Goal: Task Accomplishment & Management: Complete application form

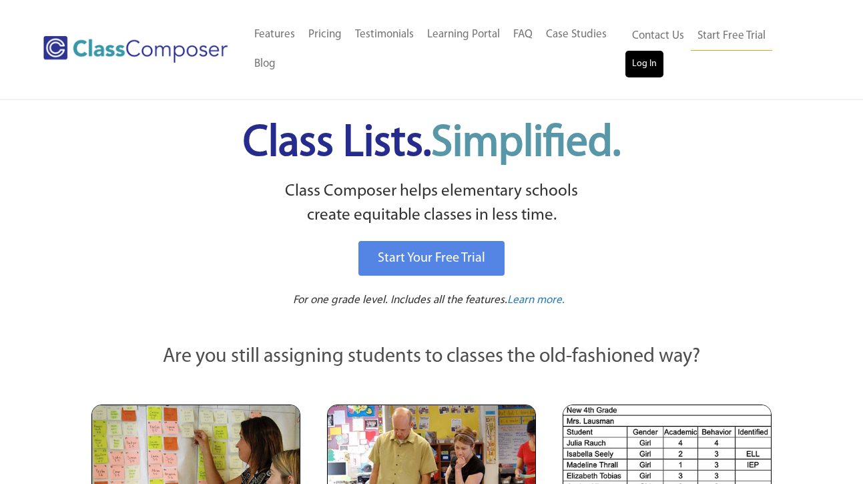
click at [642, 65] on link "Log In" at bounding box center [644, 64] width 38 height 27
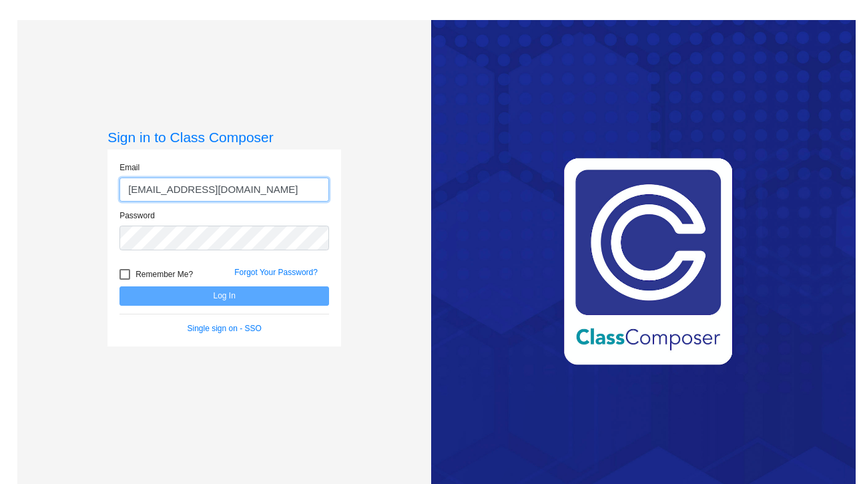
type input "[EMAIL_ADDRESS][DOMAIN_NAME]"
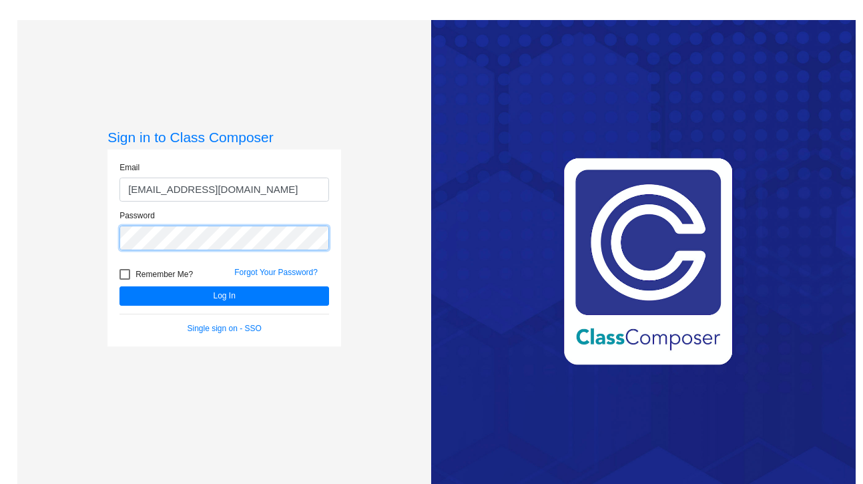
click at [222, 296] on button "Log In" at bounding box center [224, 295] width 210 height 19
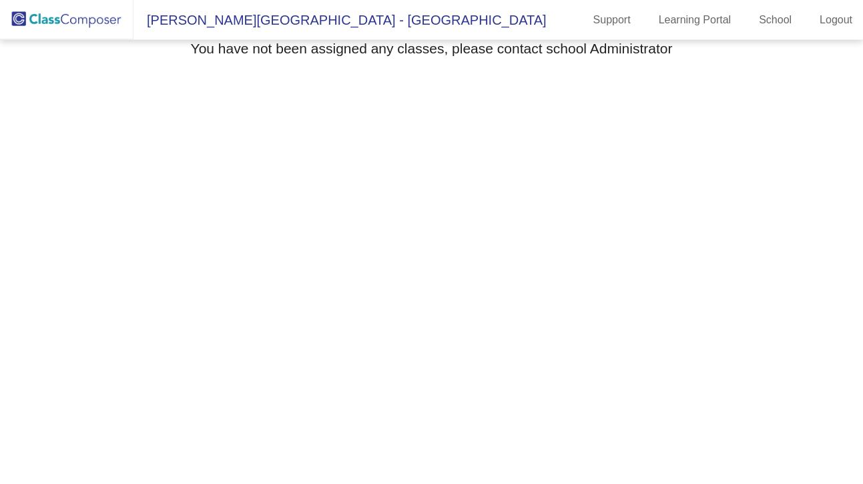
click at [269, 19] on span "William A Brummer Elementary - Brittany" at bounding box center [339, 19] width 413 height 21
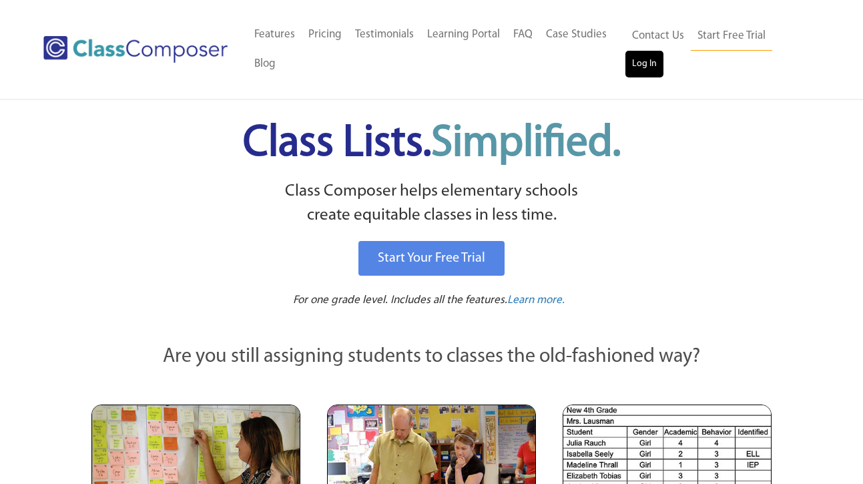
click at [645, 63] on link "Log In" at bounding box center [644, 64] width 38 height 27
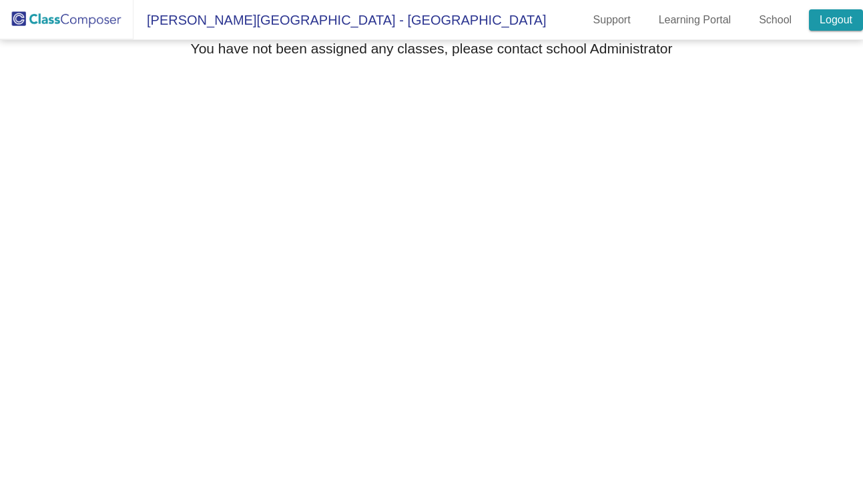
click at [828, 25] on link "Logout" at bounding box center [836, 19] width 54 height 21
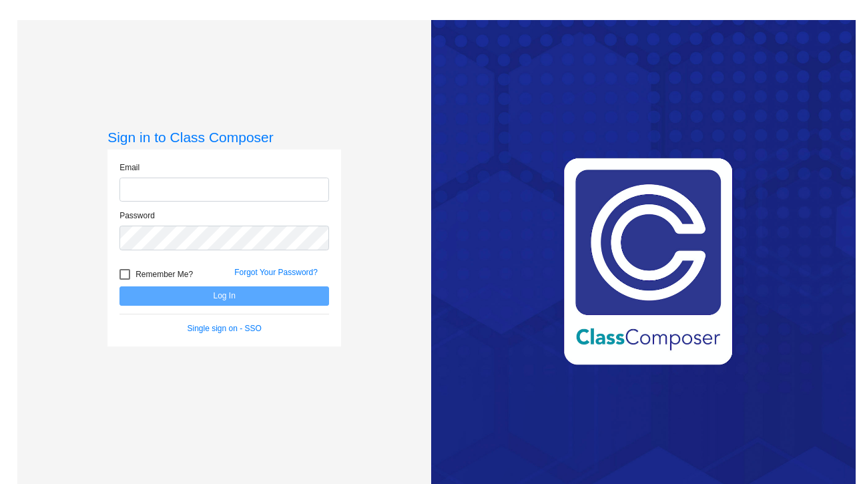
click at [141, 195] on input "email" at bounding box center [224, 190] width 210 height 25
type input "monfetteb@slcs.us"
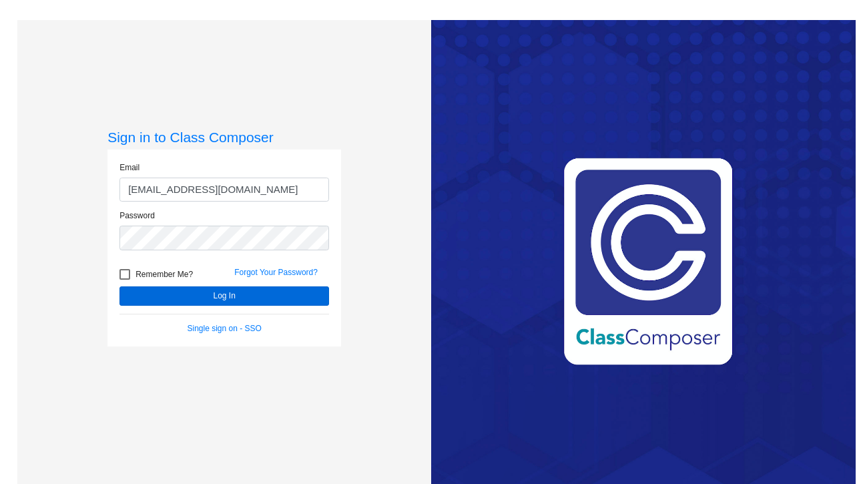
click at [206, 292] on button "Log In" at bounding box center [224, 295] width 210 height 19
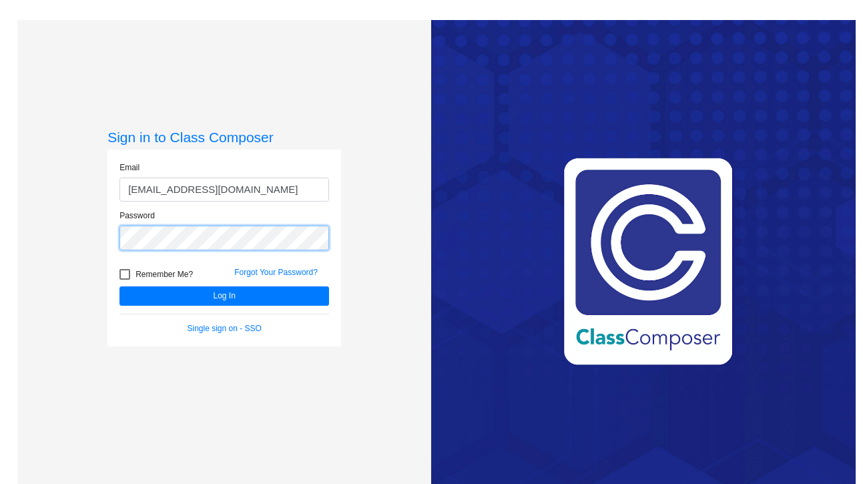
click at [222, 296] on button "Log In" at bounding box center [224, 295] width 210 height 19
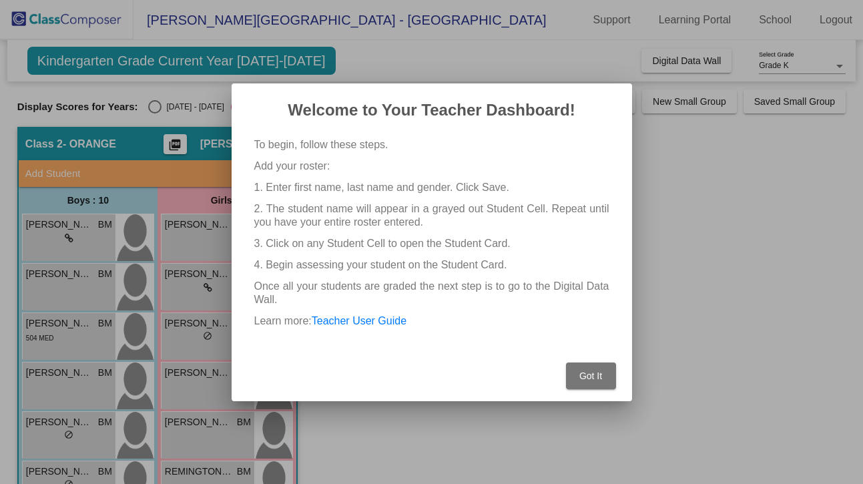
click at [589, 376] on span "Got It" at bounding box center [590, 375] width 23 height 11
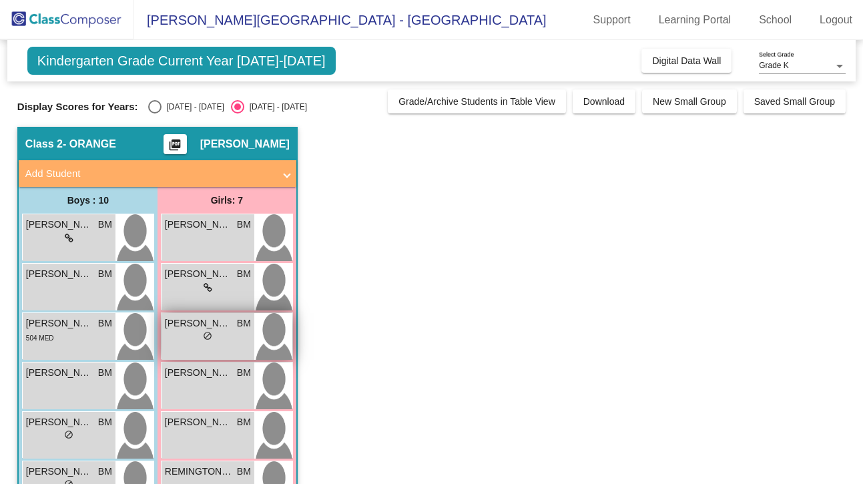
click at [234, 341] on div "lock do_not_disturb_alt" at bounding box center [208, 337] width 86 height 14
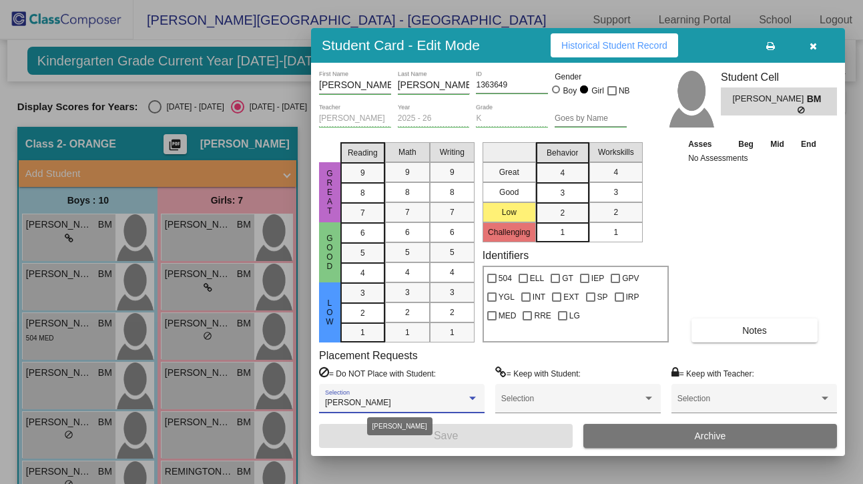
click at [472, 398] on div at bounding box center [472, 397] width 7 height 3
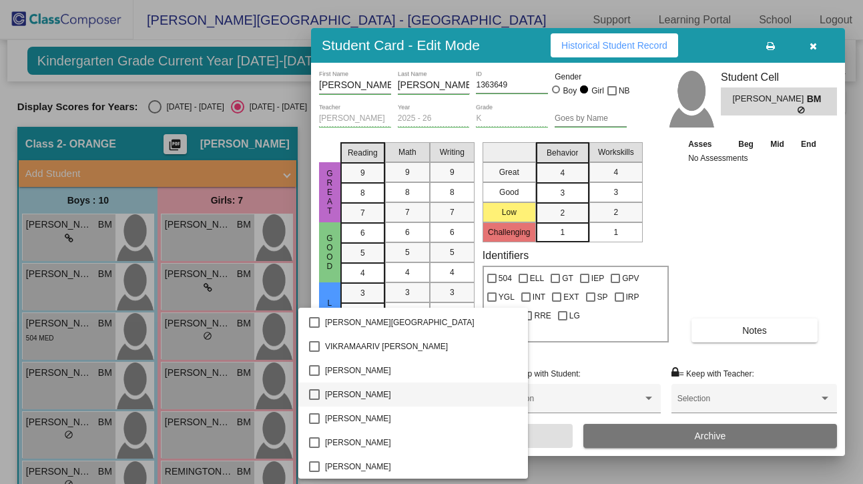
scroll to position [1511, 0]
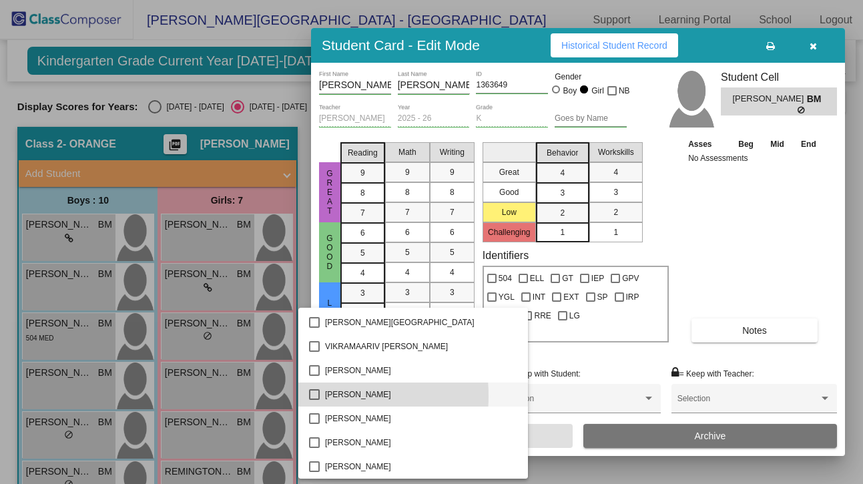
click at [313, 396] on mat-pseudo-checkbox at bounding box center [314, 394] width 11 height 11
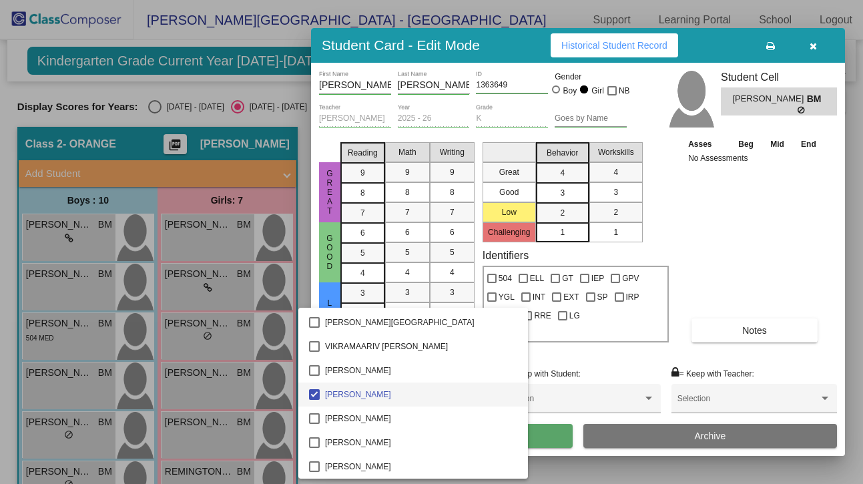
click at [587, 352] on div at bounding box center [431, 242] width 863 height 484
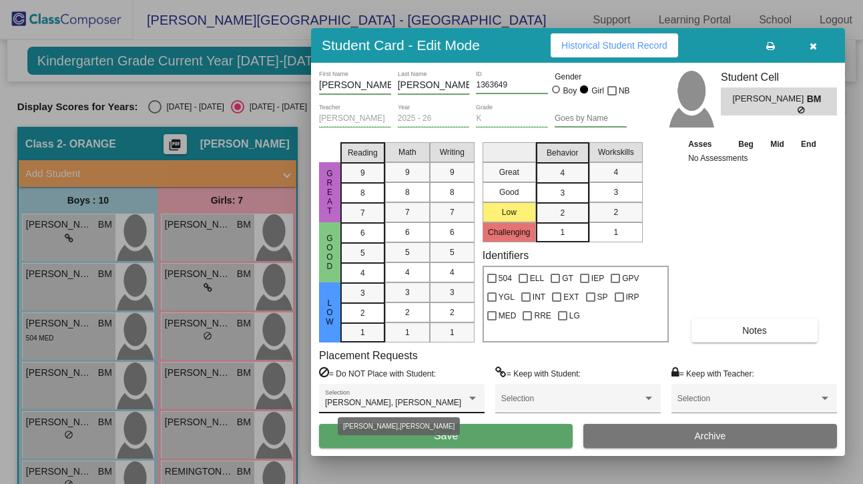
click at [472, 400] on div at bounding box center [472, 397] width 7 height 3
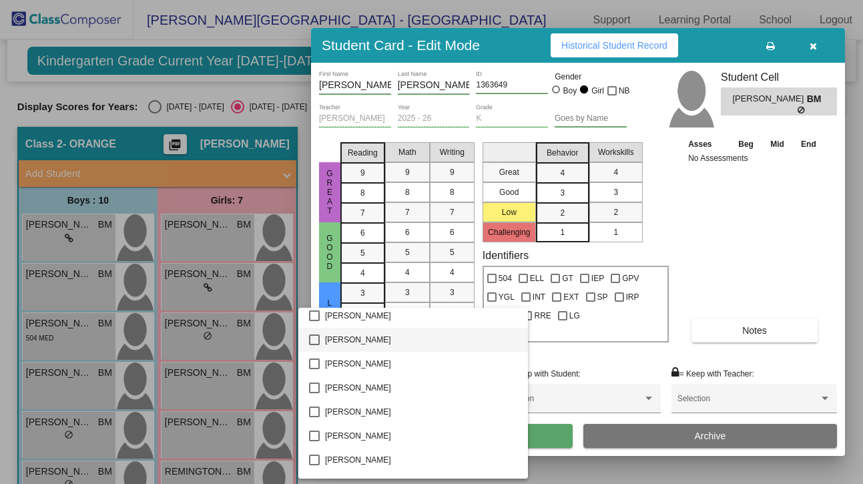
scroll to position [510, 0]
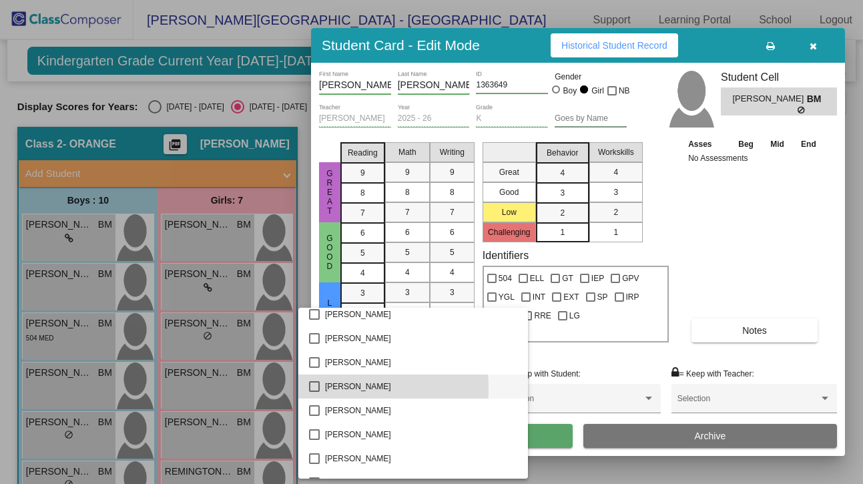
click at [315, 388] on mat-pseudo-checkbox at bounding box center [314, 386] width 11 height 11
click at [601, 362] on div at bounding box center [431, 242] width 863 height 484
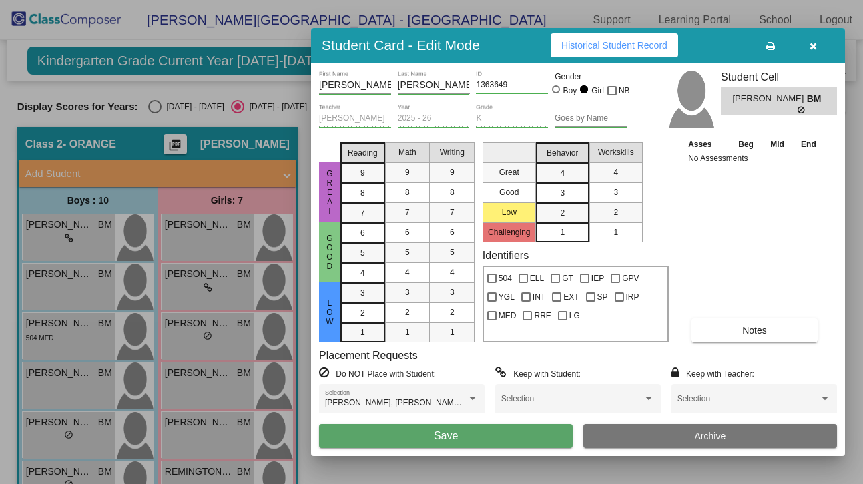
click at [475, 432] on button "Save" at bounding box center [446, 436] width 254 height 24
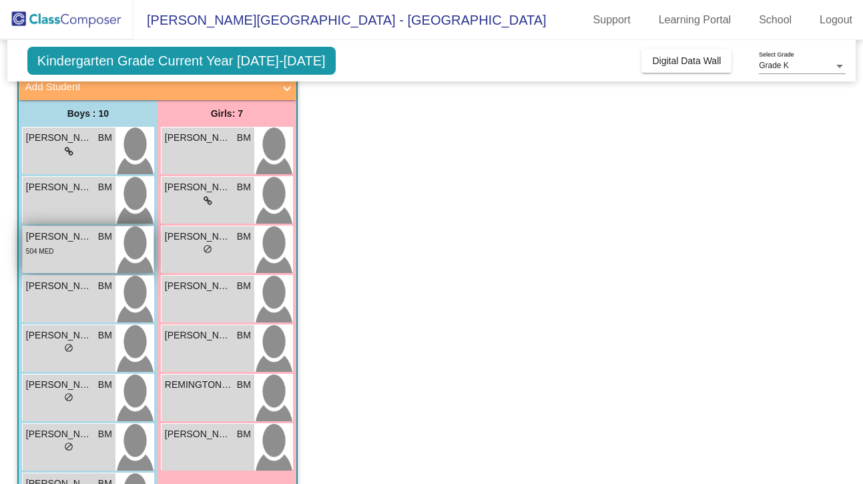
scroll to position [89, 0]
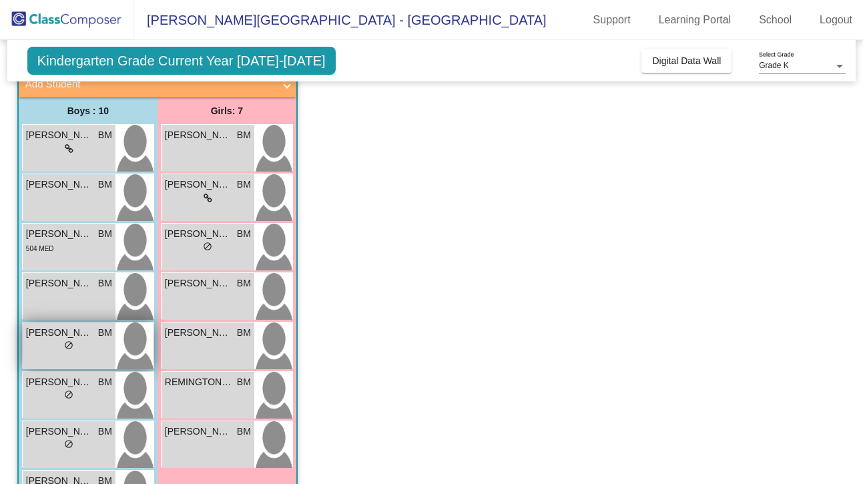
click at [80, 356] on div "EVAN BAILEY BM lock do_not_disturb_alt" at bounding box center [69, 345] width 93 height 47
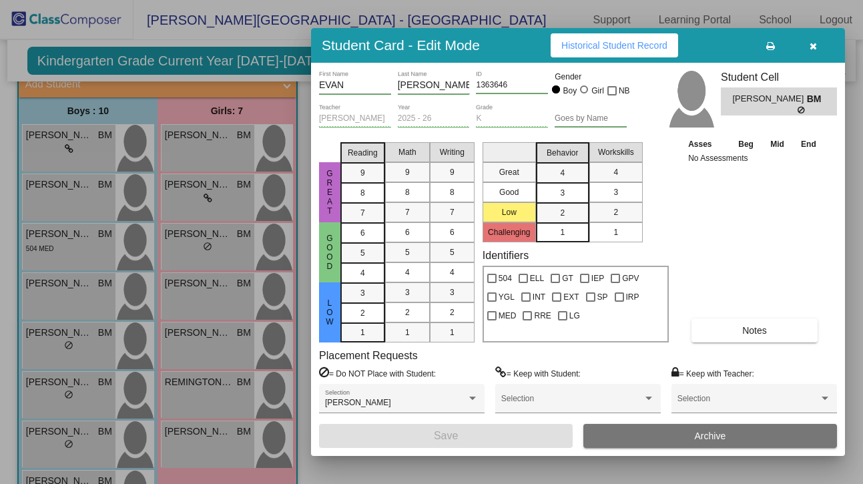
click at [753, 206] on div "Asses Beg Mid End No Assessments Notes" at bounding box center [755, 240] width 140 height 206
click at [814, 45] on icon "button" at bounding box center [812, 45] width 7 height 9
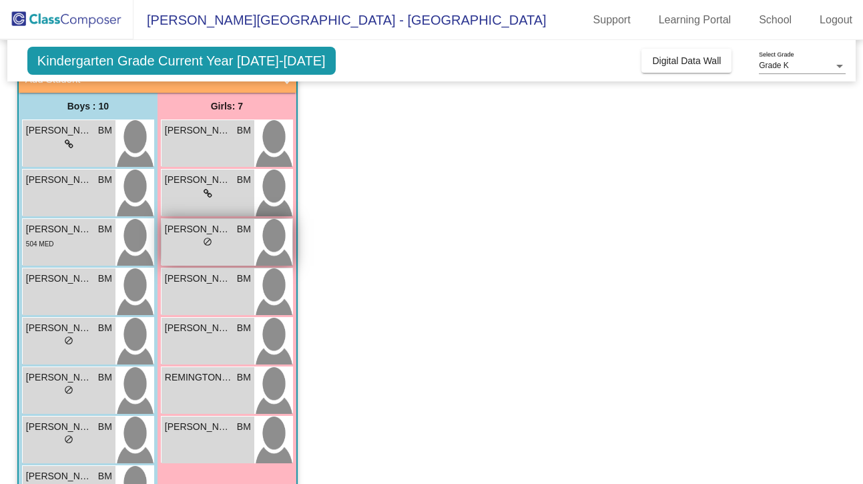
scroll to position [123, 0]
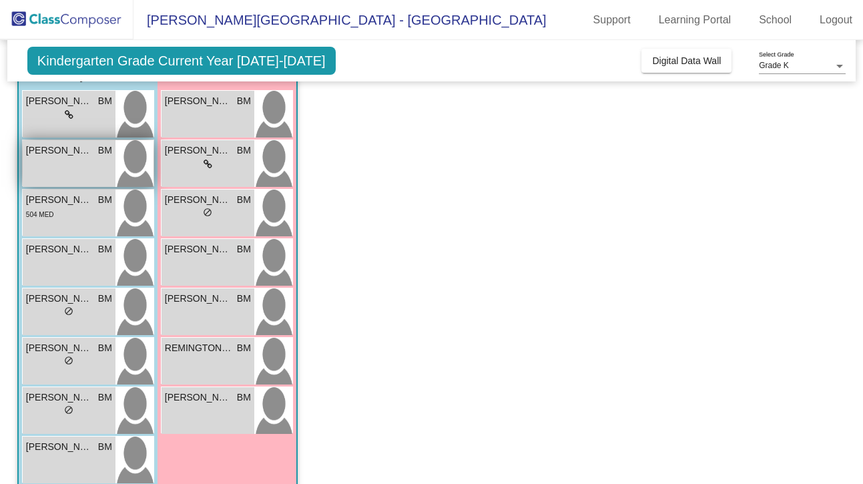
click at [82, 162] on div "CHARLES ASH BM lock do_not_disturb_alt" at bounding box center [69, 163] width 93 height 47
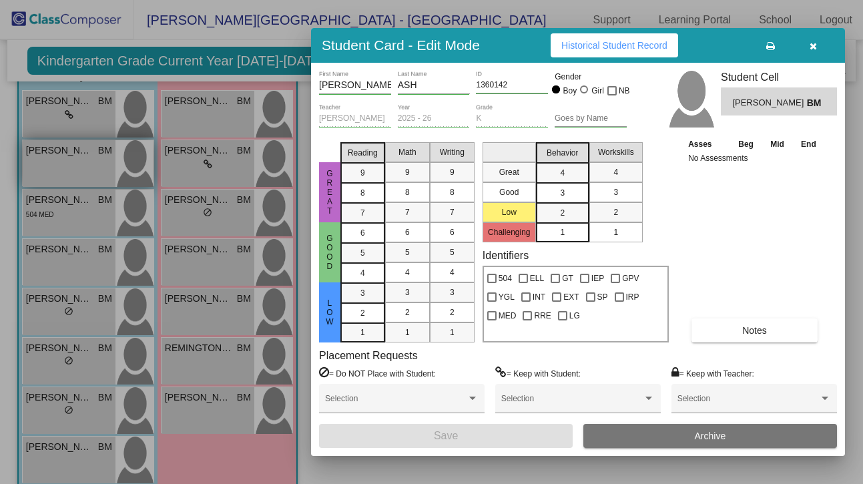
click at [82, 162] on div at bounding box center [431, 242] width 863 height 484
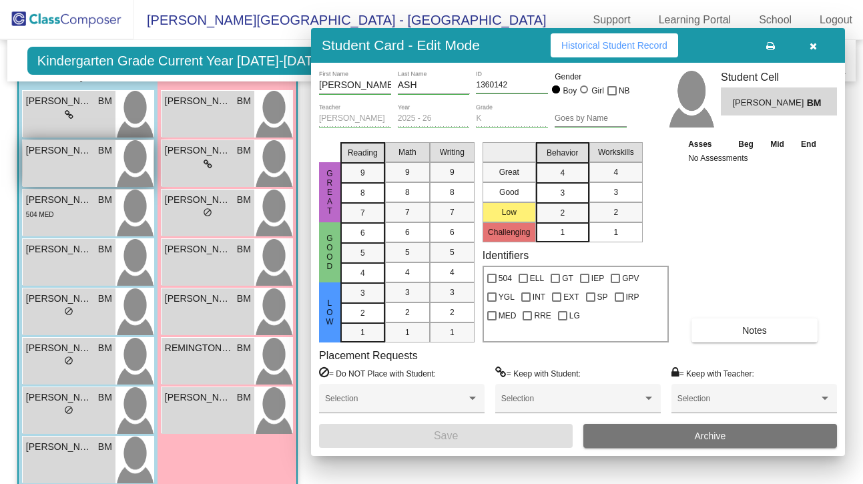
click at [82, 162] on div "CHARLES ASH BM lock do_not_disturb_alt" at bounding box center [69, 163] width 93 height 47
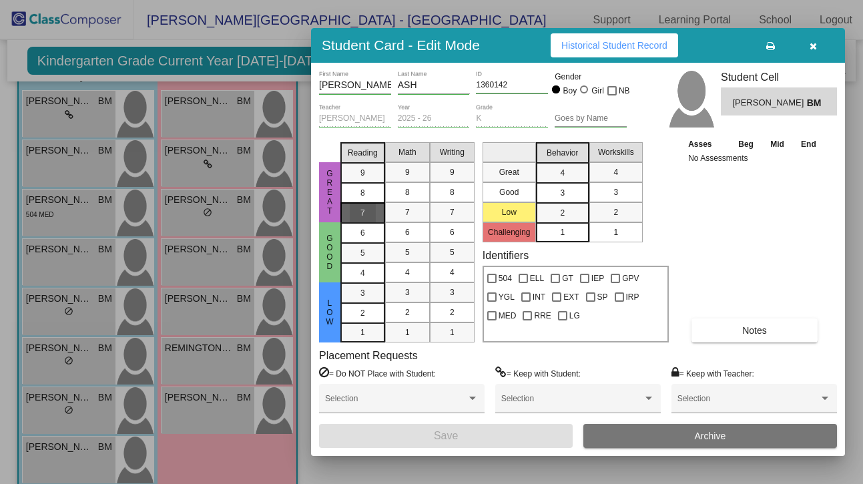
click at [362, 220] on div "7" at bounding box center [363, 213] width 26 height 20
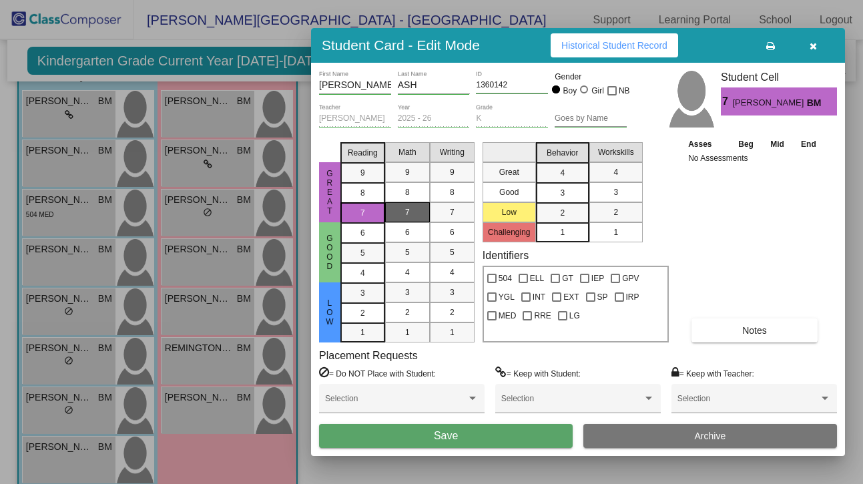
click at [410, 220] on div "7" at bounding box center [407, 212] width 26 height 20
click at [400, 214] on div "7" at bounding box center [407, 212] width 26 height 20
click at [564, 175] on span "4" at bounding box center [562, 173] width 5 height 12
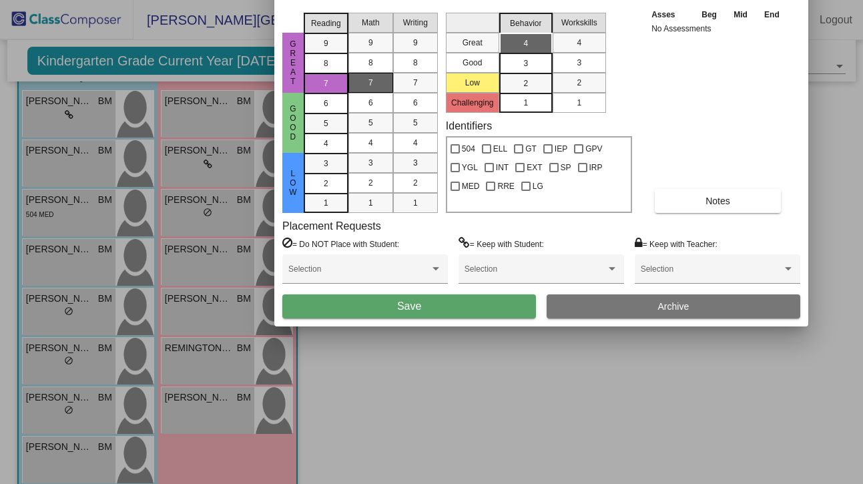
drag, startPoint x: 714, startPoint y: 45, endPoint x: 680, endPoint y: -86, distance: 135.2
click at [680, 0] on html "Sayre Elementary School - Brittany Support Learning Portal School Logout home H…" at bounding box center [431, 242] width 863 height 484
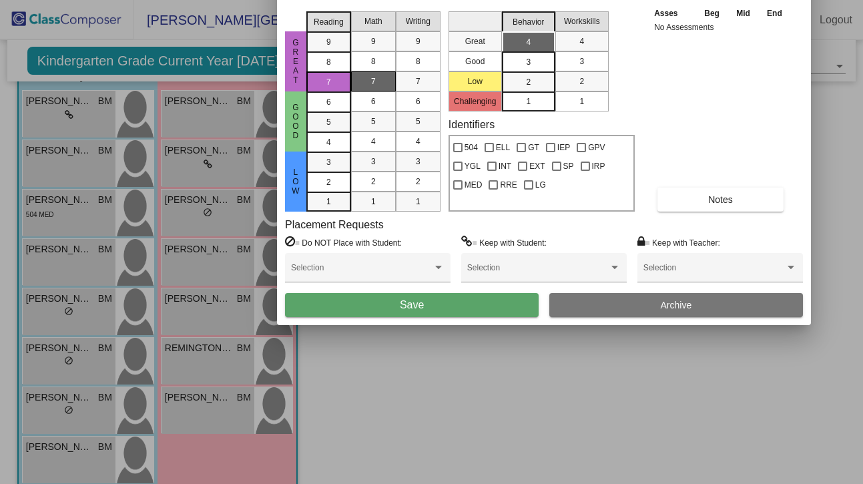
click at [427, 302] on button "Save" at bounding box center [412, 305] width 254 height 24
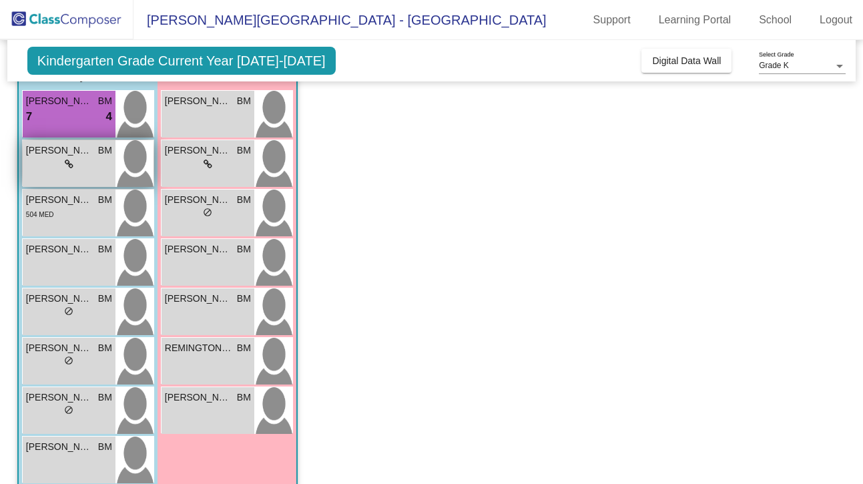
click at [87, 161] on div "lock do_not_disturb_alt" at bounding box center [69, 164] width 86 height 14
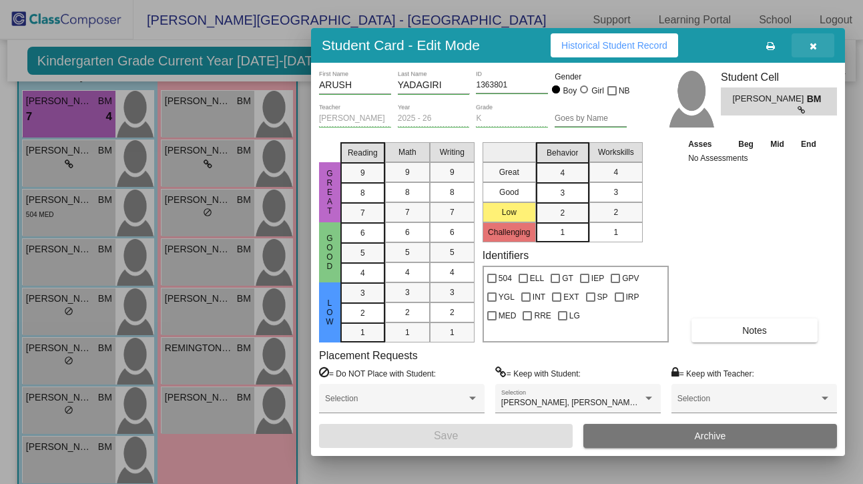
click at [812, 46] on icon "button" at bounding box center [812, 45] width 7 height 9
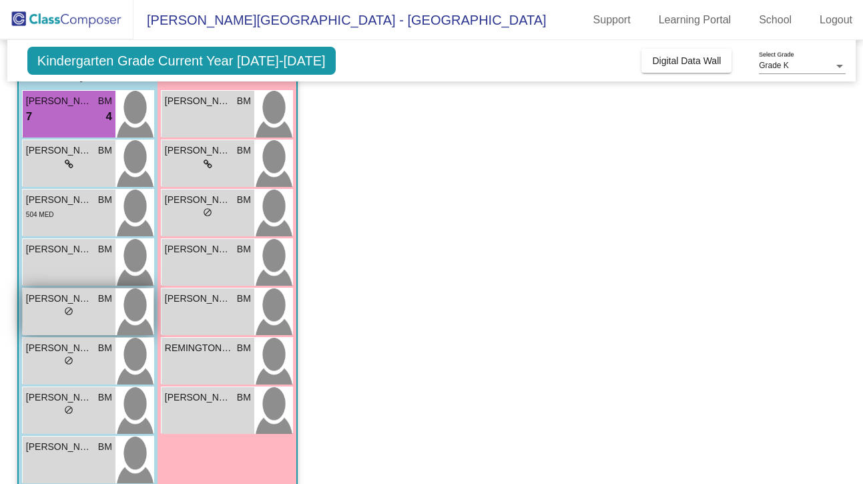
click at [60, 318] on div "lock do_not_disturb_alt" at bounding box center [69, 313] width 86 height 14
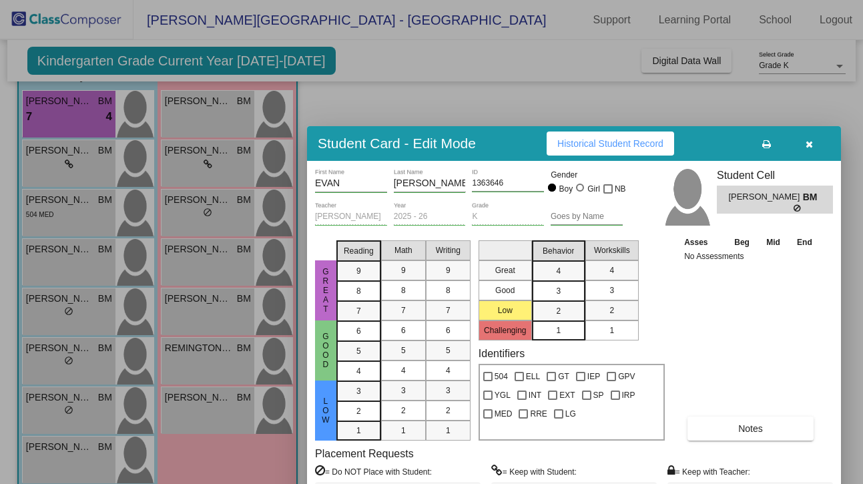
drag, startPoint x: 515, startPoint y: 45, endPoint x: 510, endPoint y: 145, distance: 99.6
click at [510, 145] on div "Student Card - Edit Mode Historical Student Record" at bounding box center [574, 143] width 534 height 35
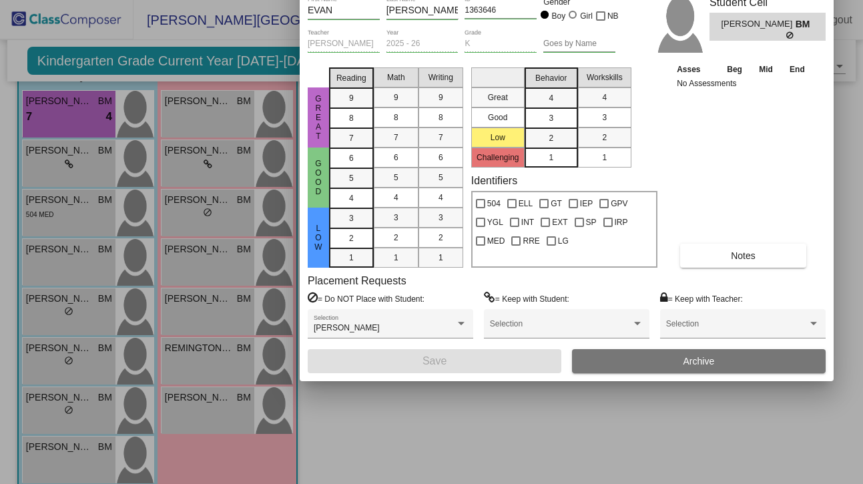
drag, startPoint x: 717, startPoint y: 143, endPoint x: 711, endPoint y: -31, distance: 174.3
click at [711, 0] on html "Sayre Elementary School - Brittany Support Learning Portal School Logout home H…" at bounding box center [431, 242] width 863 height 484
click at [357, 139] on div "7" at bounding box center [351, 138] width 26 height 20
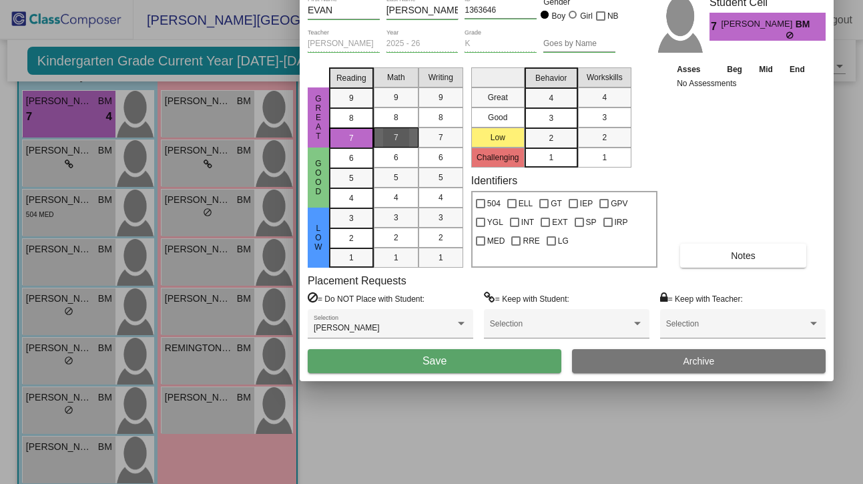
click at [394, 142] on span "7" at bounding box center [396, 137] width 5 height 12
click at [551, 137] on span "2" at bounding box center [551, 138] width 5 height 12
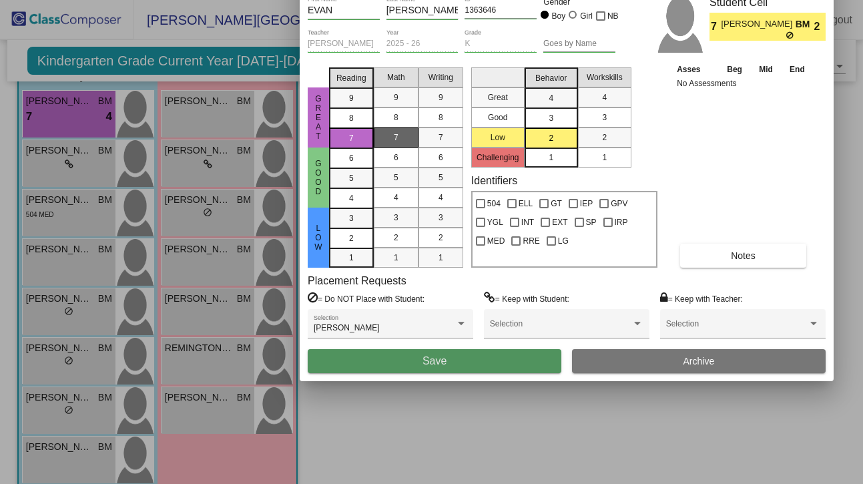
click at [458, 366] on button "Save" at bounding box center [435, 361] width 254 height 24
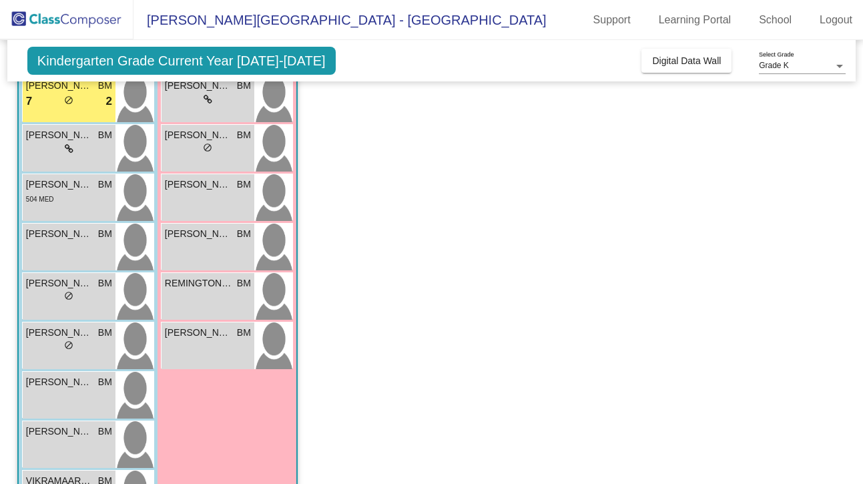
scroll to position [190, 0]
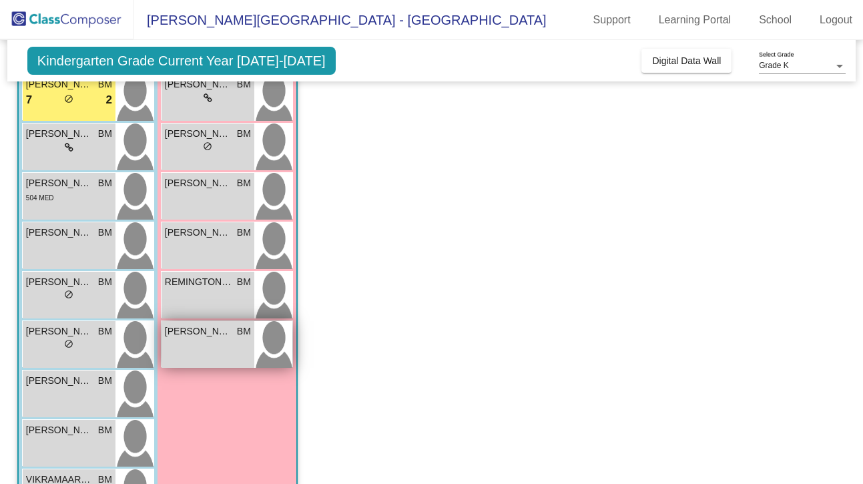
click at [212, 348] on div "ZELLA CHABI-DEMERS BM lock do_not_disturb_alt" at bounding box center [207, 344] width 93 height 47
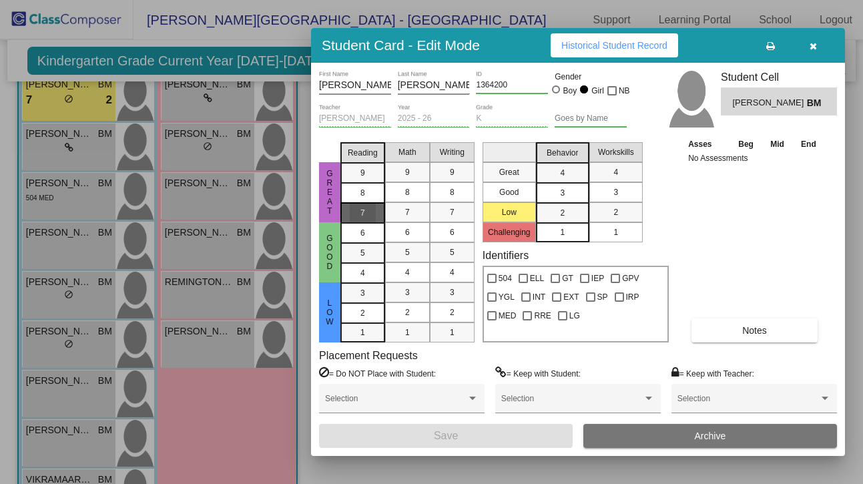
click at [359, 216] on div "7" at bounding box center [363, 213] width 26 height 20
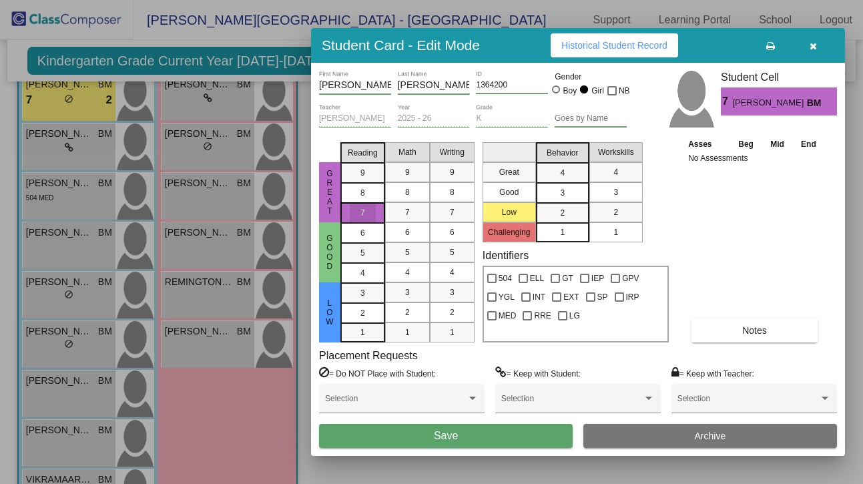
click at [359, 216] on div "7" at bounding box center [363, 213] width 26 height 20
click at [408, 211] on span "7" at bounding box center [407, 212] width 5 height 12
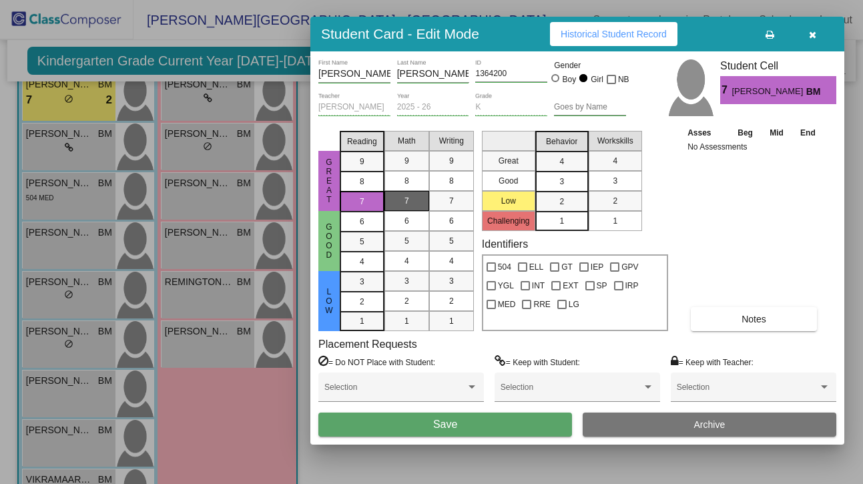
drag, startPoint x: 723, startPoint y: 43, endPoint x: 722, endPoint y: 29, distance: 14.7
click at [722, 29] on div "Student Card - Edit Mode Historical Student Record" at bounding box center [577, 34] width 534 height 35
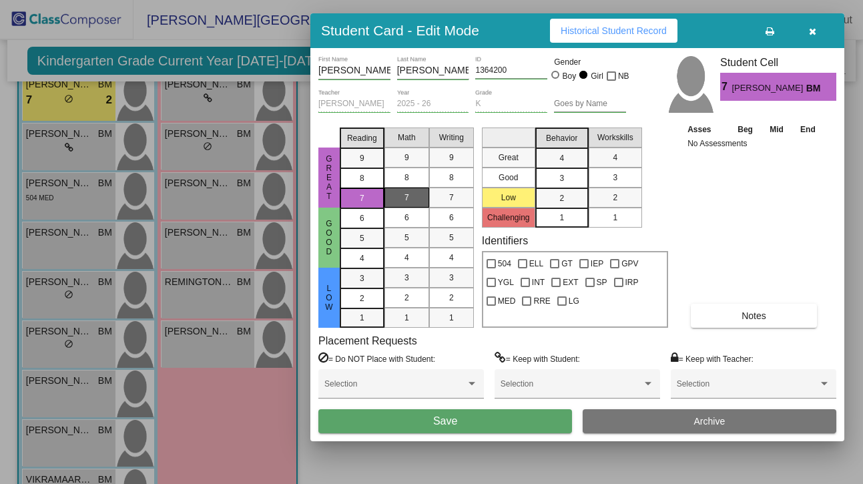
click at [482, 427] on button "Save" at bounding box center [445, 421] width 254 height 24
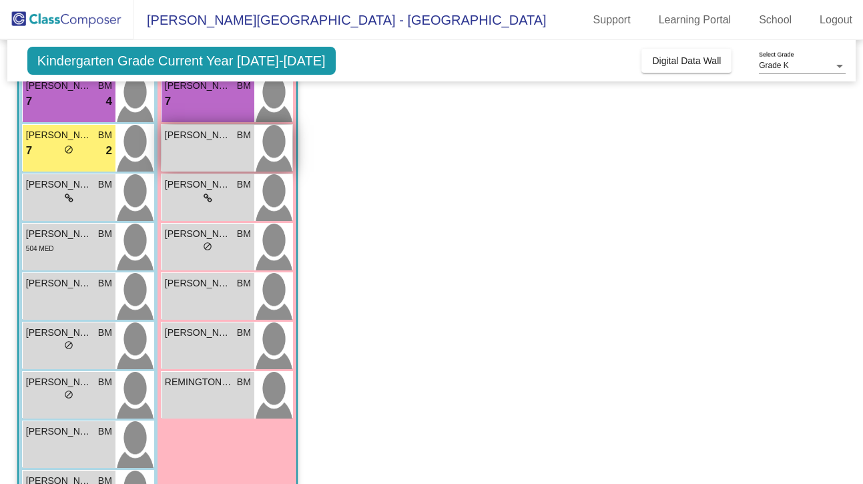
scroll to position [138, 0]
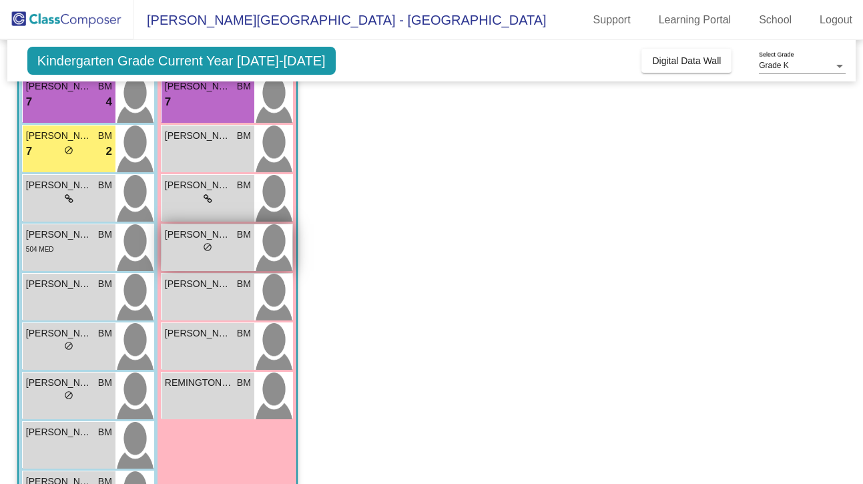
click at [190, 236] on span "BLAKELY CORBIN" at bounding box center [198, 235] width 67 height 14
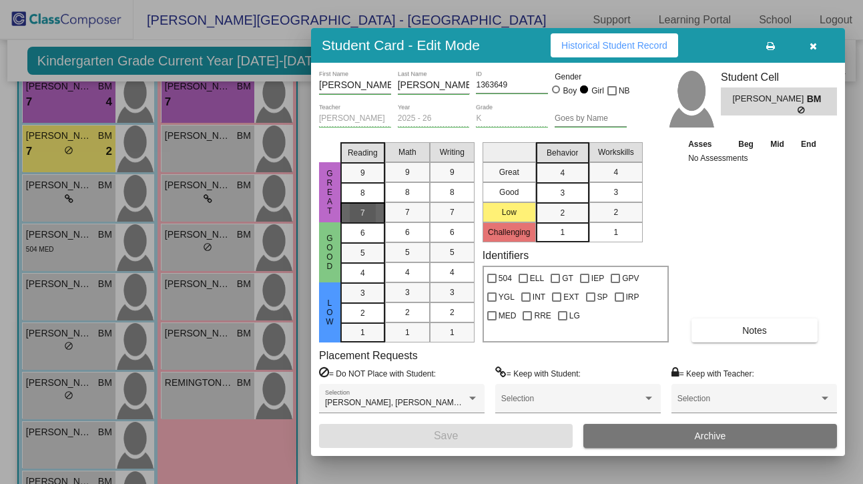
click at [368, 218] on div "7" at bounding box center [363, 213] width 26 height 20
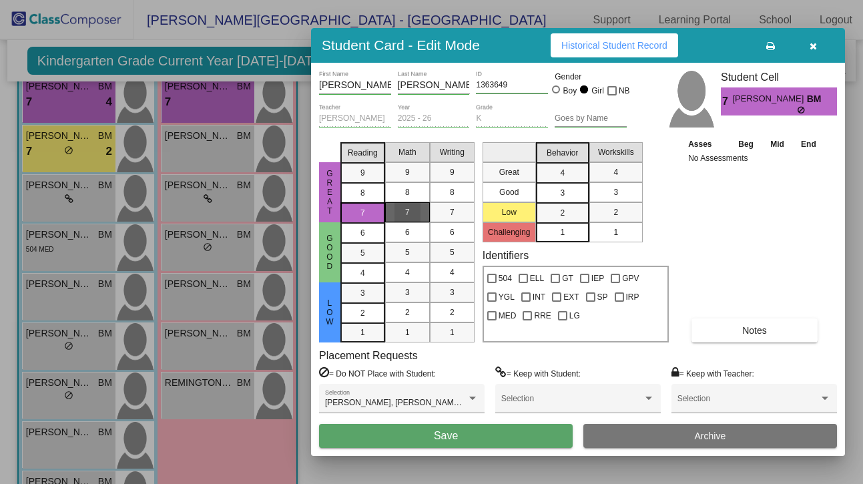
click at [402, 215] on div "7" at bounding box center [407, 212] width 26 height 20
click at [448, 435] on span "Save" at bounding box center [446, 435] width 24 height 11
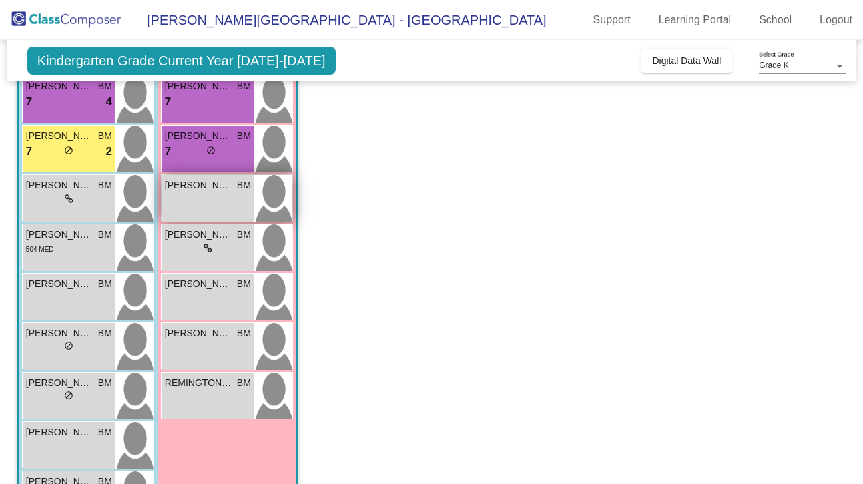
click at [207, 207] on div "ALAIAH DECKER BM lock do_not_disturb_alt" at bounding box center [207, 198] width 93 height 47
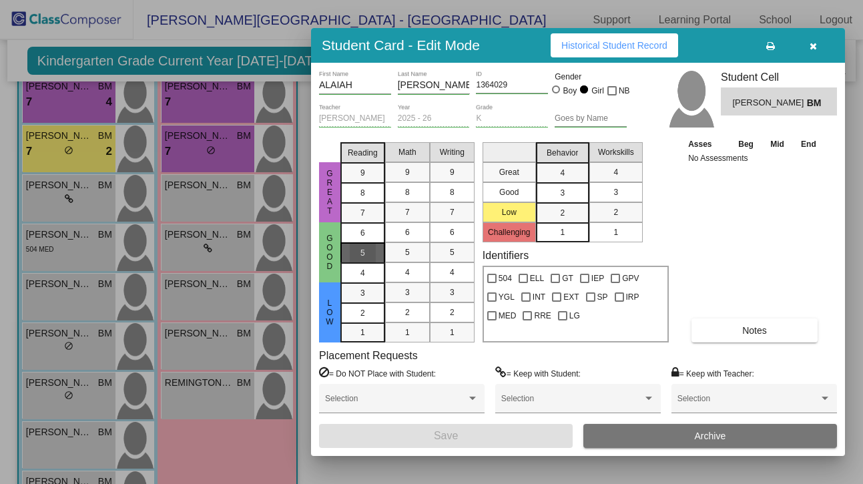
click at [360, 256] on span "5" at bounding box center [362, 253] width 5 height 12
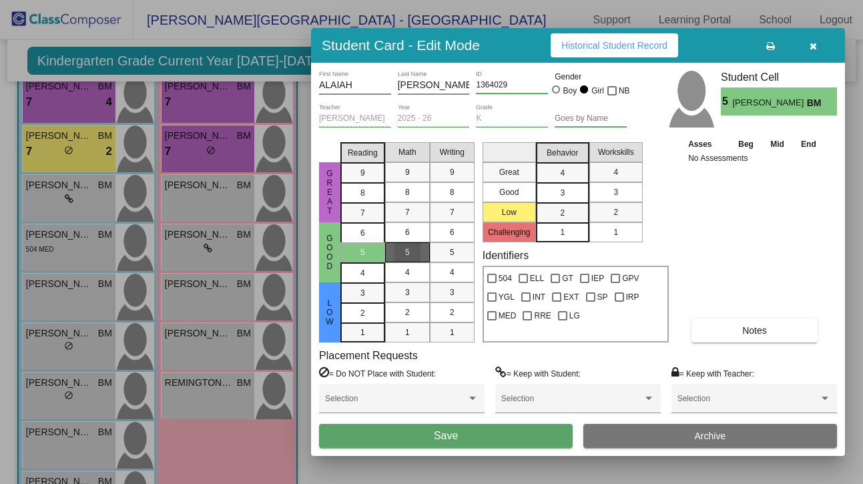
click at [410, 253] on div "5" at bounding box center [407, 252] width 26 height 20
click at [569, 192] on div "3" at bounding box center [562, 193] width 26 height 20
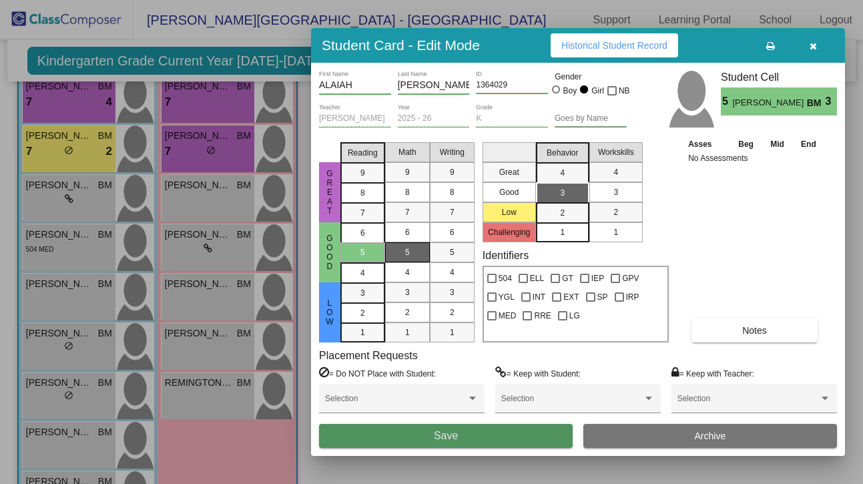
click at [463, 434] on button "Save" at bounding box center [446, 436] width 254 height 24
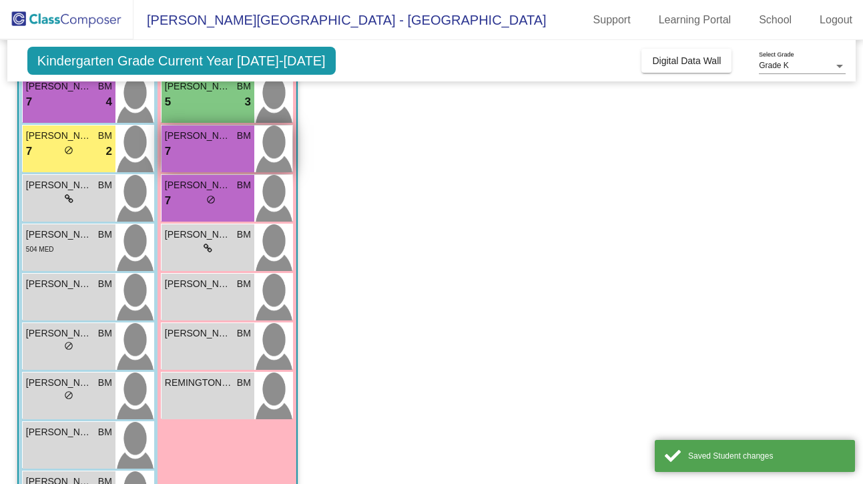
click at [219, 155] on div "7 lock do_not_disturb_alt" at bounding box center [208, 151] width 86 height 17
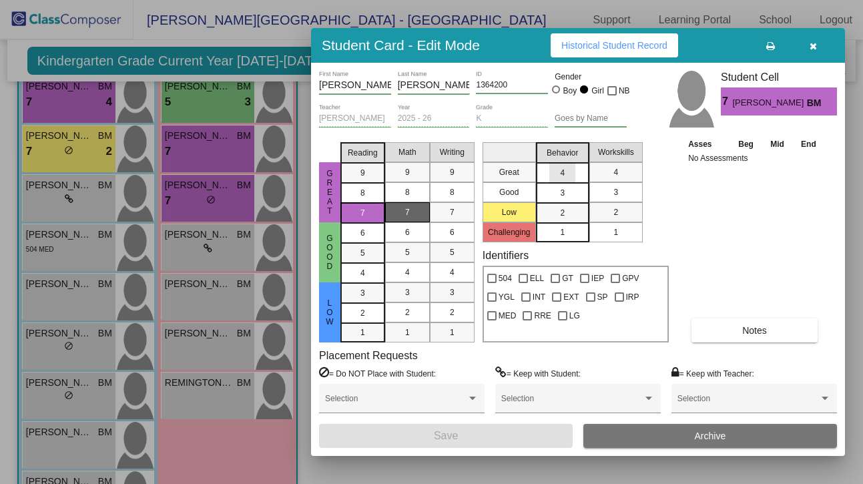
click at [568, 173] on div "4" at bounding box center [562, 173] width 26 height 20
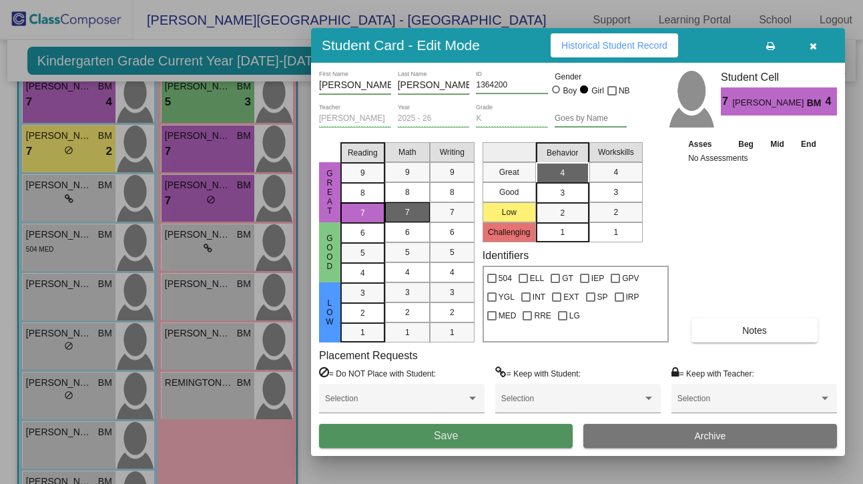
click at [473, 436] on button "Save" at bounding box center [446, 436] width 254 height 24
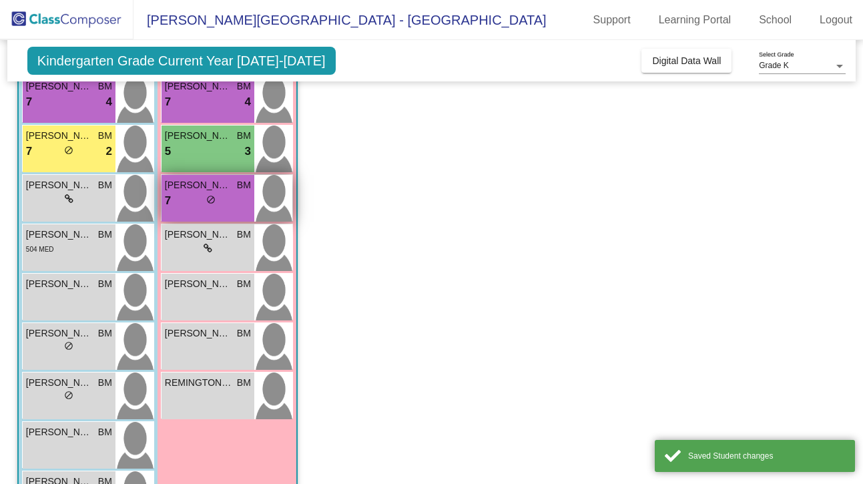
click at [194, 202] on div "7 lock do_not_disturb_alt" at bounding box center [208, 200] width 86 height 17
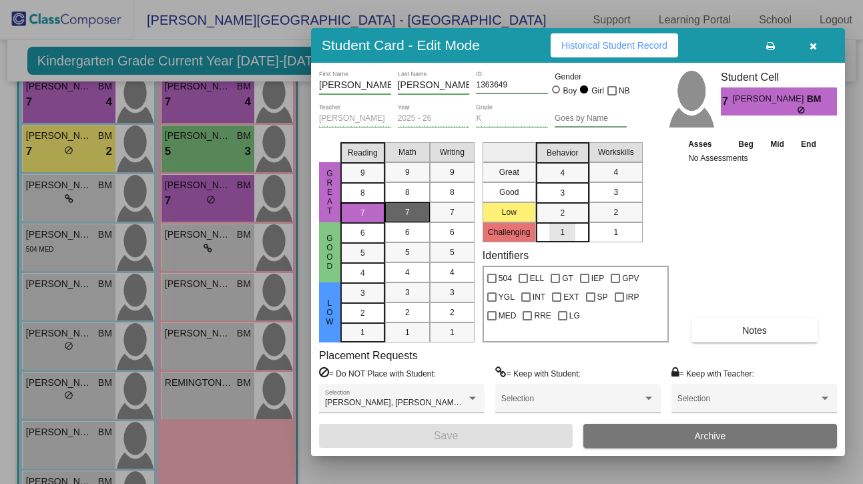
click at [556, 234] on div "1" at bounding box center [562, 232] width 26 height 20
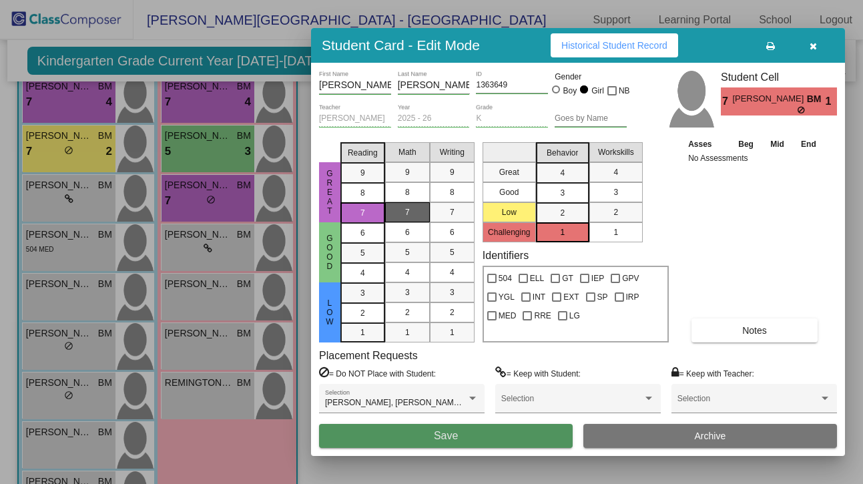
click at [479, 438] on button "Save" at bounding box center [446, 436] width 254 height 24
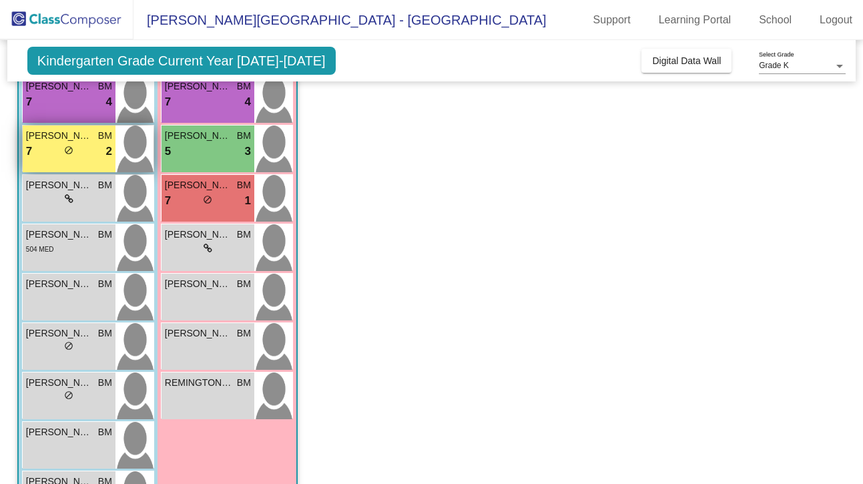
click at [87, 151] on div "7 lock do_not_disturb_alt 2" at bounding box center [69, 151] width 86 height 17
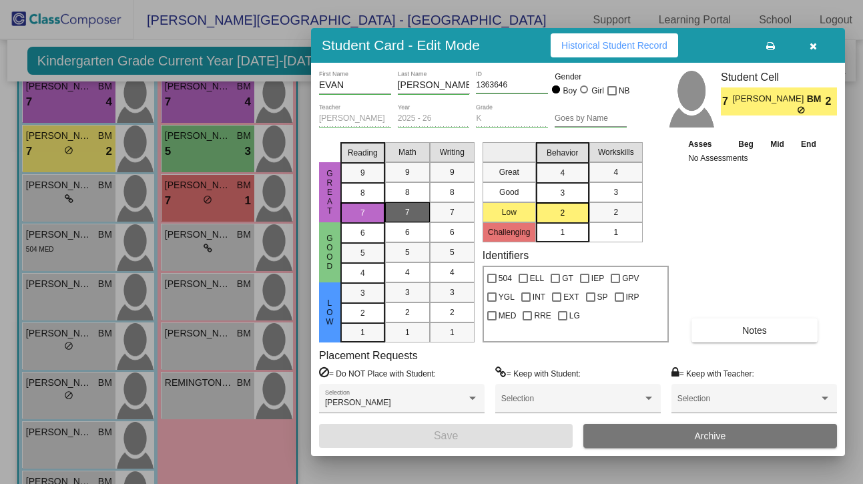
click at [813, 46] on icon "button" at bounding box center [812, 45] width 7 height 9
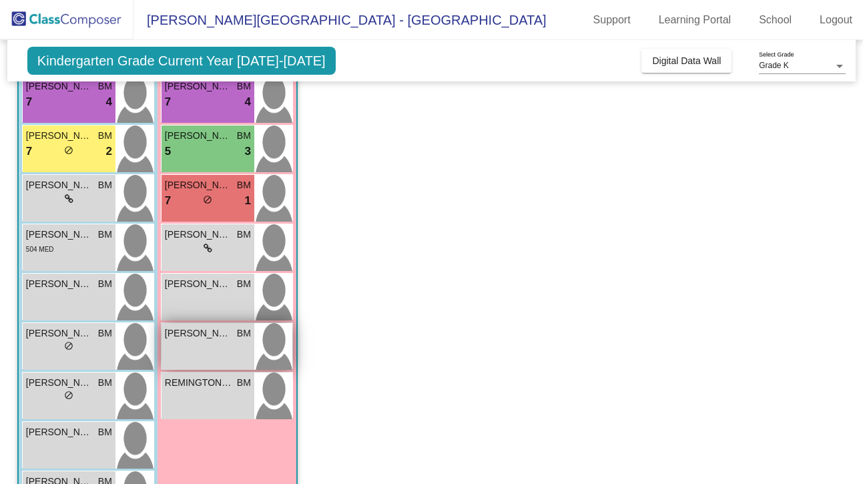
click at [212, 348] on div "LUNA DUBIEL BM lock do_not_disturb_alt" at bounding box center [207, 346] width 93 height 47
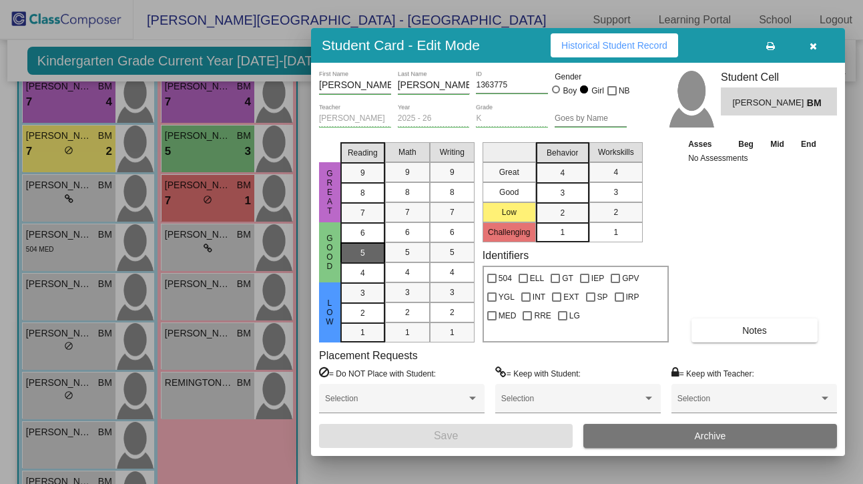
click at [357, 252] on div "5" at bounding box center [363, 253] width 26 height 20
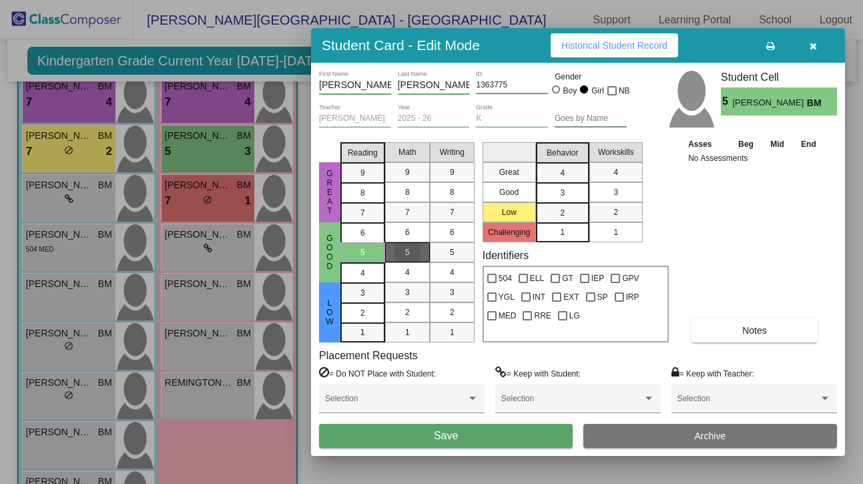
click at [403, 252] on div "5" at bounding box center [407, 252] width 26 height 20
click at [565, 196] on span "3" at bounding box center [562, 193] width 5 height 12
click at [462, 436] on button "Save" at bounding box center [446, 436] width 254 height 24
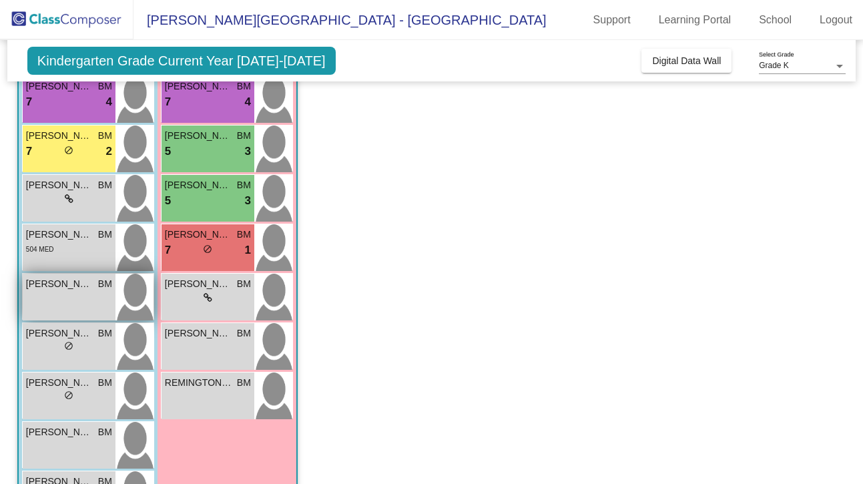
click at [73, 300] on div "DREW DUDEK BM lock do_not_disturb_alt" at bounding box center [69, 297] width 93 height 47
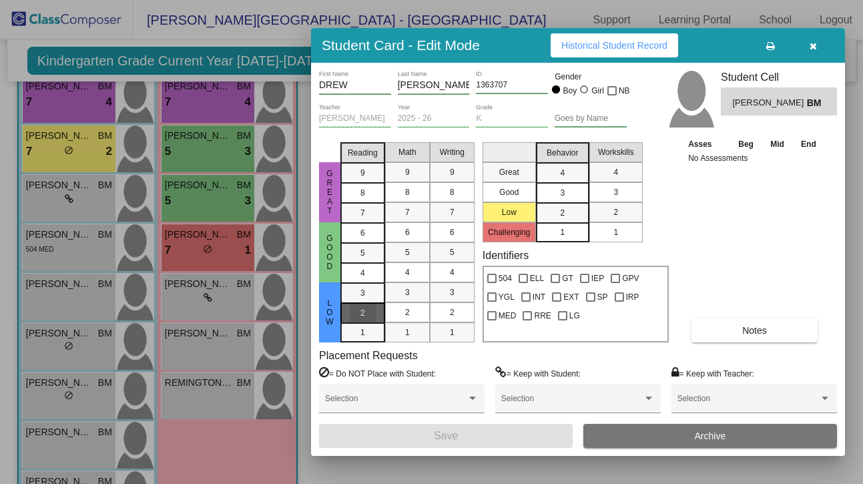
click at [360, 318] on span "2" at bounding box center [362, 313] width 5 height 12
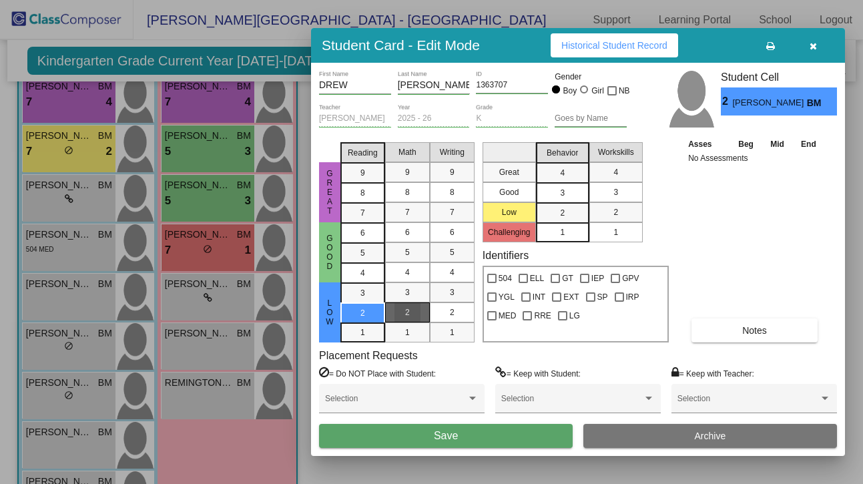
click at [412, 312] on div "2" at bounding box center [407, 312] width 26 height 20
click at [559, 218] on div "2" at bounding box center [562, 213] width 26 height 20
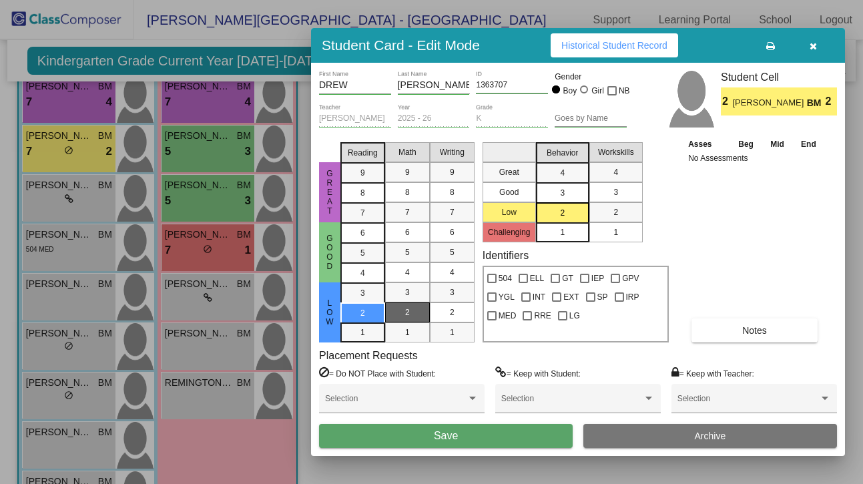
click at [474, 434] on button "Save" at bounding box center [446, 436] width 254 height 24
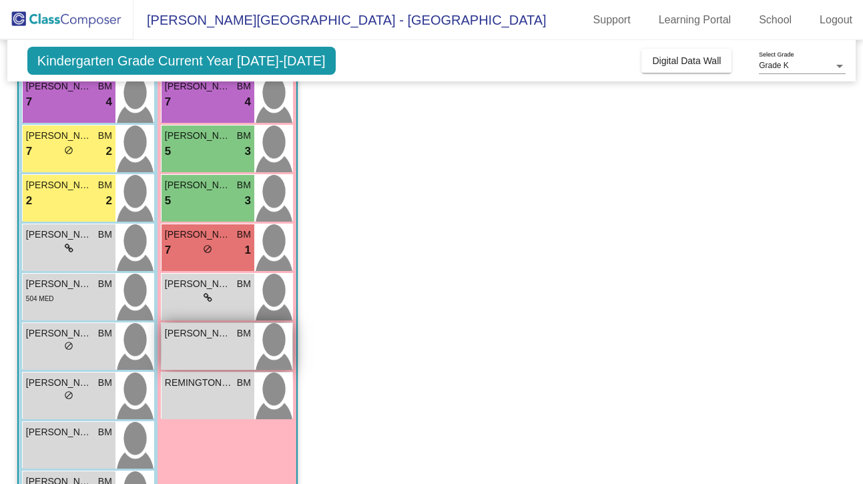
click at [204, 351] on div "HARPER HERC BM lock do_not_disturb_alt" at bounding box center [207, 346] width 93 height 47
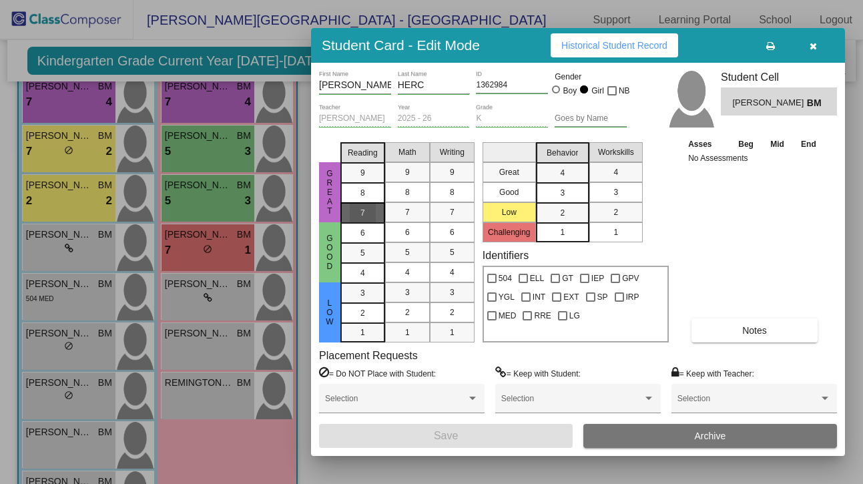
click at [364, 209] on span "7" at bounding box center [362, 213] width 5 height 12
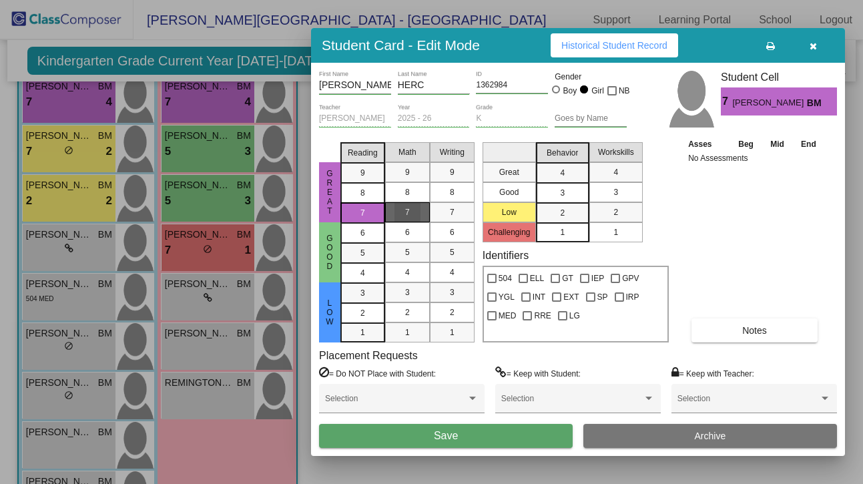
click at [405, 209] on span "7" at bounding box center [407, 212] width 5 height 12
click at [564, 173] on span "4" at bounding box center [562, 173] width 5 height 12
click at [469, 436] on button "Save" at bounding box center [446, 436] width 254 height 24
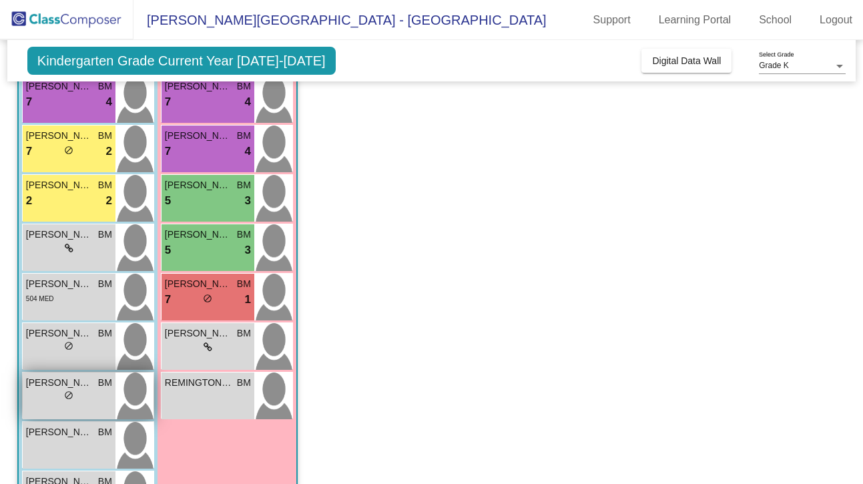
click at [90, 400] on div "lock do_not_disturb_alt" at bounding box center [69, 397] width 86 height 14
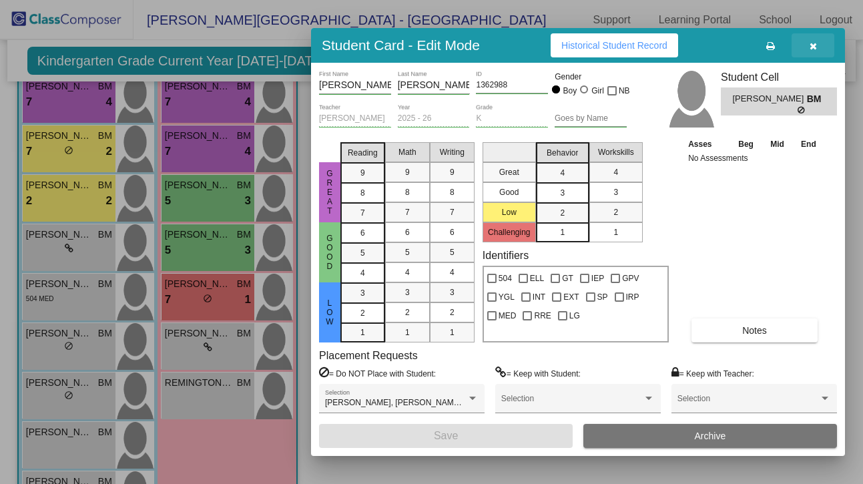
click at [812, 45] on icon "button" at bounding box center [812, 45] width 7 height 9
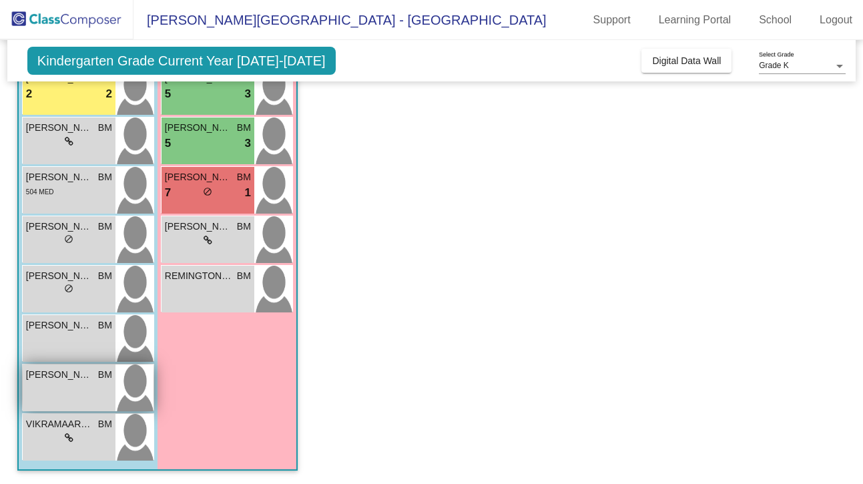
scroll to position [245, 0]
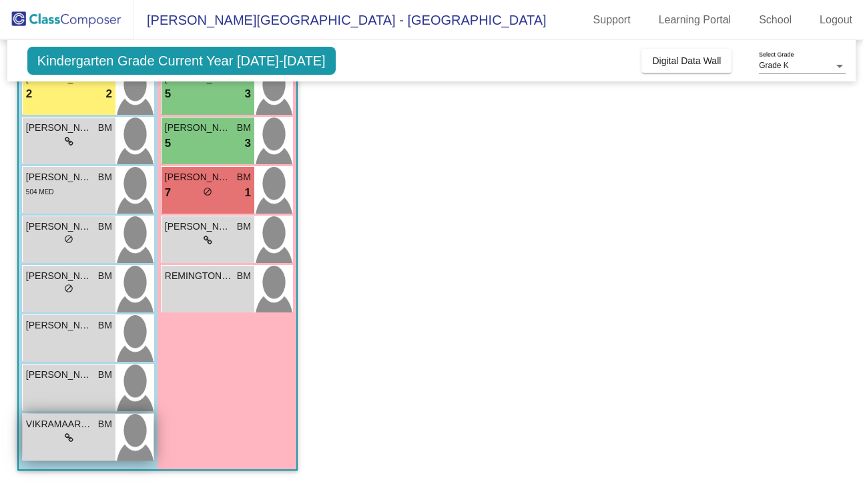
click at [89, 444] on div "lock do_not_disturb_alt" at bounding box center [69, 438] width 86 height 14
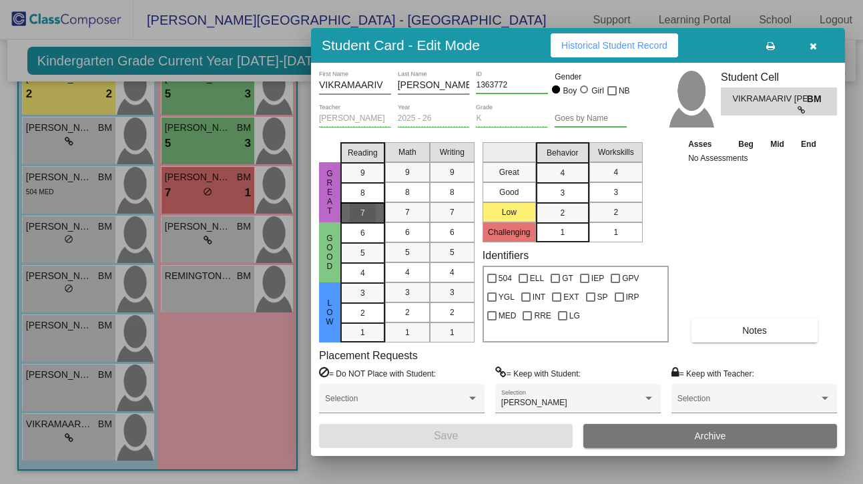
click at [370, 216] on div "7" at bounding box center [363, 213] width 26 height 20
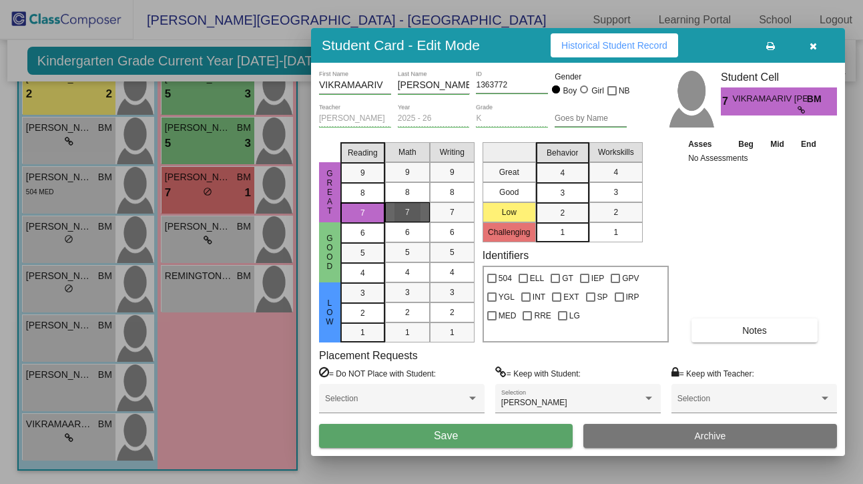
click at [400, 215] on div "7" at bounding box center [407, 212] width 26 height 20
click at [565, 176] on div "4" at bounding box center [562, 173] width 26 height 20
click at [463, 438] on button "Save" at bounding box center [446, 436] width 254 height 24
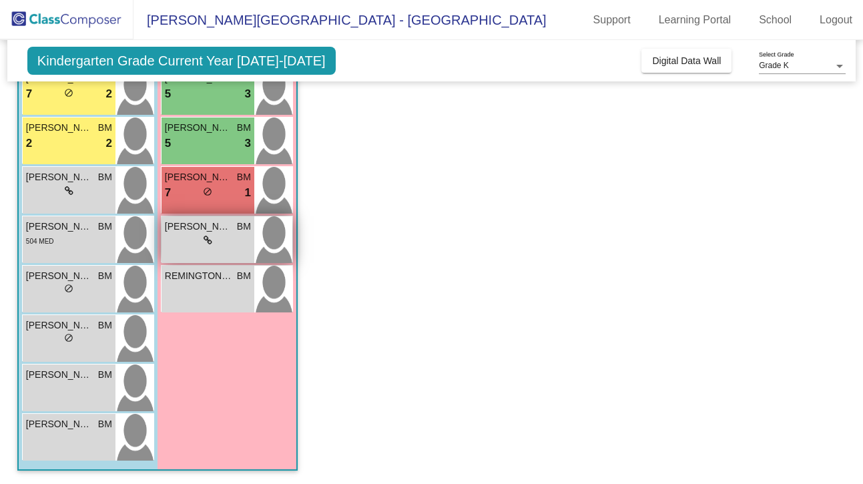
click at [190, 239] on div "lock do_not_disturb_alt" at bounding box center [208, 241] width 86 height 14
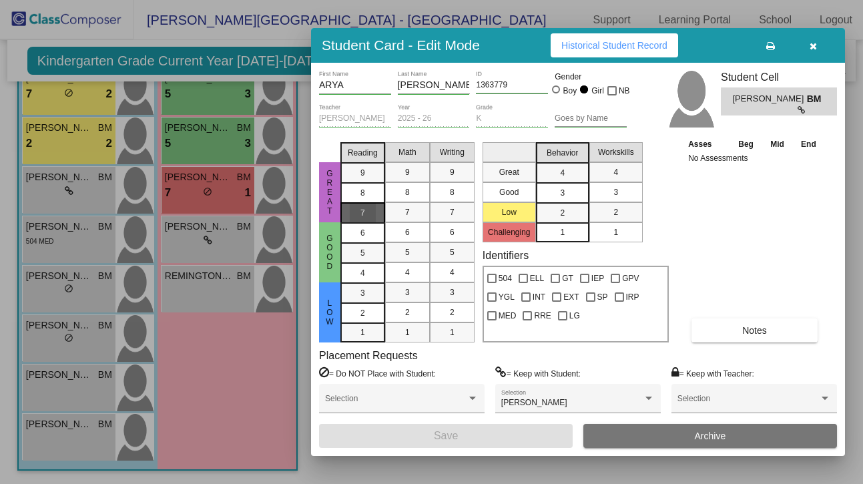
click at [368, 216] on div "7" at bounding box center [363, 213] width 26 height 20
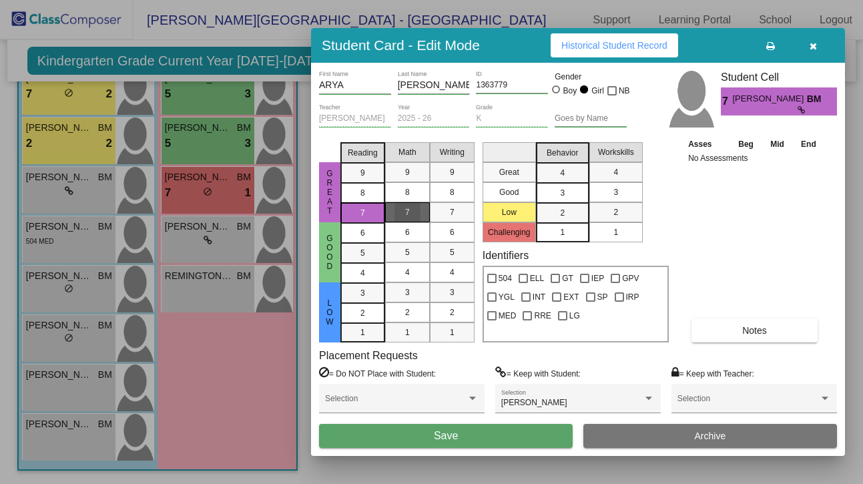
click at [406, 216] on span "7" at bounding box center [407, 212] width 5 height 12
click at [572, 192] on div "3" at bounding box center [562, 193] width 26 height 20
click at [567, 176] on div "4" at bounding box center [562, 173] width 26 height 20
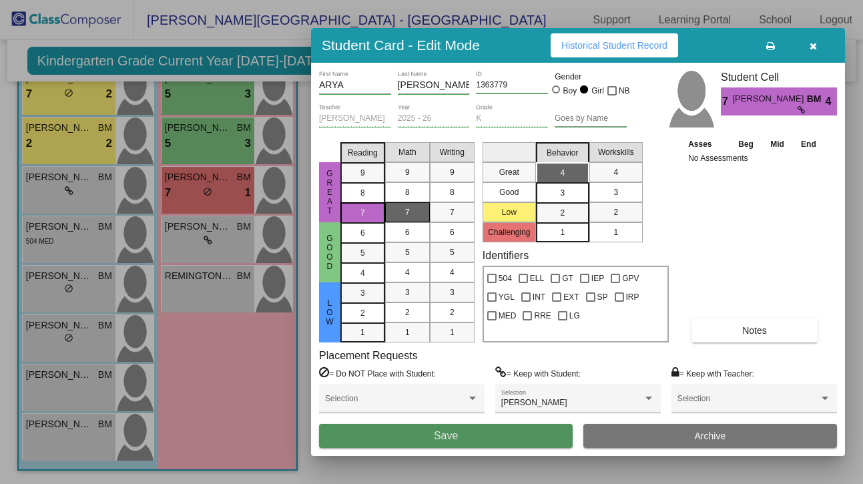
click at [472, 436] on button "Save" at bounding box center [446, 436] width 254 height 24
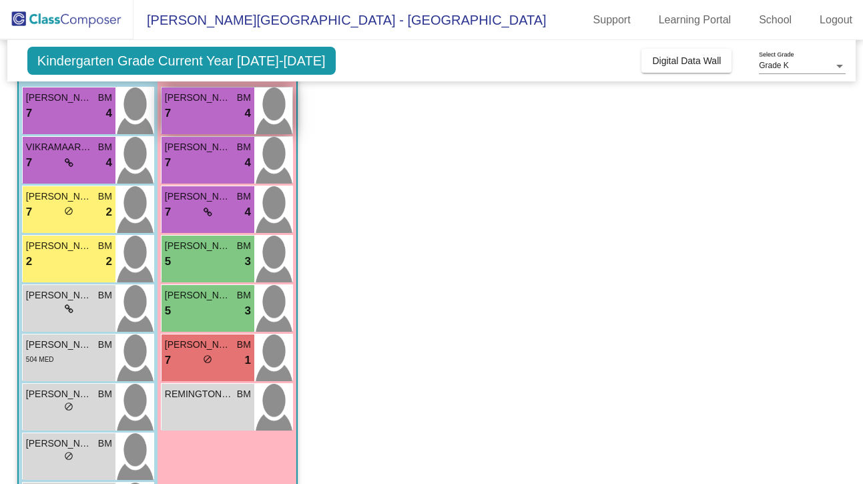
scroll to position [129, 0]
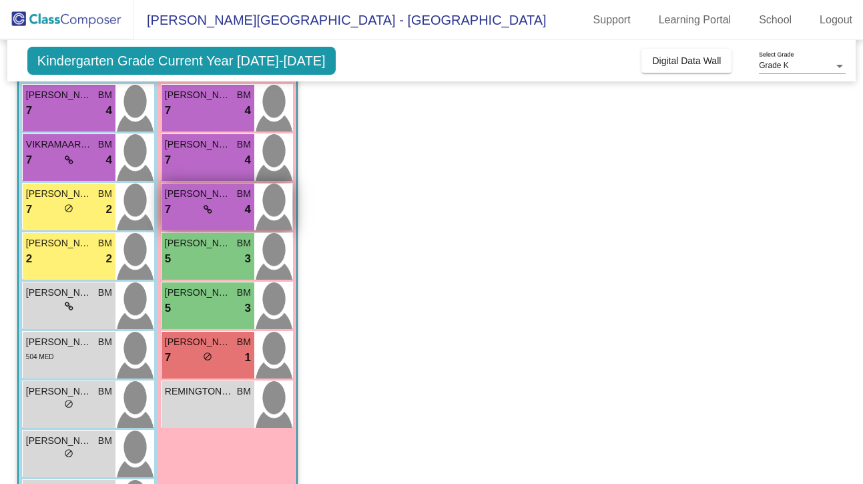
click at [196, 212] on div "7 lock do_not_disturb_alt 4" at bounding box center [208, 209] width 86 height 17
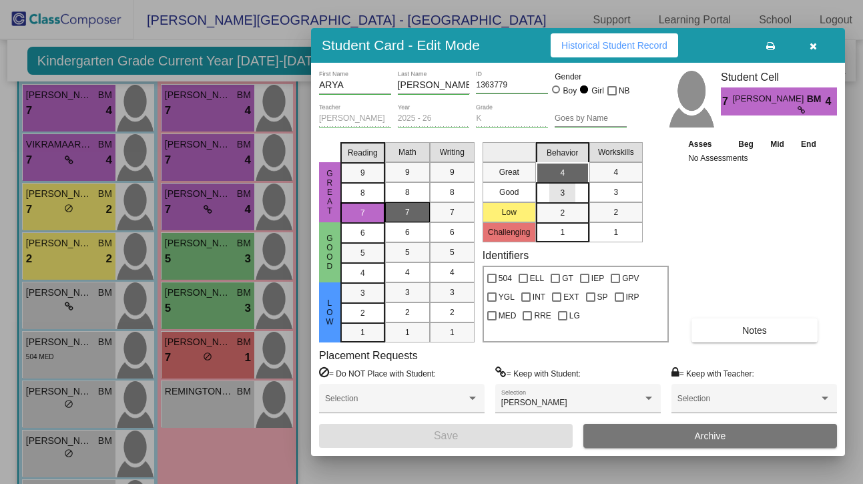
click at [566, 186] on div "3" at bounding box center [562, 193] width 26 height 20
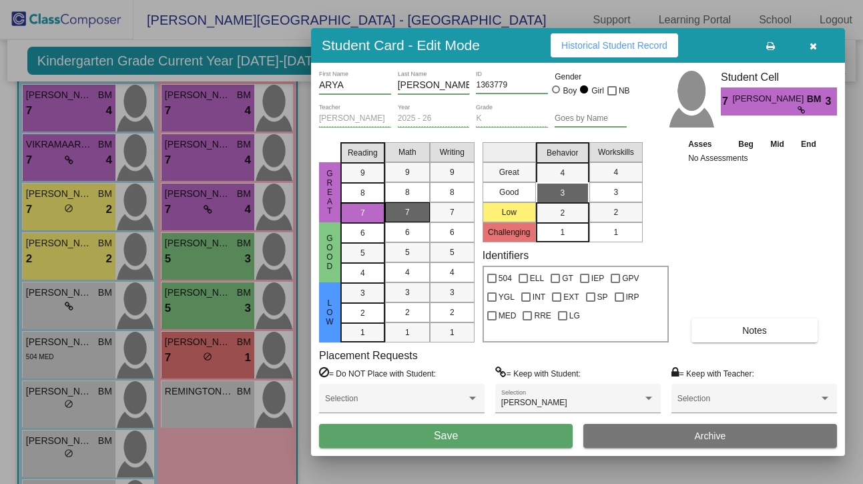
click at [461, 435] on button "Save" at bounding box center [446, 436] width 254 height 24
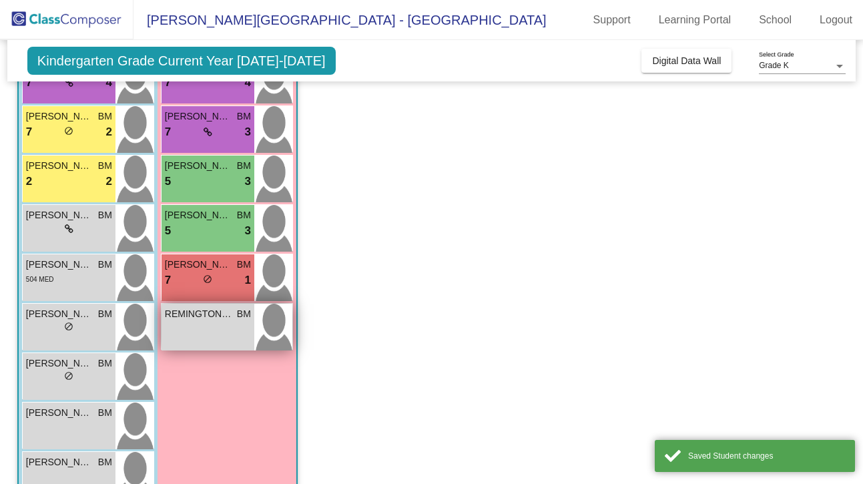
scroll to position [217, 0]
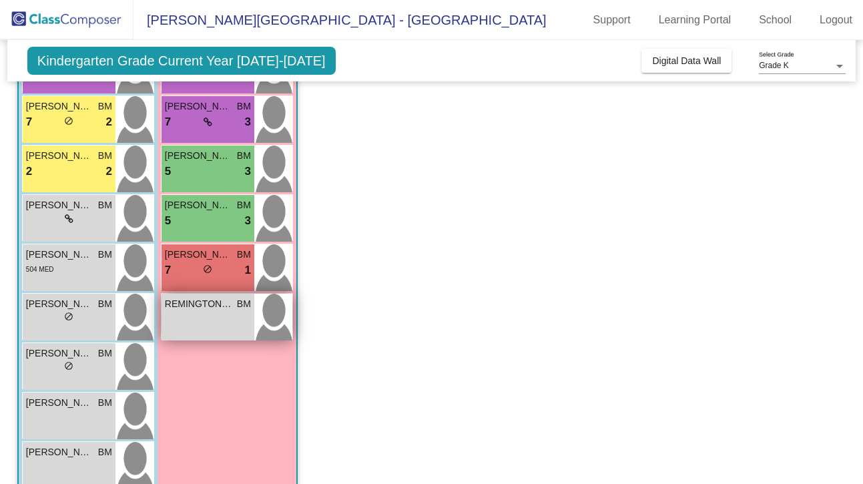
click at [200, 316] on div "REMINGTON POSTGATE BM lock do_not_disturb_alt" at bounding box center [207, 317] width 93 height 47
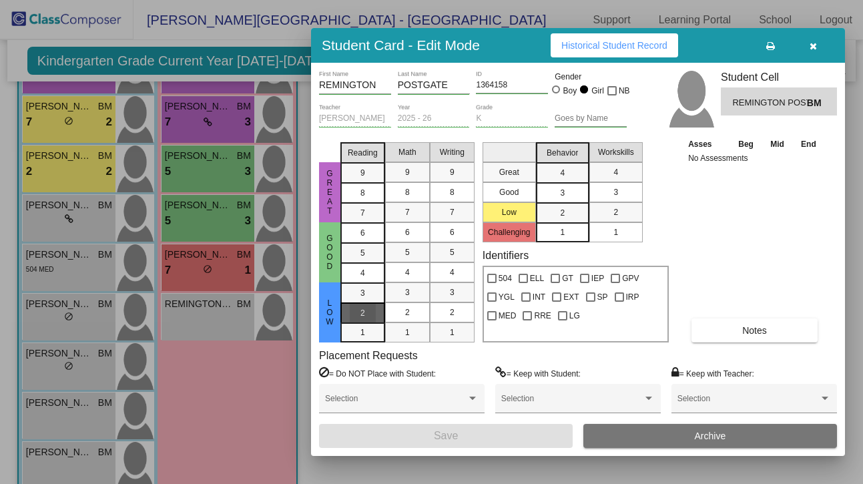
click at [369, 309] on div "2" at bounding box center [363, 313] width 26 height 20
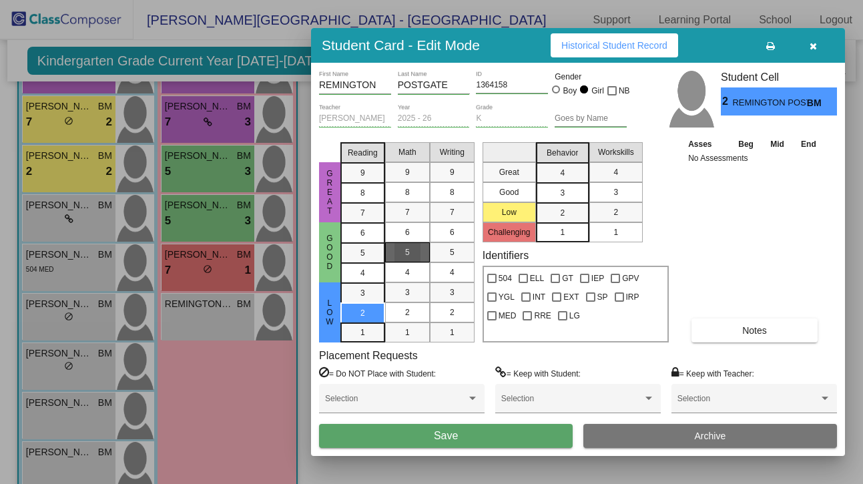
click at [413, 260] on div "5" at bounding box center [407, 252] width 26 height 20
click at [563, 172] on span "4" at bounding box center [562, 173] width 5 height 12
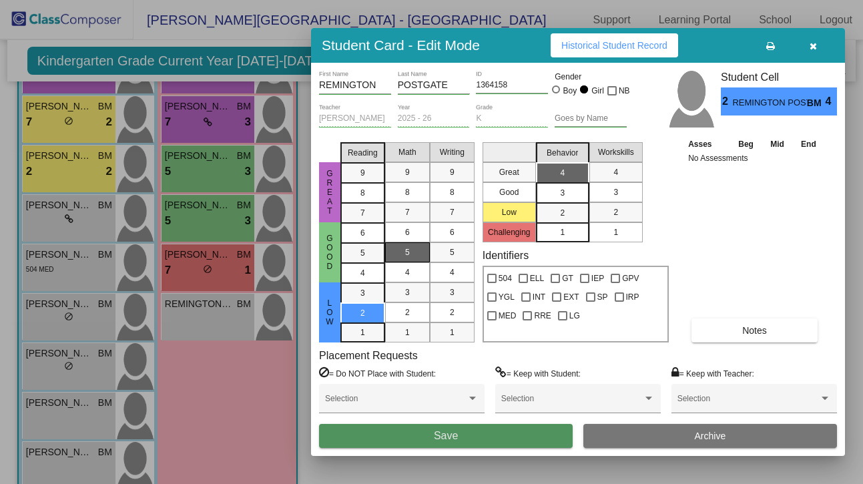
click at [454, 438] on span "Save" at bounding box center [446, 435] width 24 height 11
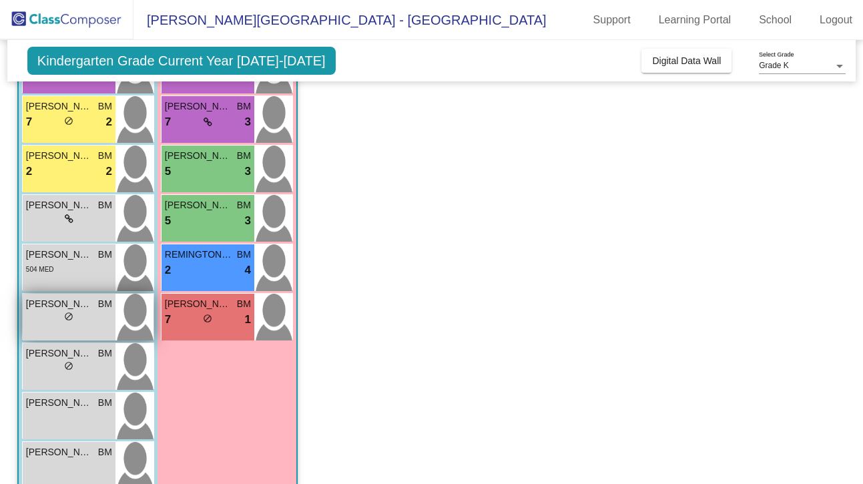
click at [82, 319] on div "lock do_not_disturb_alt" at bounding box center [69, 318] width 86 height 14
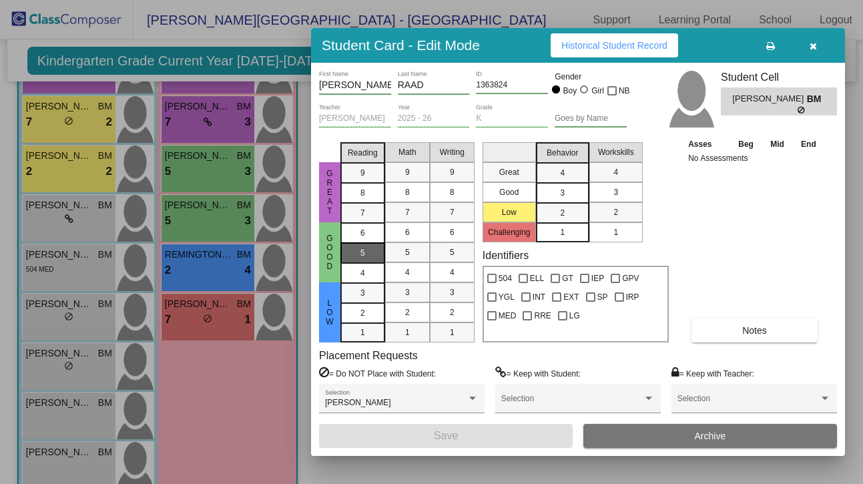
click at [364, 255] on span "5" at bounding box center [362, 253] width 5 height 12
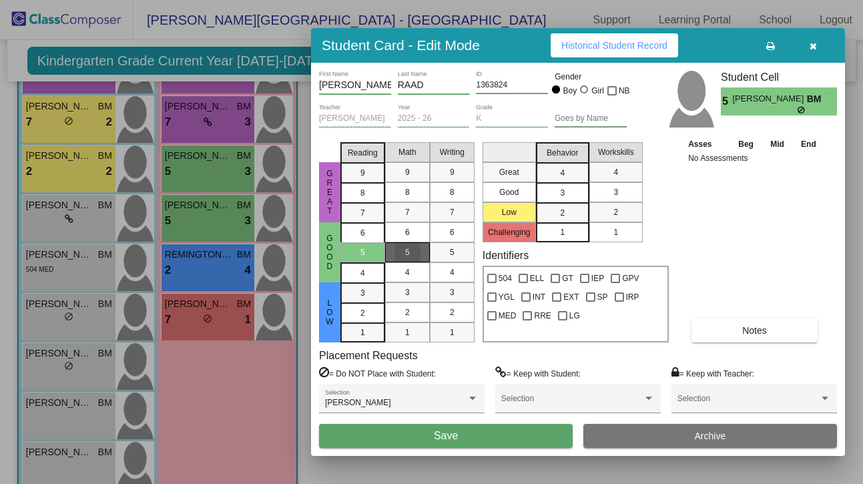
click at [403, 252] on div "5" at bounding box center [407, 252] width 26 height 20
click at [560, 212] on span "2" at bounding box center [562, 213] width 5 height 12
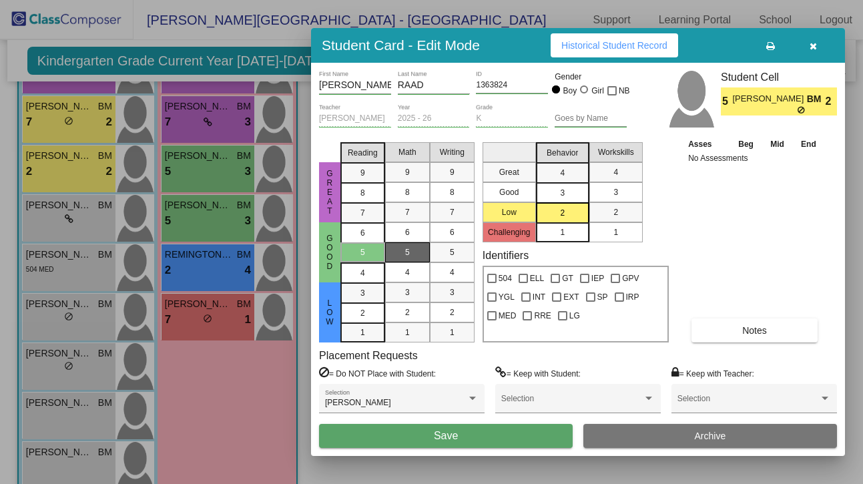
click at [486, 442] on button "Save" at bounding box center [446, 436] width 254 height 24
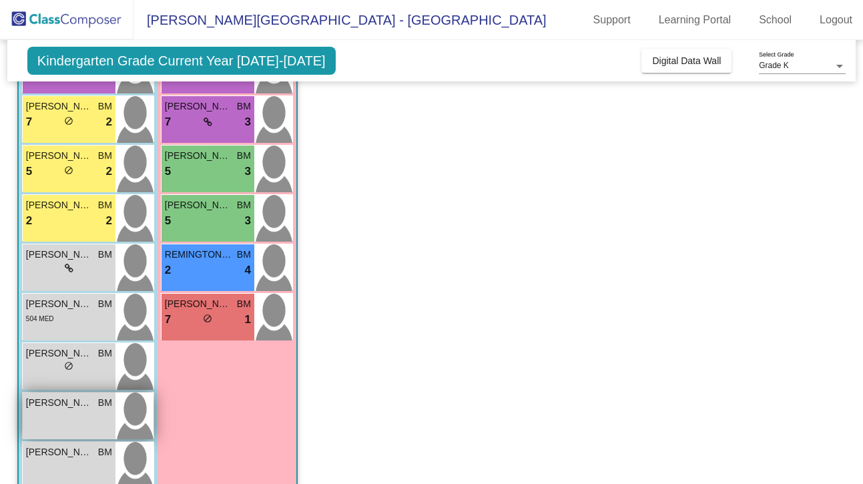
click at [82, 419] on div "LUCA ROQUE BM lock do_not_disturb_alt" at bounding box center [69, 415] width 93 height 47
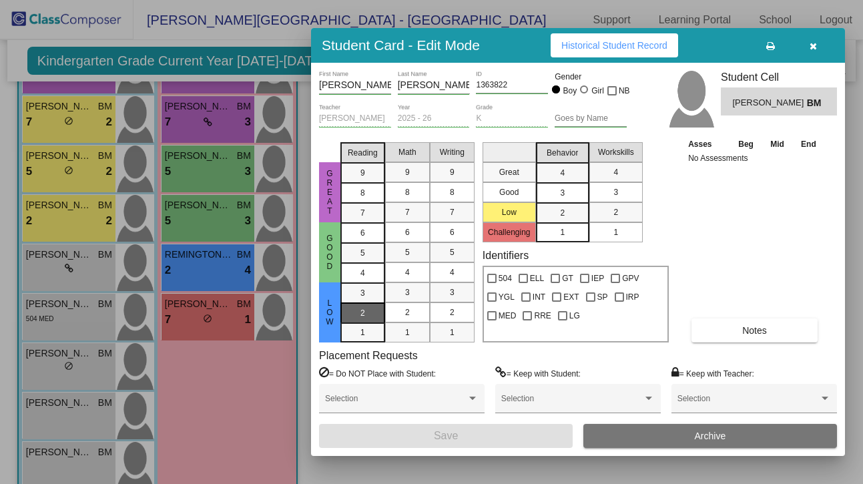
click at [368, 308] on div "2" at bounding box center [363, 313] width 26 height 20
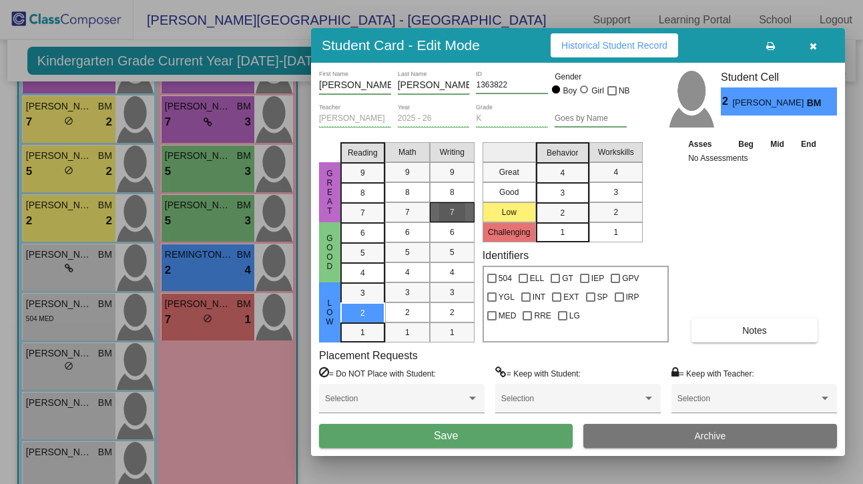
click at [448, 215] on div "7" at bounding box center [452, 212] width 26 height 20
click at [569, 195] on div "3" at bounding box center [562, 193] width 26 height 20
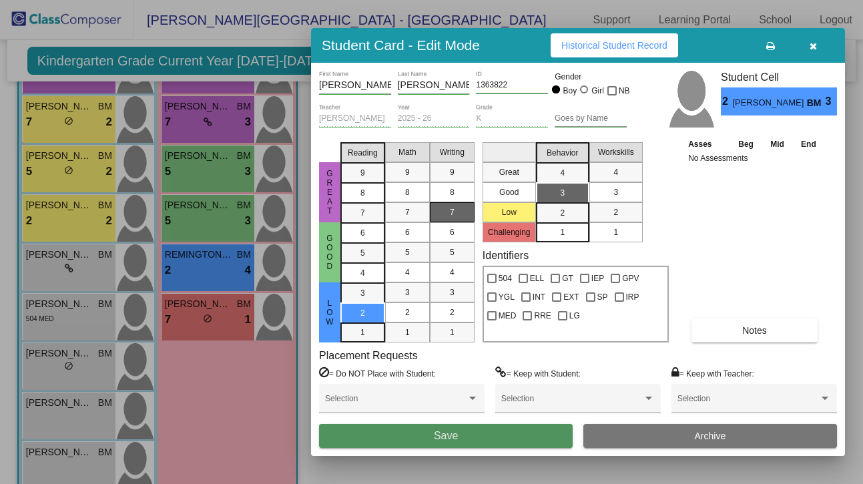
click at [487, 440] on button "Save" at bounding box center [446, 436] width 254 height 24
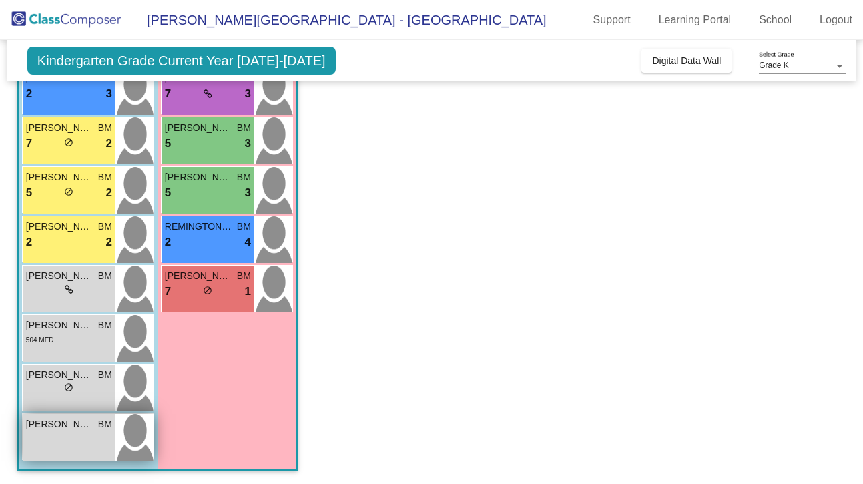
scroll to position [245, 0]
click at [85, 442] on div "MASON SOBCZAK BM lock do_not_disturb_alt" at bounding box center [69, 437] width 93 height 47
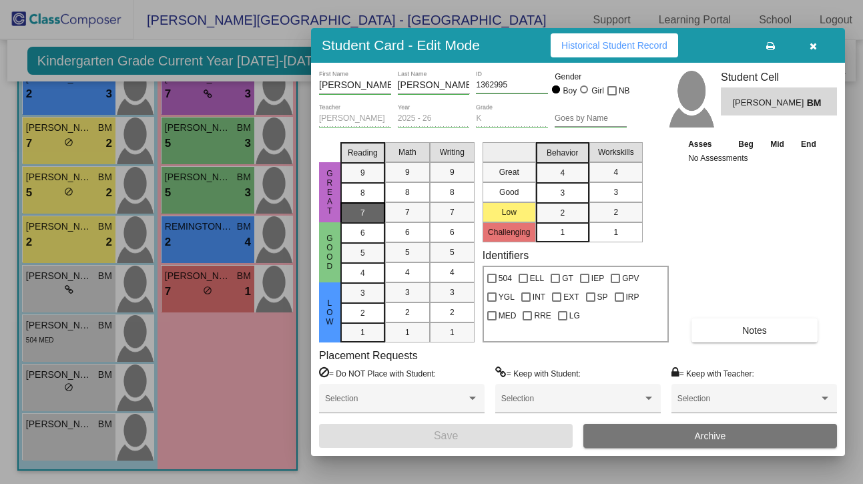
click at [366, 216] on div "7" at bounding box center [363, 213] width 26 height 20
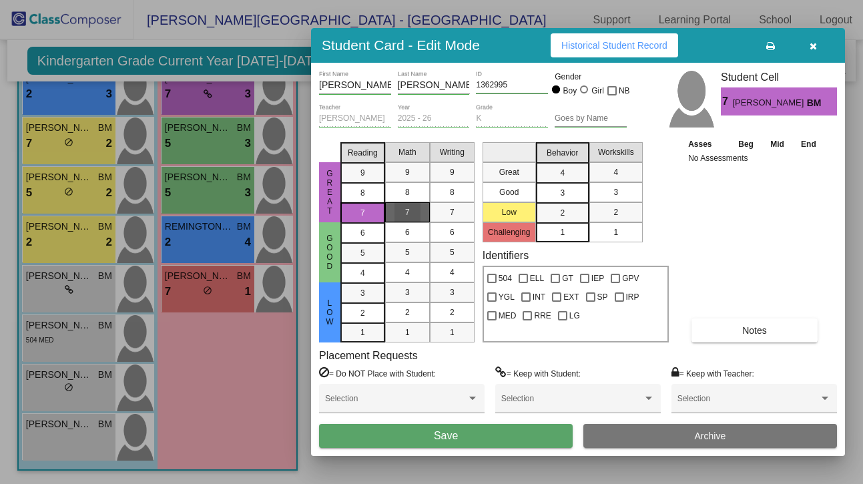
click at [399, 215] on div "7" at bounding box center [407, 212] width 26 height 20
click at [567, 196] on div "3" at bounding box center [562, 193] width 26 height 20
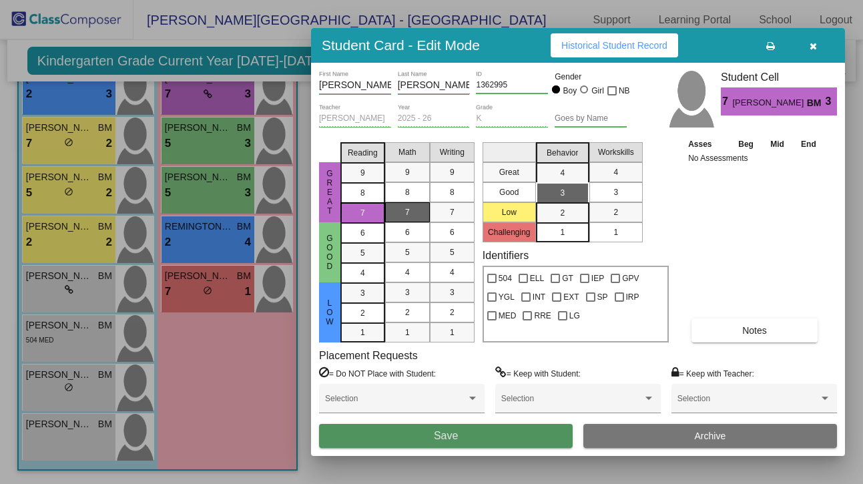
click at [440, 432] on span "Save" at bounding box center [446, 435] width 24 height 11
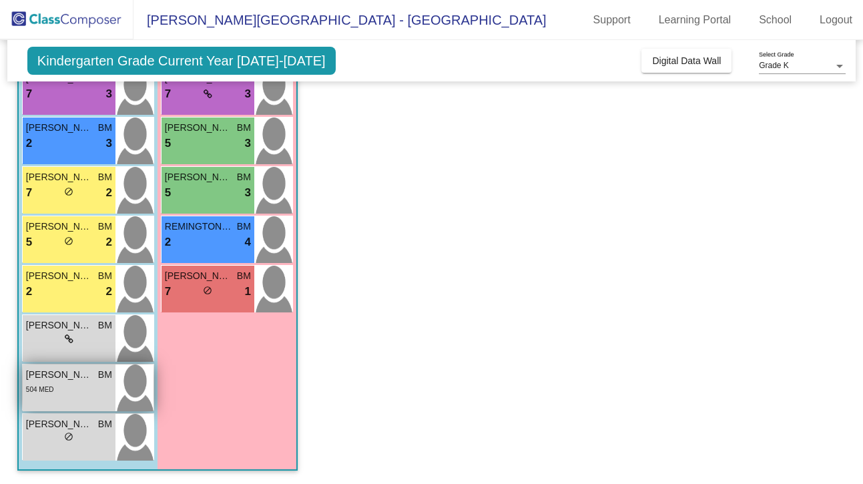
click at [59, 376] on span "CLARK WRASE" at bounding box center [59, 375] width 67 height 14
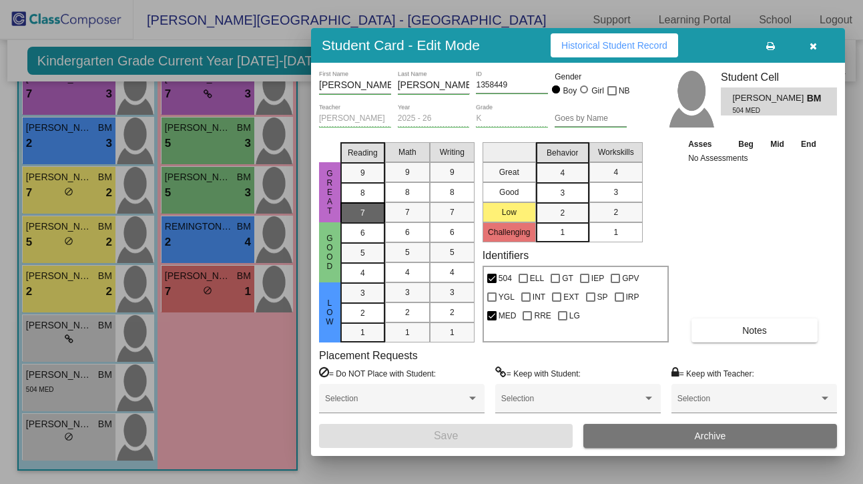
click at [366, 216] on div "7" at bounding box center [363, 213] width 26 height 20
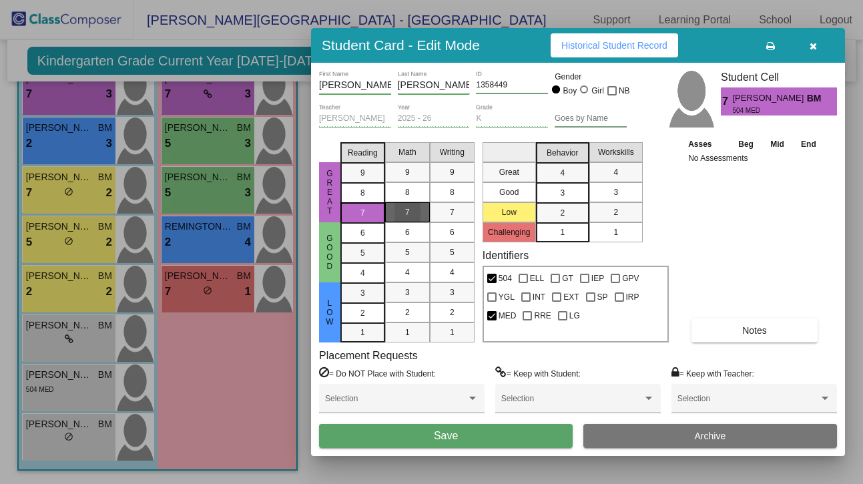
click at [402, 211] on div "7" at bounding box center [407, 212] width 26 height 20
click at [559, 171] on div "4" at bounding box center [562, 173] width 26 height 20
click at [473, 442] on button "Save" at bounding box center [446, 436] width 254 height 24
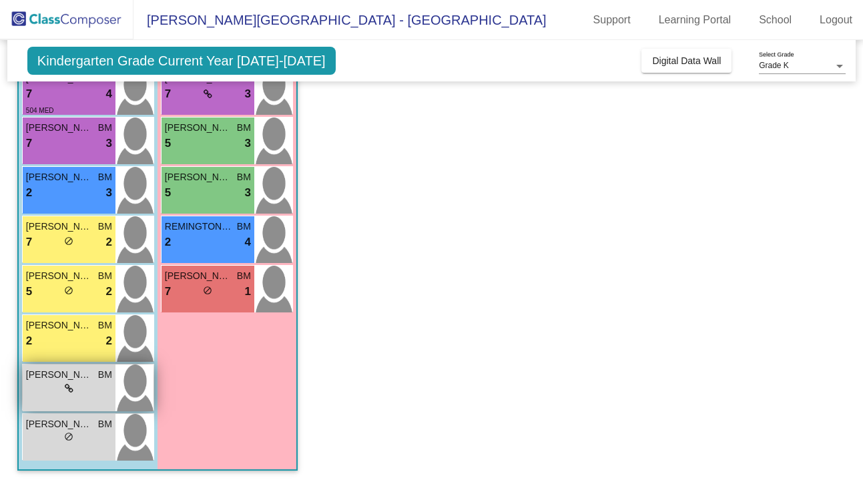
click at [79, 388] on div "lock do_not_disturb_alt" at bounding box center [69, 389] width 86 height 14
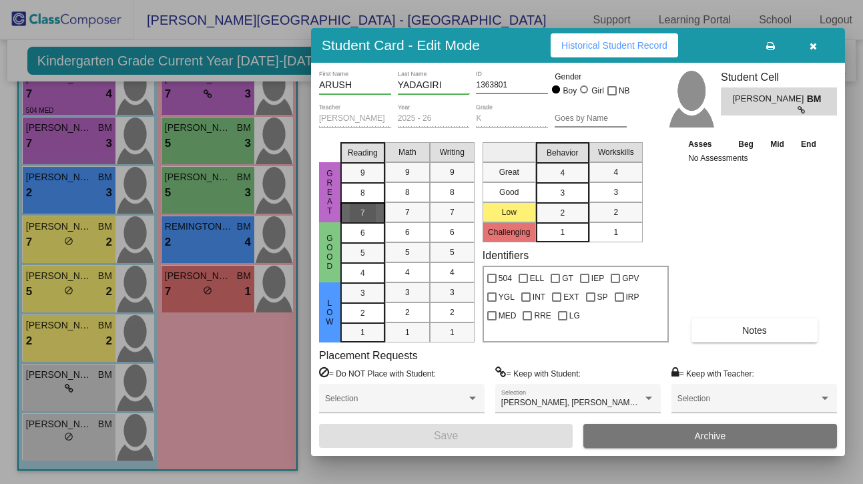
click at [362, 213] on span "7" at bounding box center [362, 213] width 5 height 12
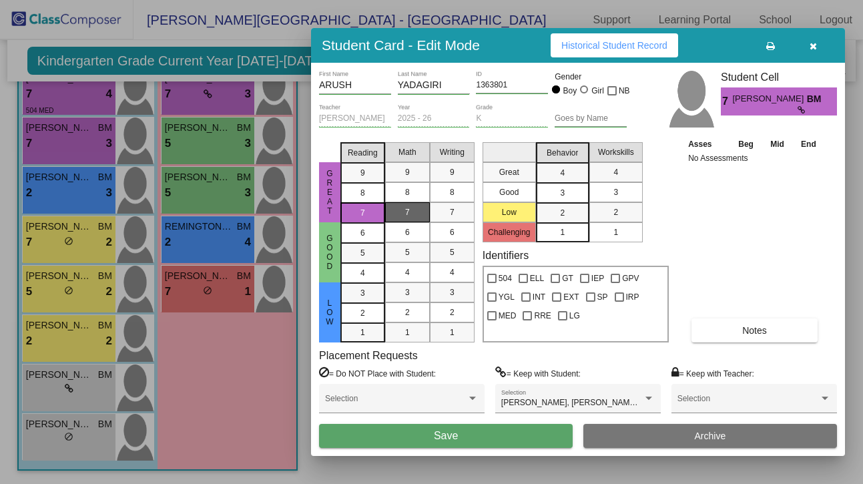
click at [410, 218] on div "7" at bounding box center [407, 212] width 26 height 20
click at [561, 214] on span "2" at bounding box center [562, 213] width 5 height 12
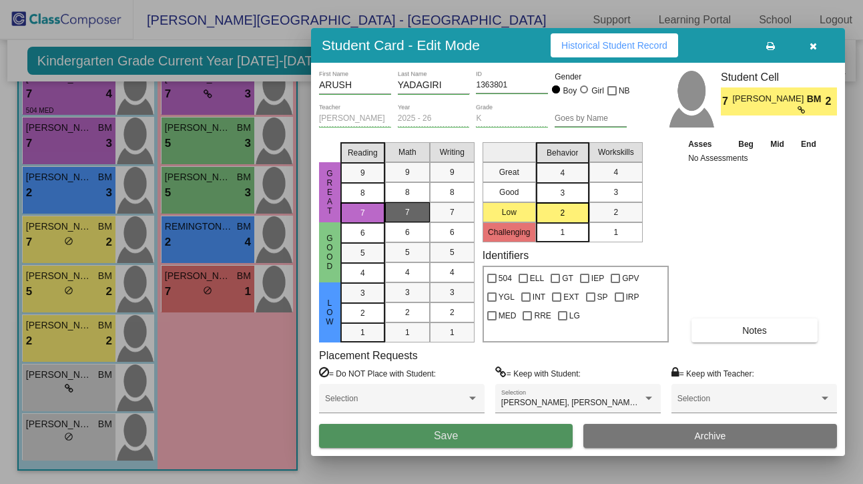
click at [452, 434] on span "Save" at bounding box center [446, 435] width 24 height 11
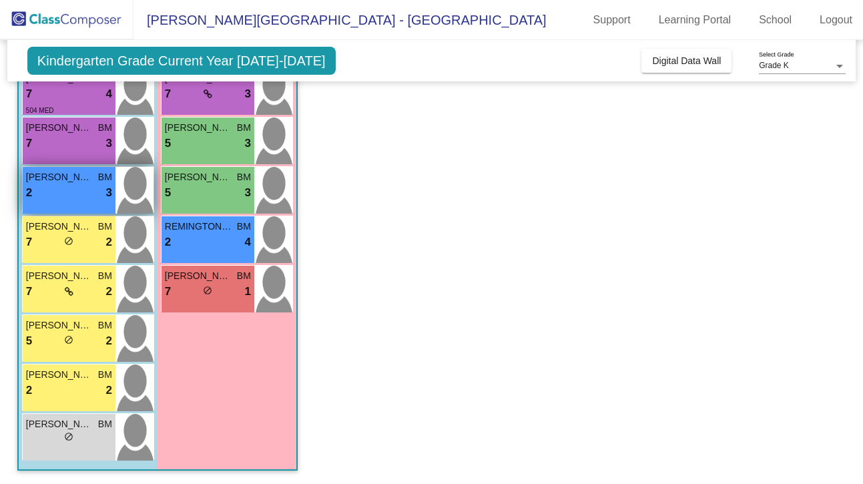
click at [79, 195] on div "2 lock do_not_disturb_alt 3" at bounding box center [69, 192] width 86 height 17
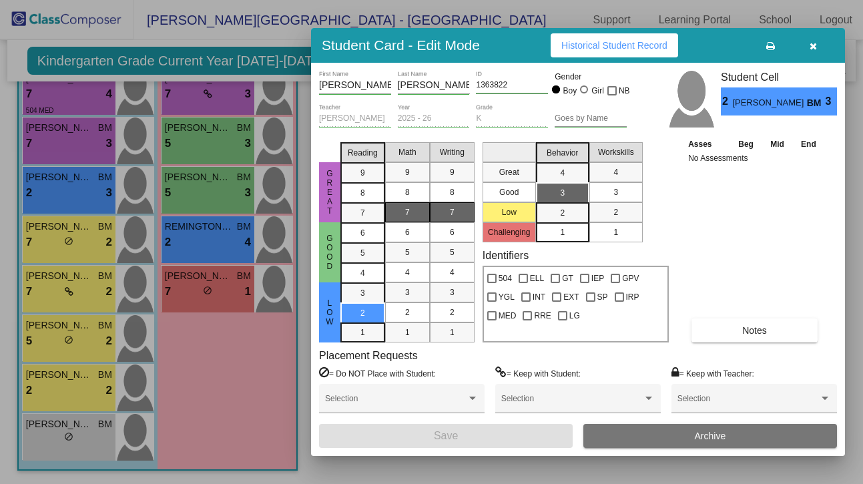
click at [410, 214] on div "7" at bounding box center [407, 212] width 26 height 20
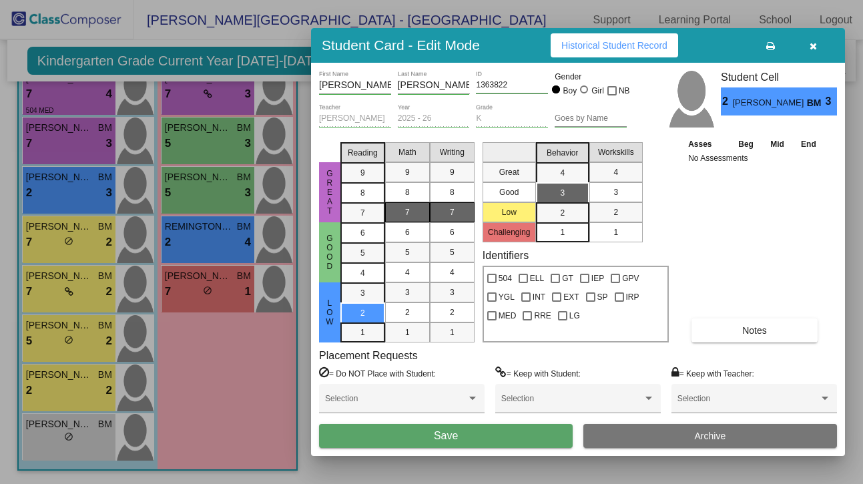
click at [469, 440] on button "Save" at bounding box center [446, 436] width 254 height 24
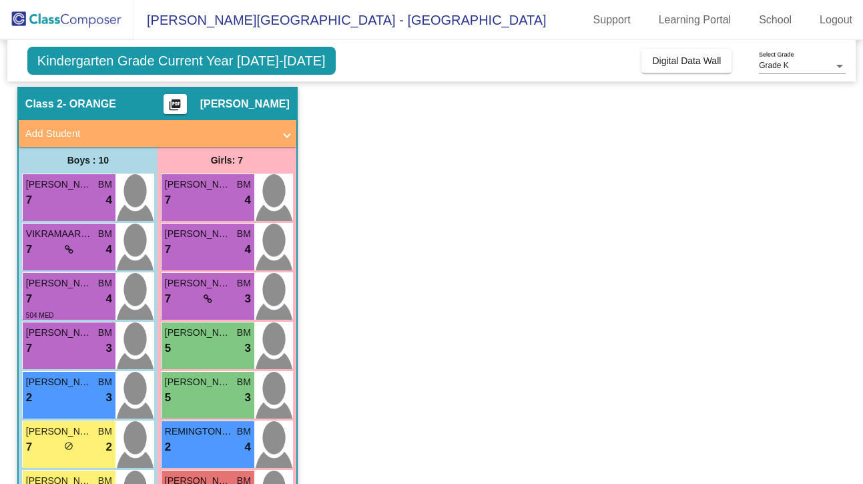
scroll to position [7, 0]
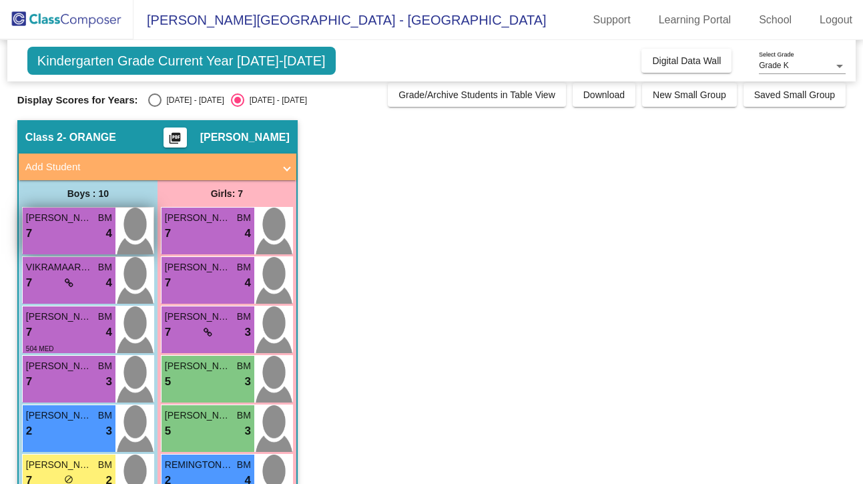
click at [53, 234] on div "7 lock do_not_disturb_alt 4" at bounding box center [69, 233] width 86 height 17
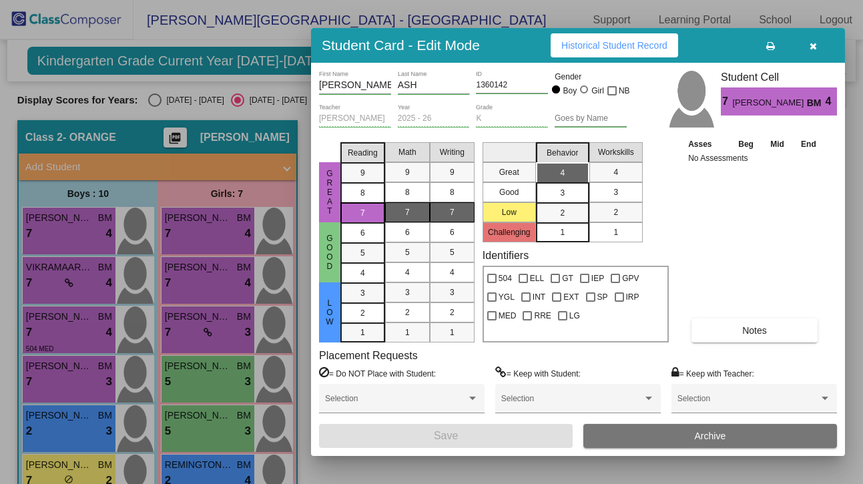
click at [450, 216] on span "7" at bounding box center [452, 212] width 5 height 12
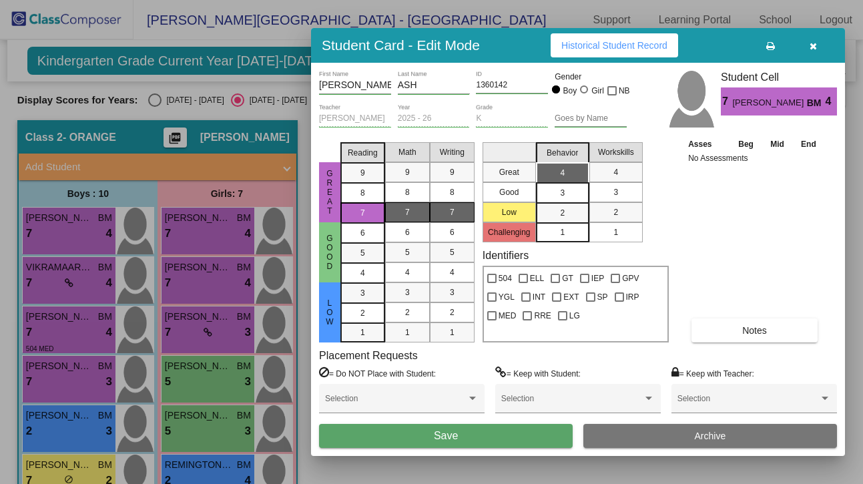
click at [504, 432] on button "Save" at bounding box center [446, 436] width 254 height 24
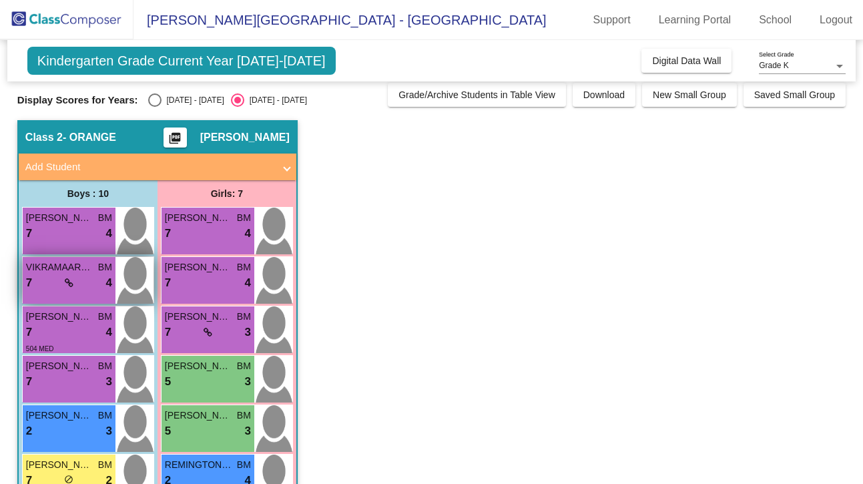
click at [74, 290] on div "7 lock do_not_disturb_alt 4" at bounding box center [69, 282] width 86 height 17
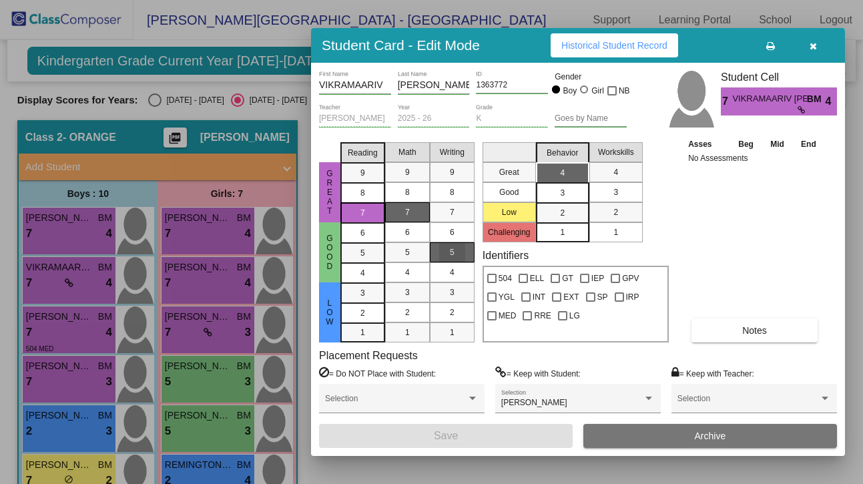
click at [459, 254] on div "5" at bounding box center [452, 252] width 26 height 20
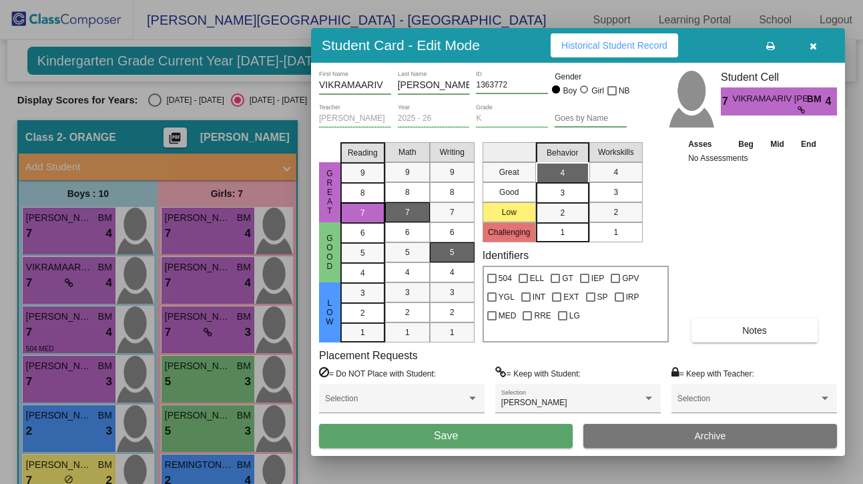
click at [450, 432] on span "Save" at bounding box center [446, 435] width 24 height 11
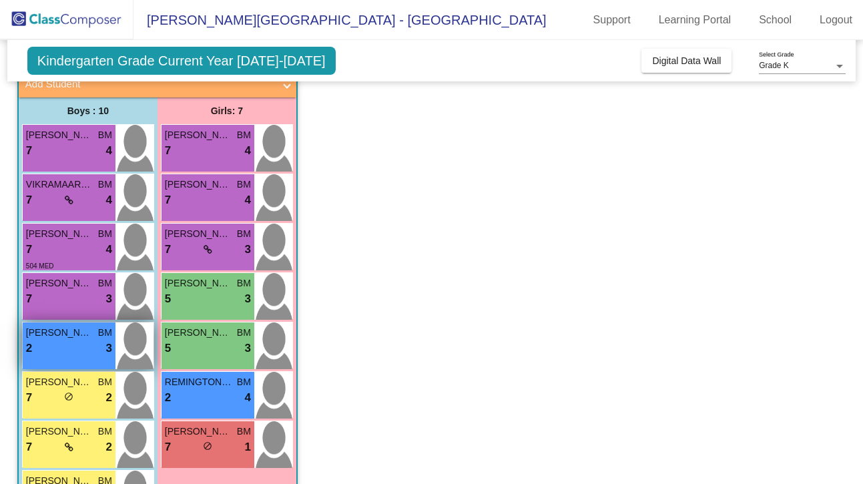
scroll to position [90, 0]
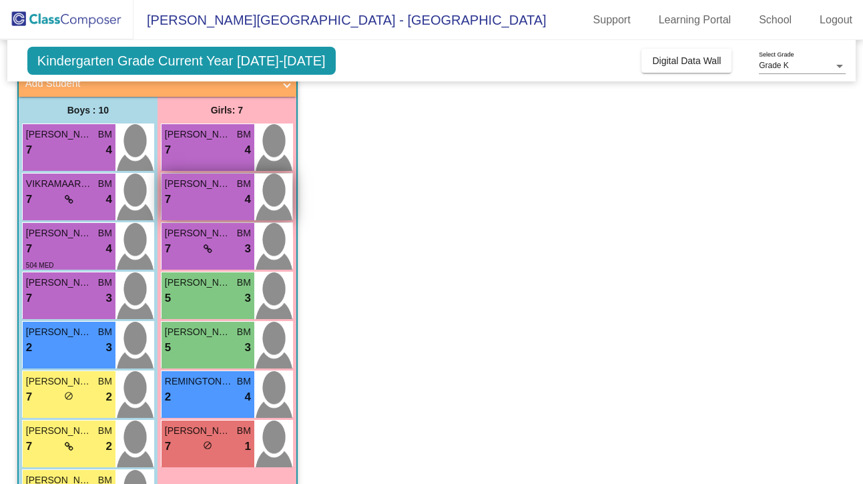
click at [198, 196] on div "7 lock do_not_disturb_alt 4" at bounding box center [208, 199] width 86 height 17
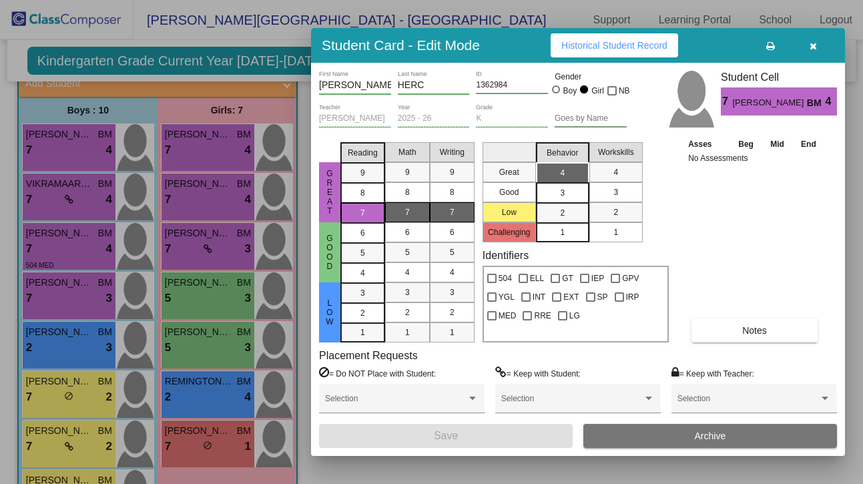
click at [445, 210] on div "7" at bounding box center [452, 212] width 26 height 20
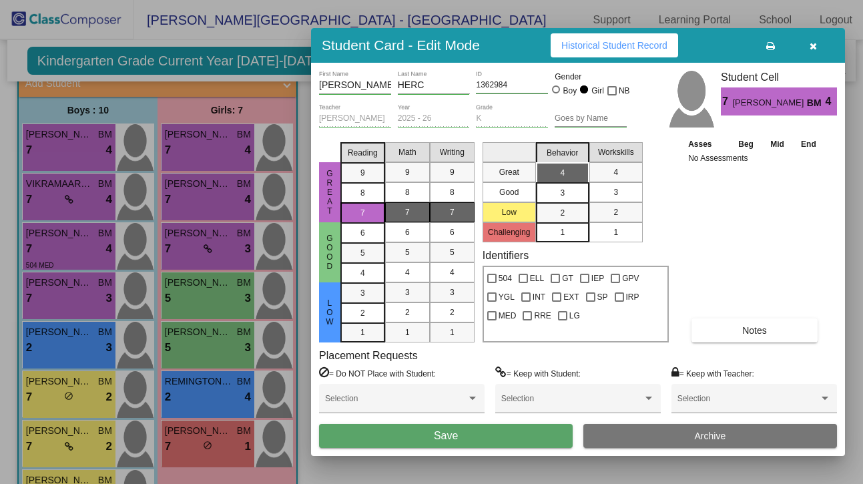
click at [445, 435] on span "Save" at bounding box center [446, 435] width 24 height 11
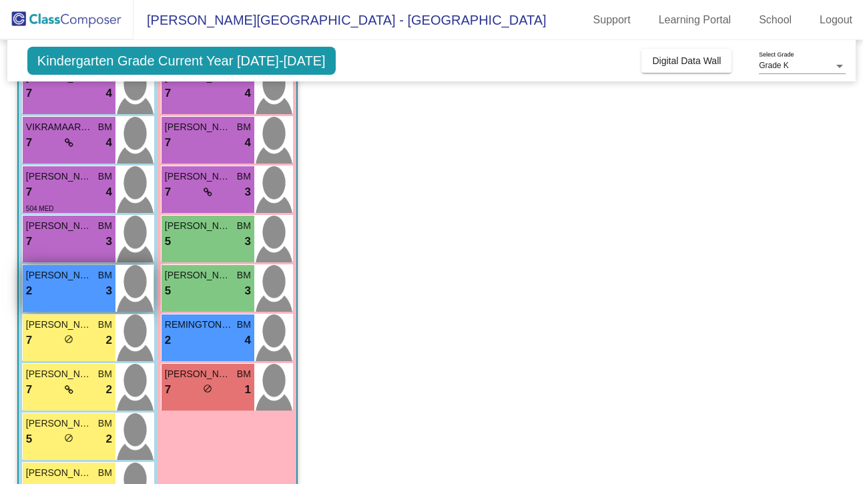
scroll to position [145, 0]
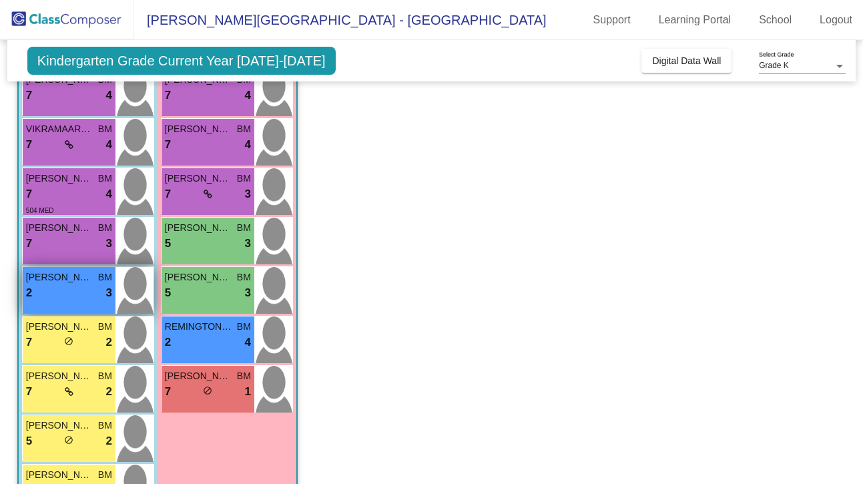
click at [73, 289] on div "2 lock do_not_disturb_alt 3" at bounding box center [69, 292] width 86 height 17
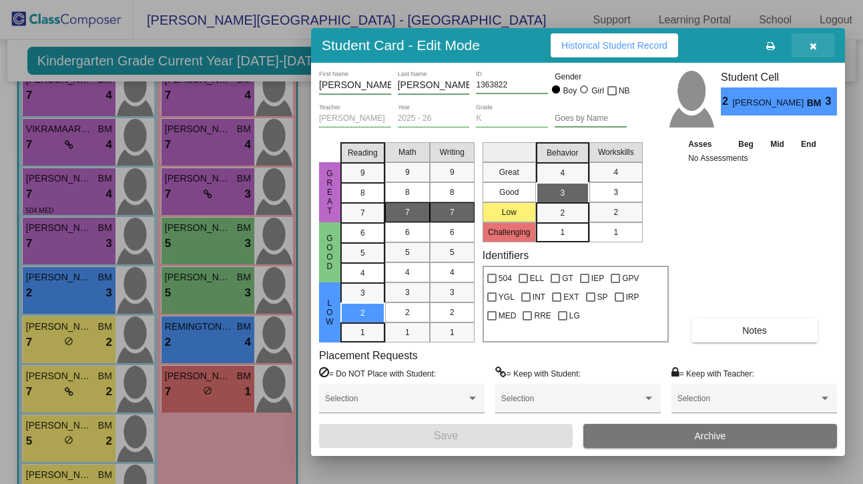
click at [812, 44] on icon "button" at bounding box center [812, 45] width 7 height 9
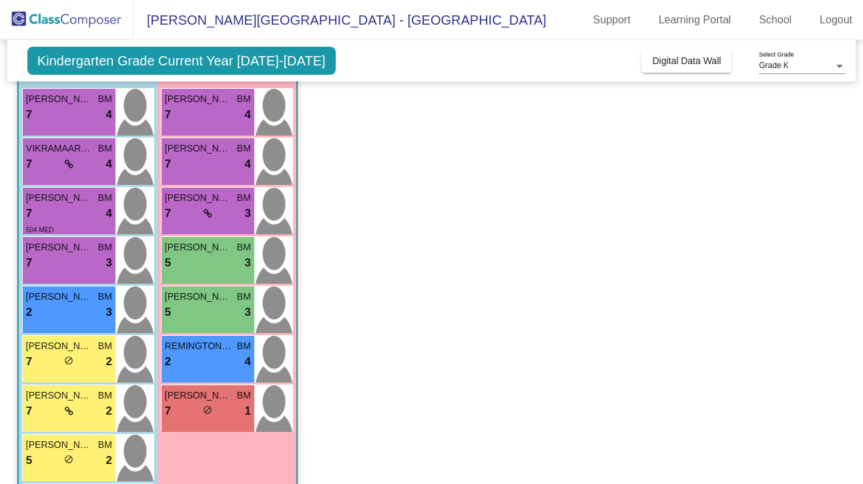
scroll to position [127, 0]
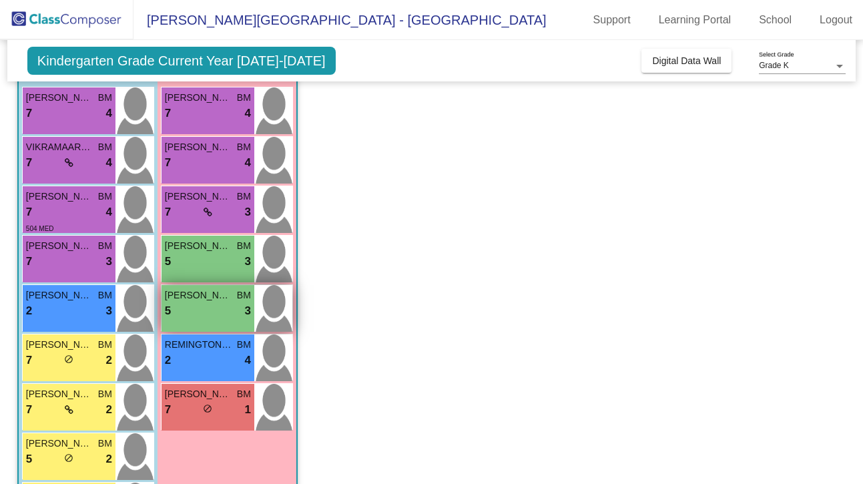
click at [210, 300] on span "LUNA DUBIEL" at bounding box center [198, 295] width 67 height 14
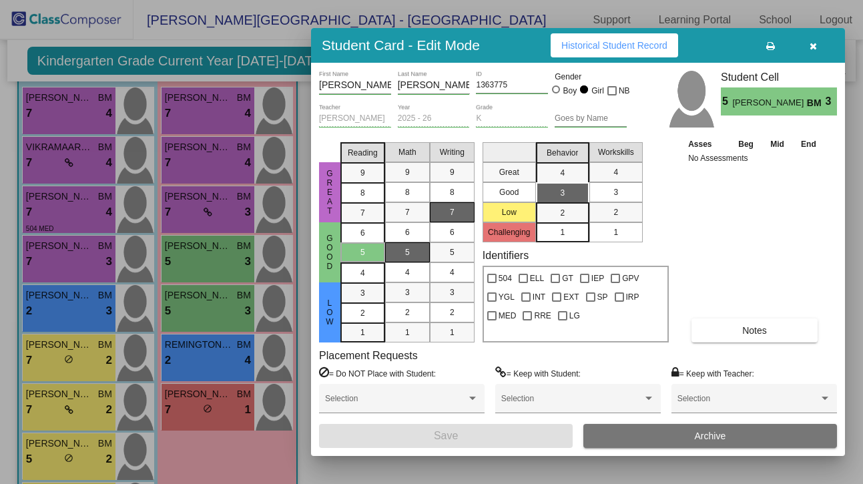
click at [460, 221] on div "7" at bounding box center [452, 212] width 26 height 20
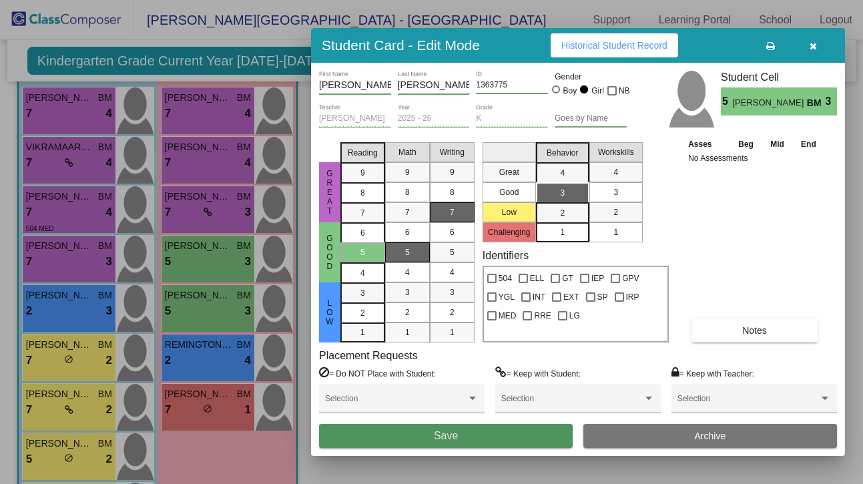
click at [468, 437] on button "Save" at bounding box center [446, 436] width 254 height 24
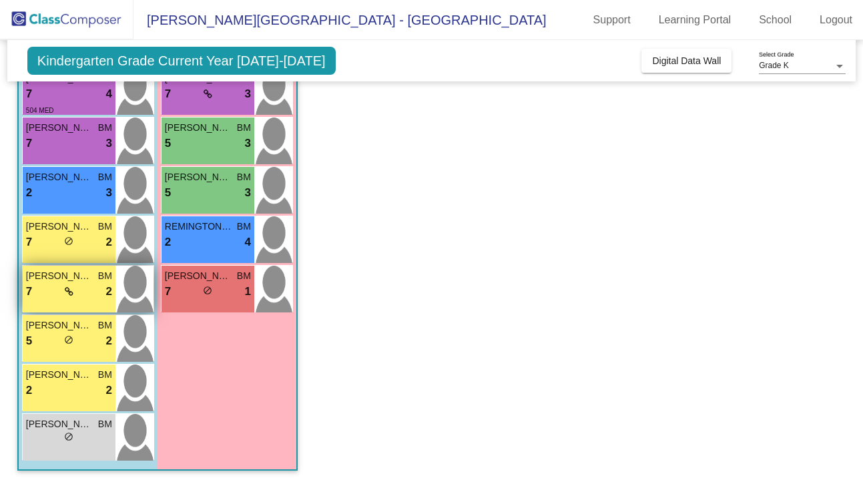
scroll to position [0, 0]
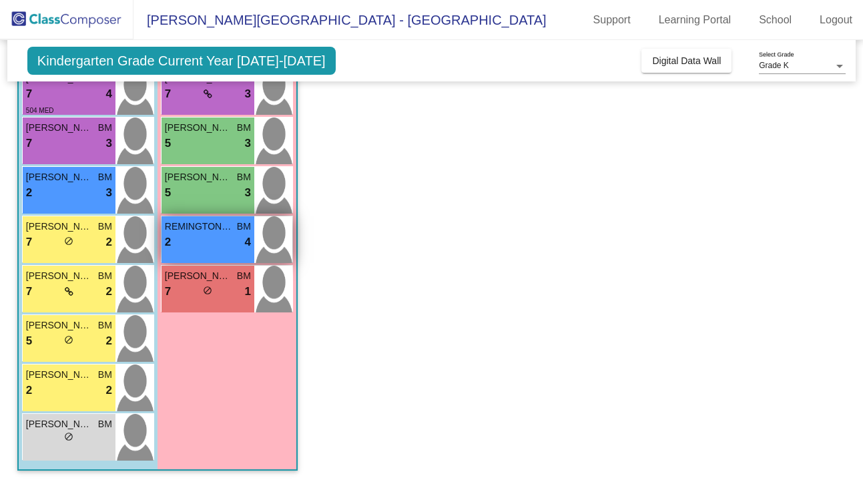
click at [205, 240] on div "2 lock do_not_disturb_alt 4" at bounding box center [208, 242] width 86 height 17
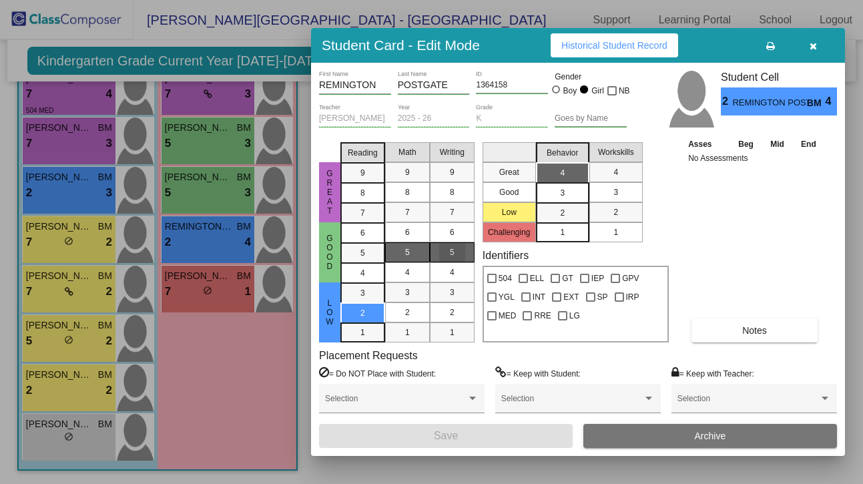
click at [458, 252] on div "5" at bounding box center [452, 252] width 26 height 20
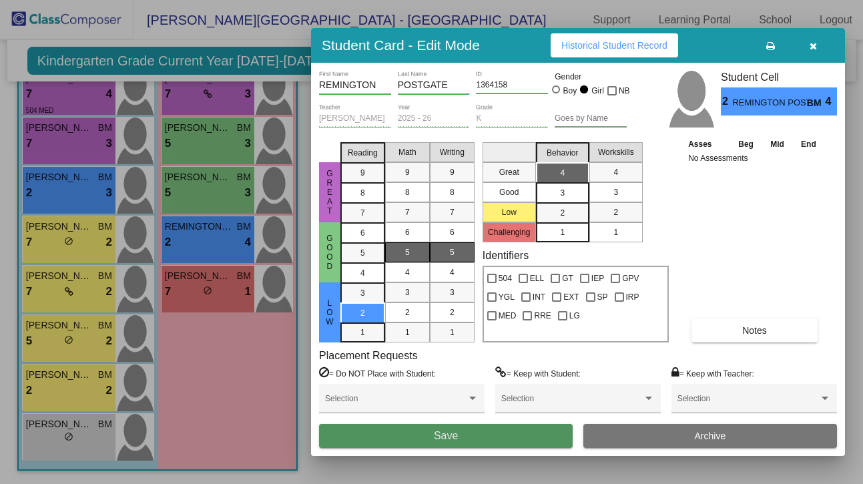
click at [460, 433] on button "Save" at bounding box center [446, 436] width 254 height 24
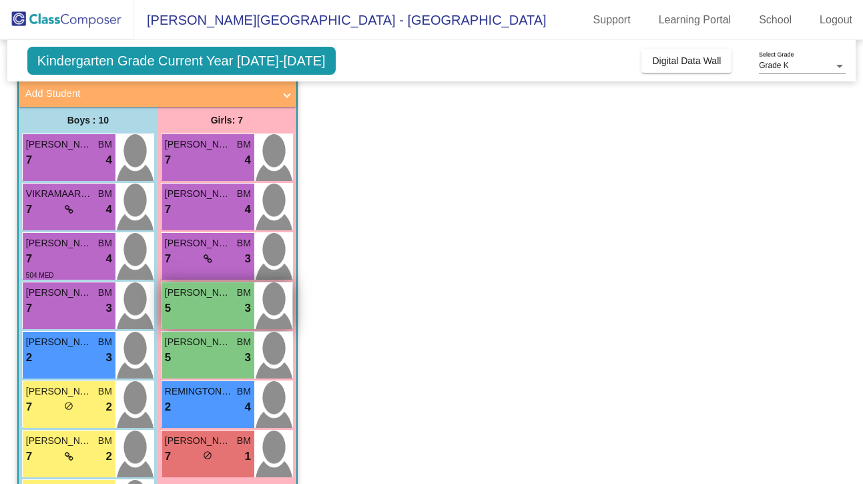
scroll to position [79, 0]
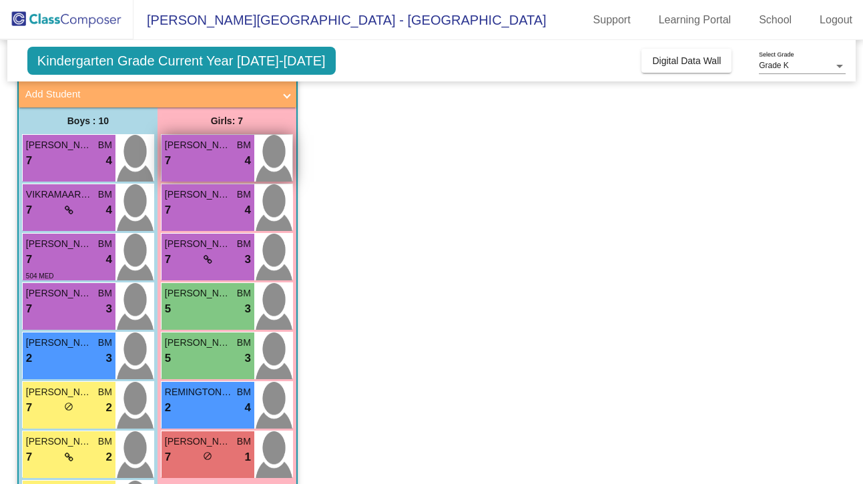
click at [206, 155] on div "7 lock do_not_disturb_alt 4" at bounding box center [208, 160] width 86 height 17
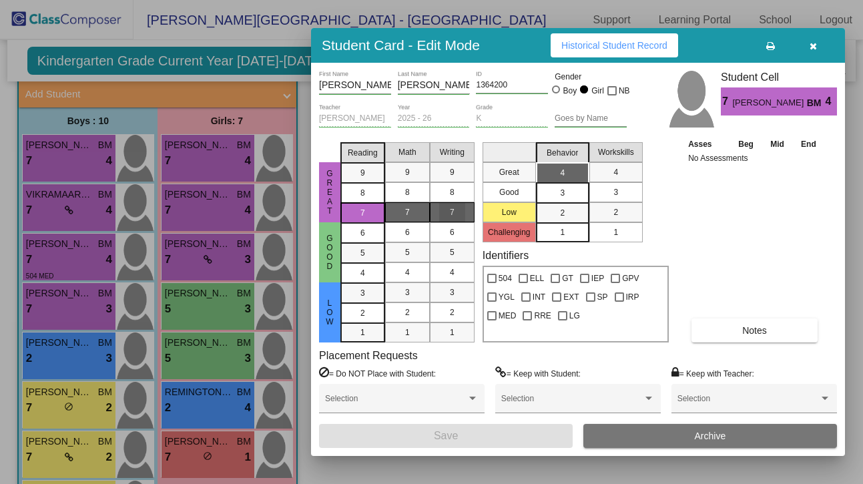
click at [451, 213] on span "7" at bounding box center [452, 212] width 5 height 12
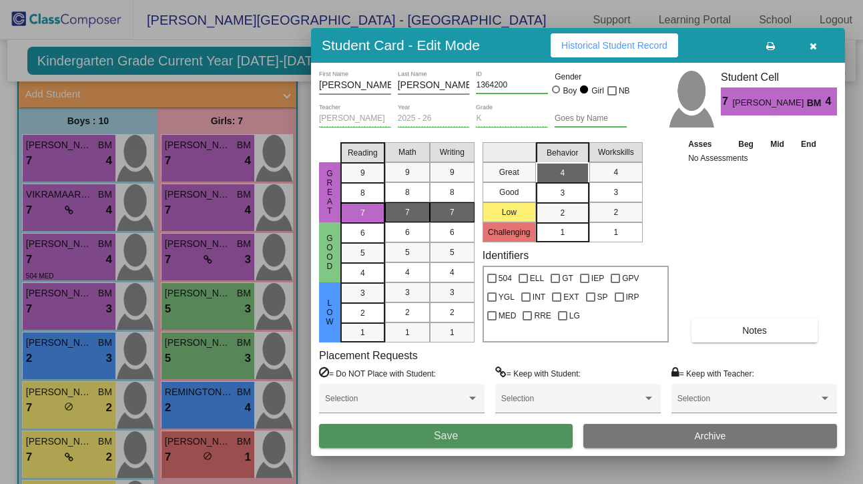
click at [461, 433] on button "Save" at bounding box center [446, 436] width 254 height 24
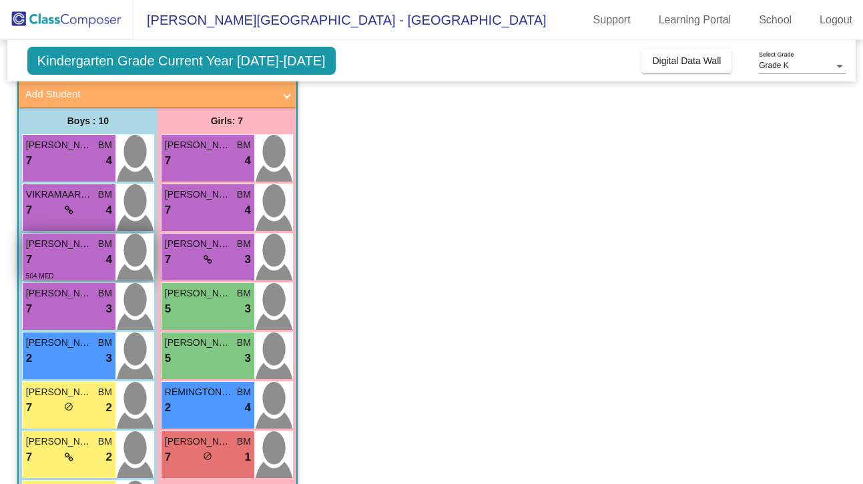
click at [77, 253] on div "7 lock do_not_disturb_alt 4" at bounding box center [69, 259] width 86 height 17
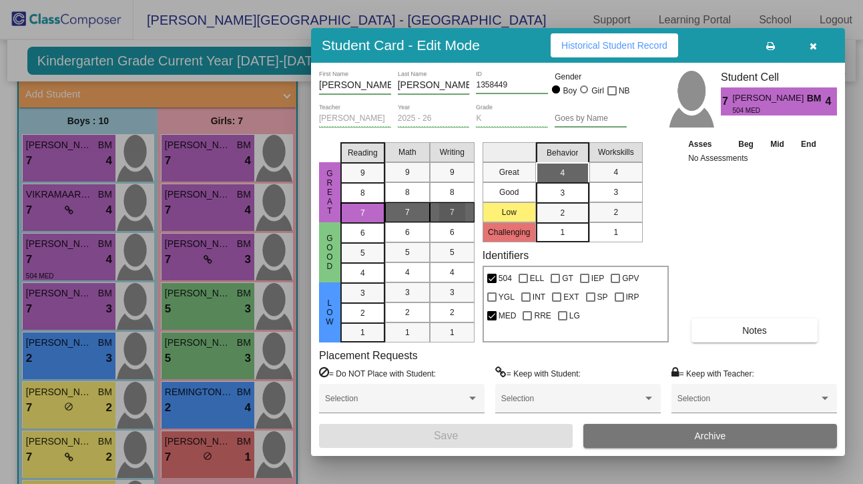
click at [445, 211] on div "7" at bounding box center [452, 212] width 26 height 20
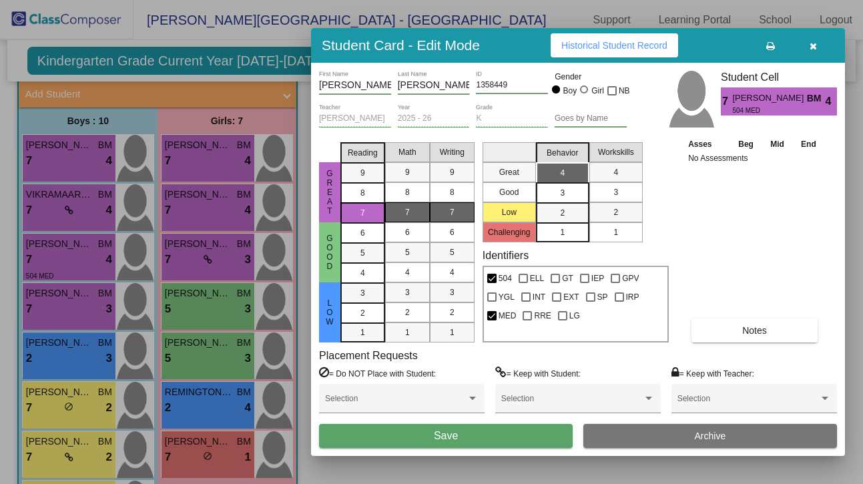
click at [460, 436] on button "Save" at bounding box center [446, 436] width 254 height 24
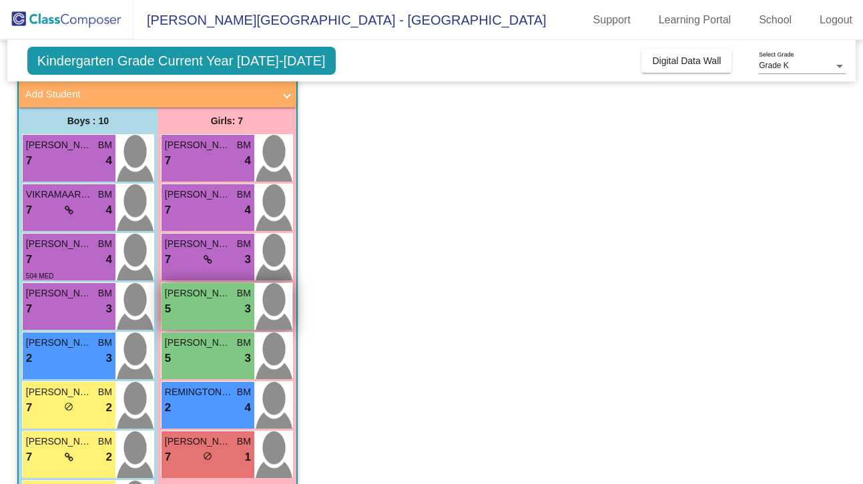
click at [214, 312] on div "5 lock do_not_disturb_alt 3" at bounding box center [208, 308] width 86 height 17
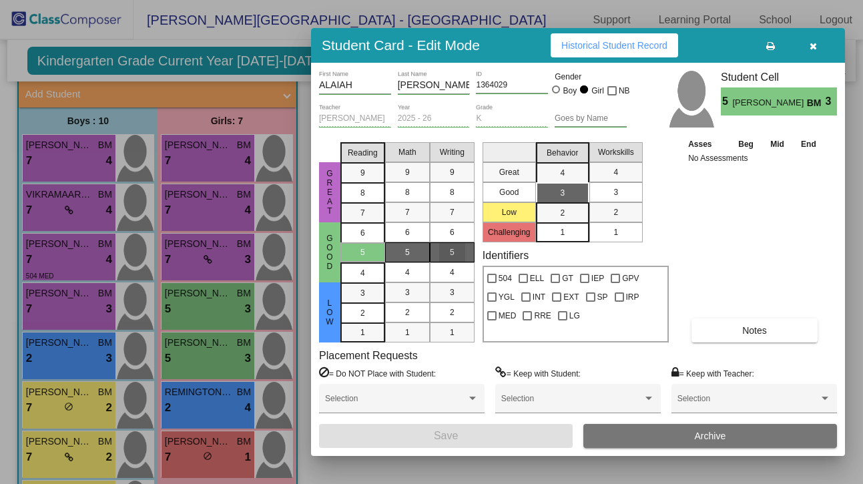
click at [446, 255] on div "5" at bounding box center [452, 252] width 26 height 20
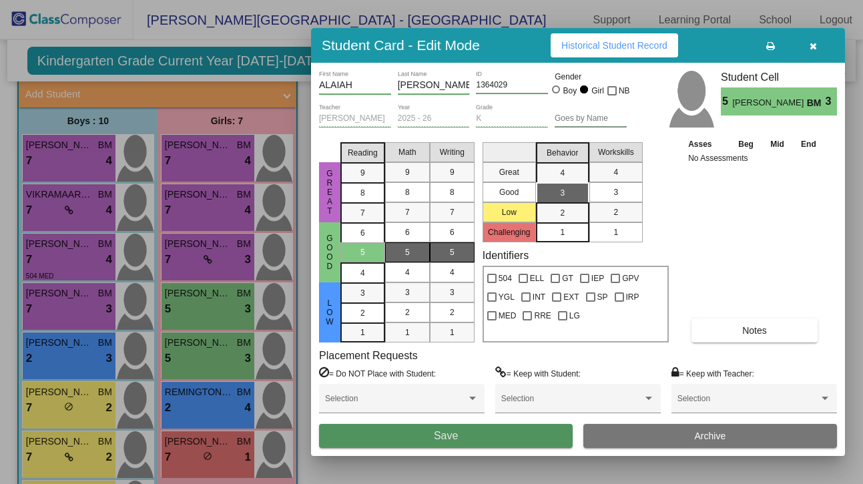
click at [458, 434] on span "Save" at bounding box center [446, 435] width 24 height 11
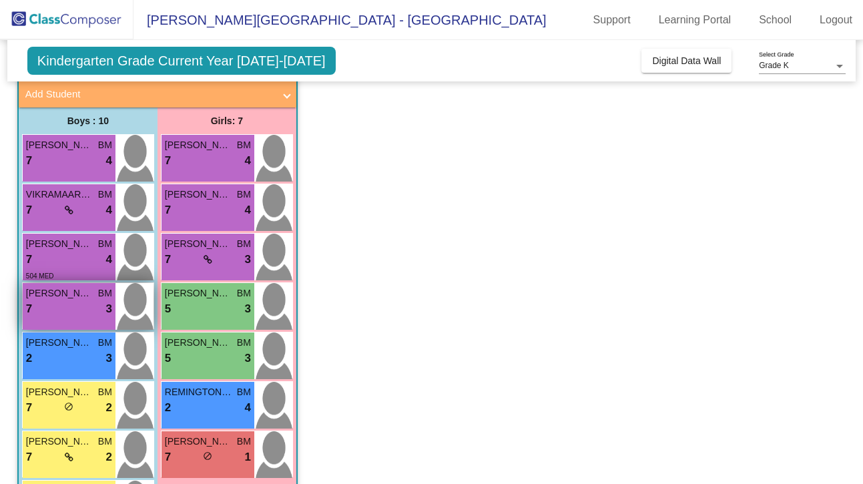
click at [61, 302] on div "7 lock do_not_disturb_alt 3" at bounding box center [69, 308] width 86 height 17
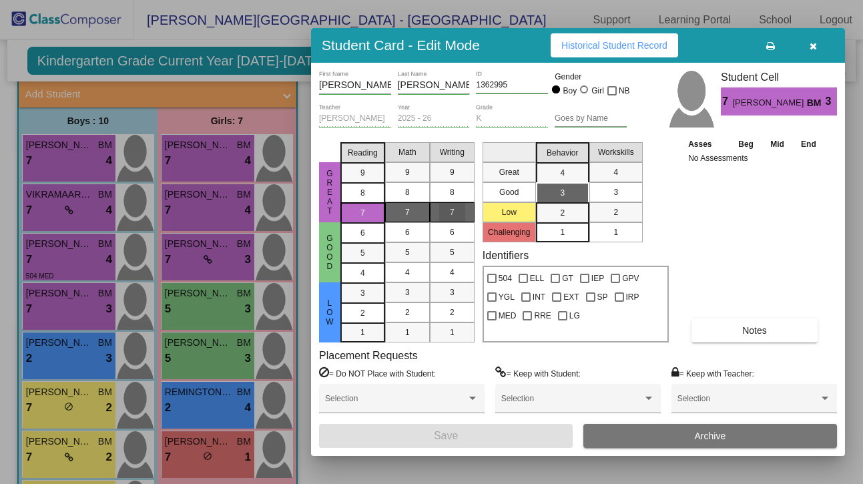
click at [452, 216] on span "7" at bounding box center [452, 212] width 5 height 12
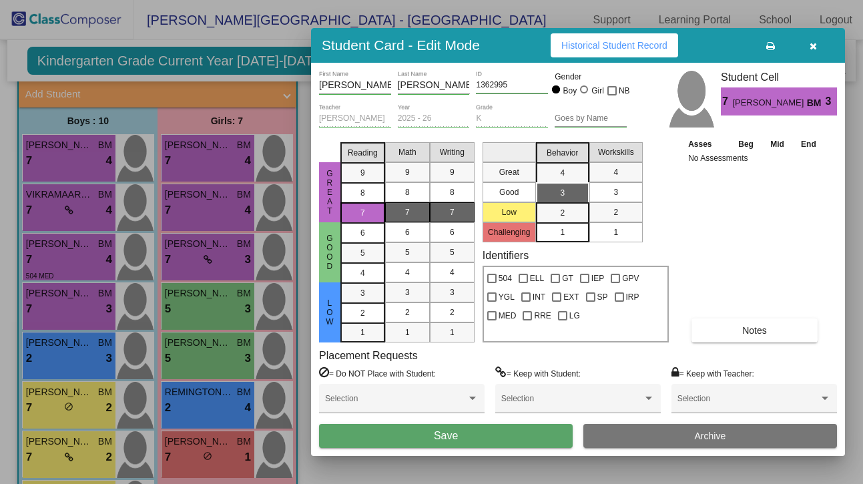
click at [458, 436] on span "Save" at bounding box center [446, 435] width 24 height 11
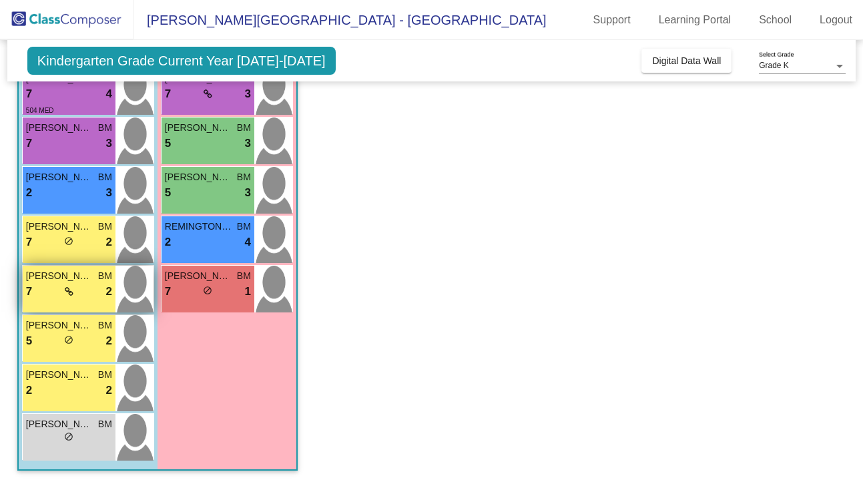
scroll to position [245, 0]
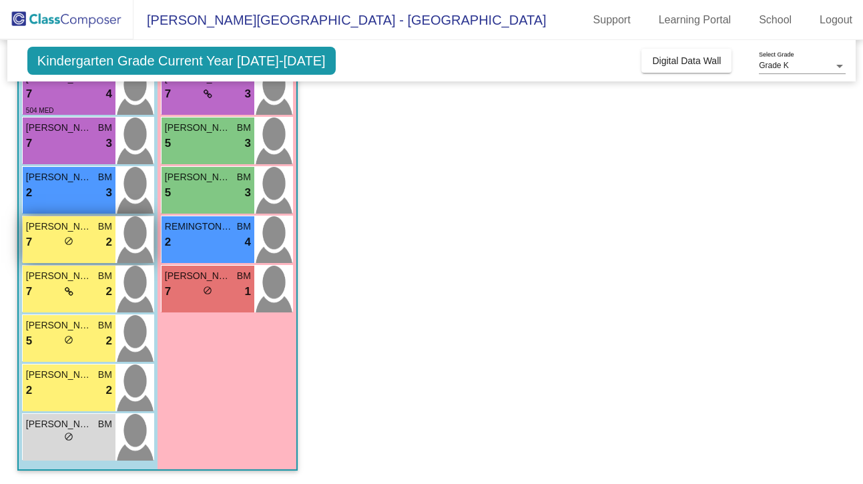
click at [69, 238] on span "do_not_disturb_alt" at bounding box center [68, 240] width 9 height 9
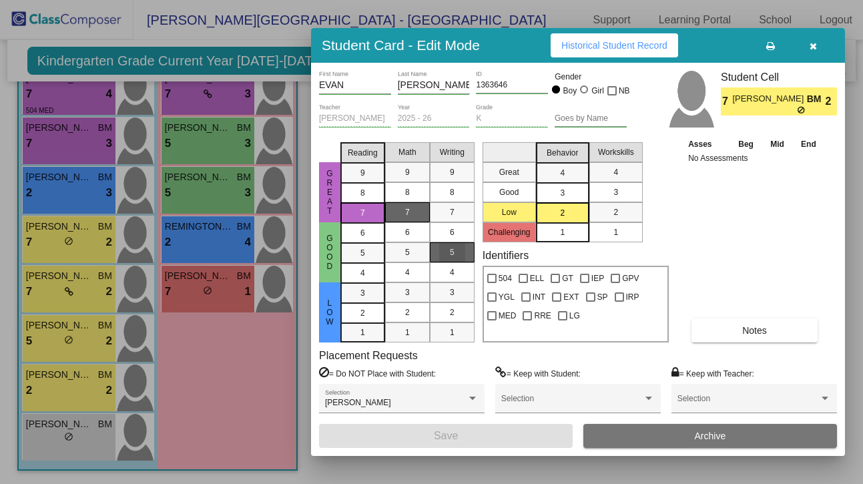
click at [454, 253] on div "5" at bounding box center [452, 252] width 26 height 20
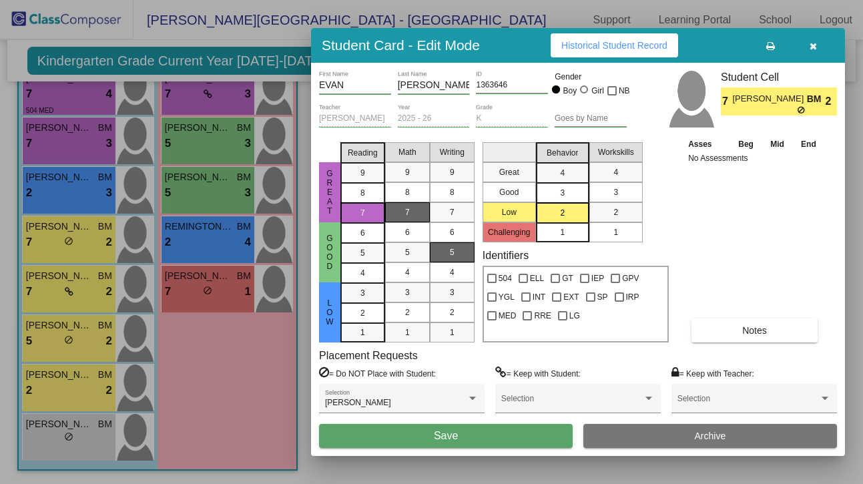
click at [457, 439] on span "Save" at bounding box center [446, 435] width 24 height 11
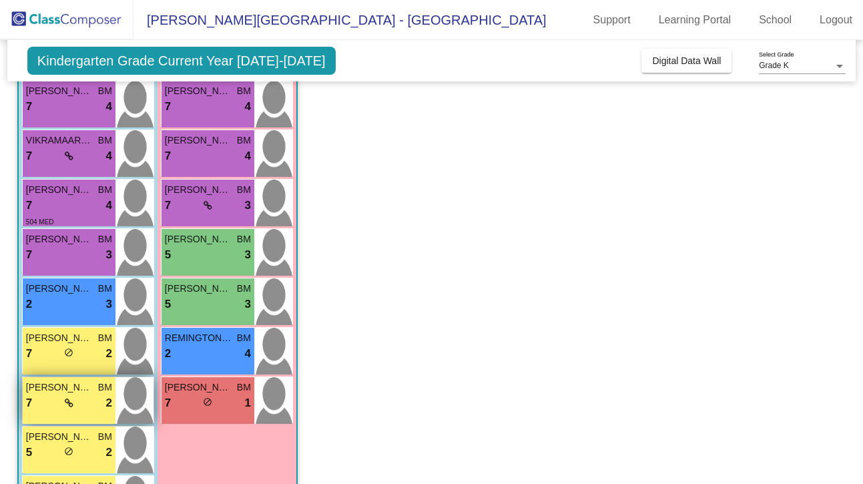
scroll to position [129, 0]
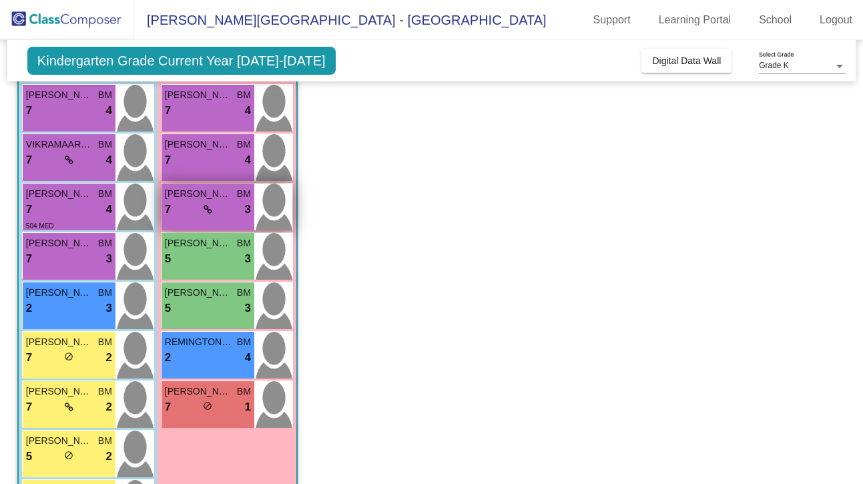
click at [198, 204] on div "7 lock do_not_disturb_alt 3" at bounding box center [208, 209] width 86 height 17
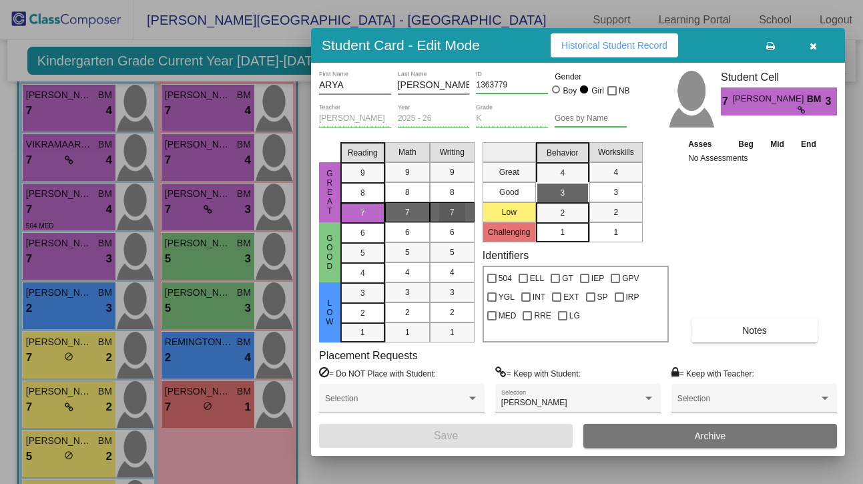
click at [448, 210] on div "7" at bounding box center [452, 212] width 26 height 20
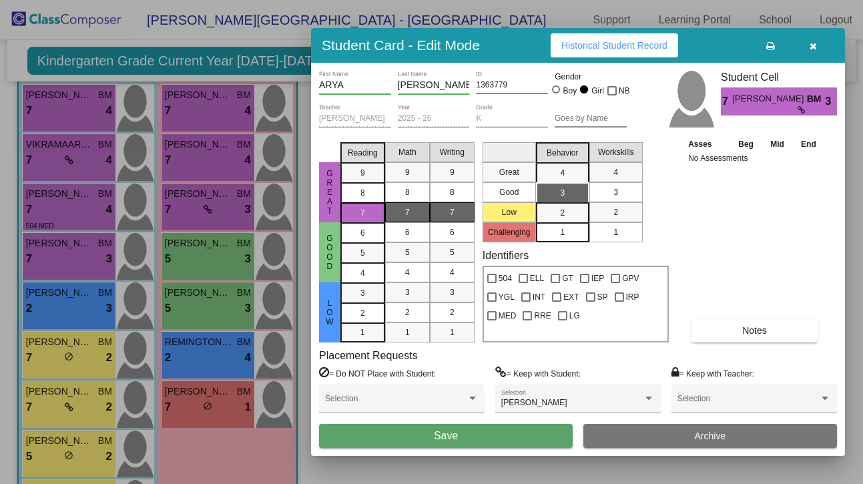
click at [446, 438] on span "Save" at bounding box center [446, 435] width 24 height 11
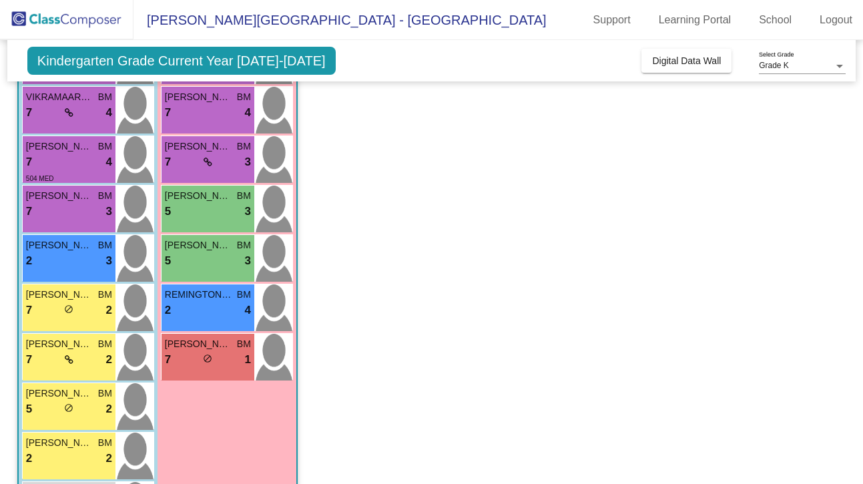
scroll to position [179, 0]
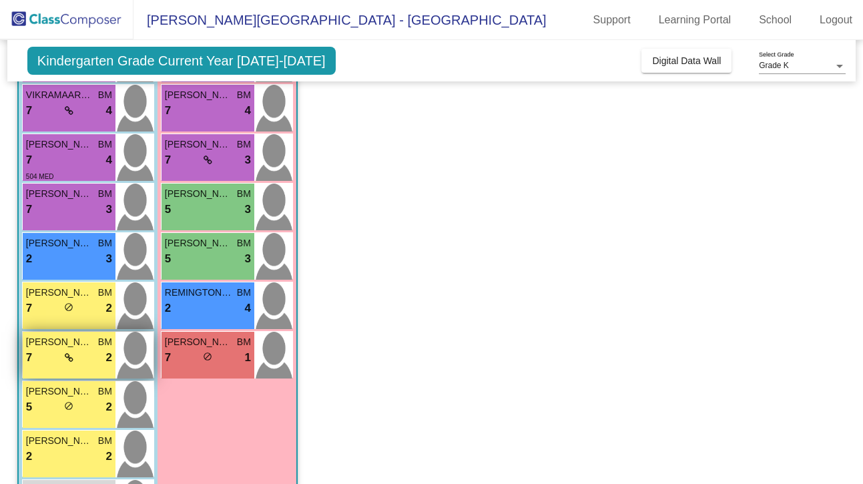
click at [75, 346] on span "ARUSH YADAGIRI" at bounding box center [59, 342] width 67 height 14
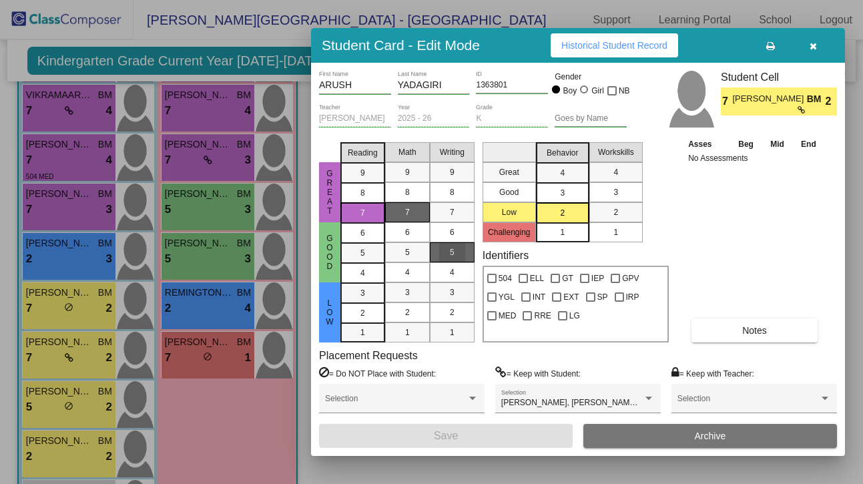
click at [457, 256] on div "5" at bounding box center [452, 252] width 26 height 20
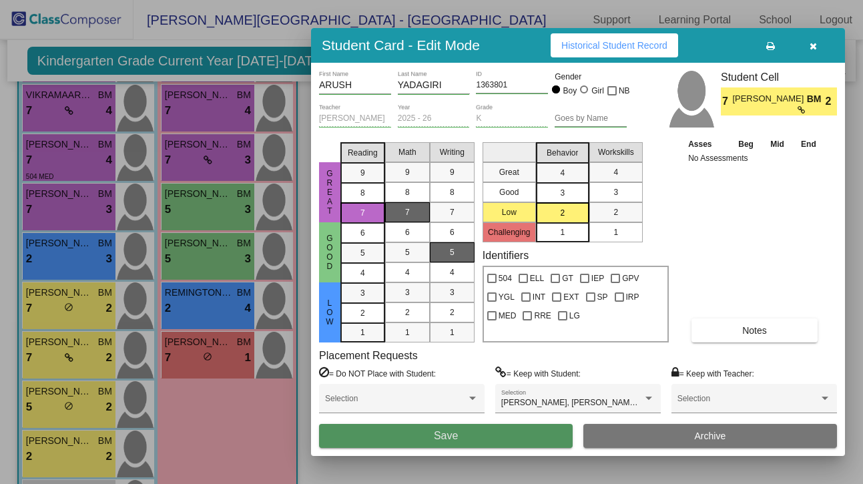
click at [483, 431] on button "Save" at bounding box center [446, 436] width 254 height 24
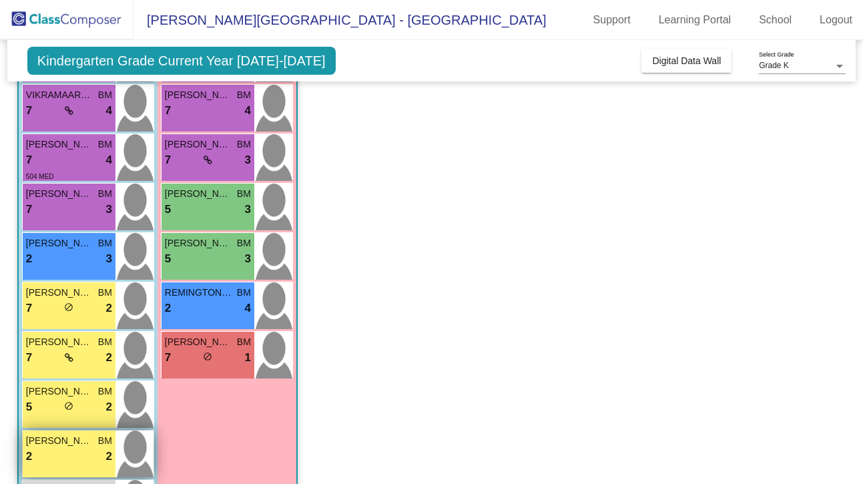
click at [78, 442] on span "DREW DUDEK" at bounding box center [59, 441] width 67 height 14
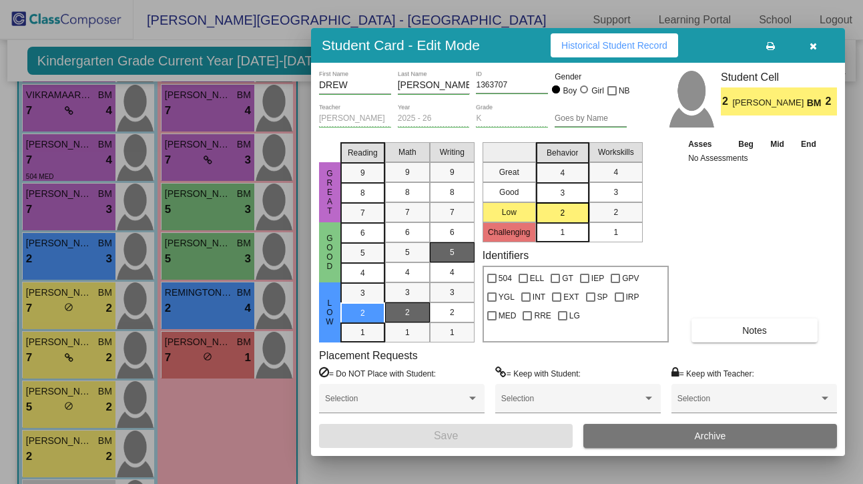
click at [458, 257] on div "5" at bounding box center [452, 252] width 26 height 20
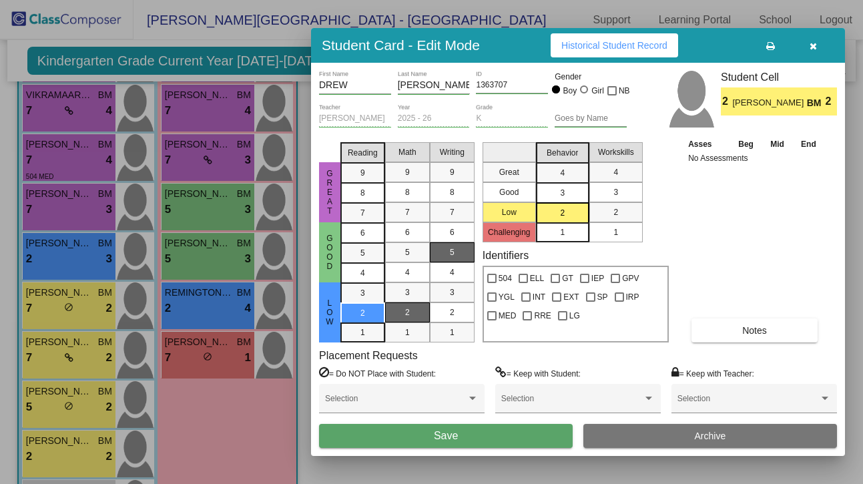
click at [464, 438] on button "Save" at bounding box center [446, 436] width 254 height 24
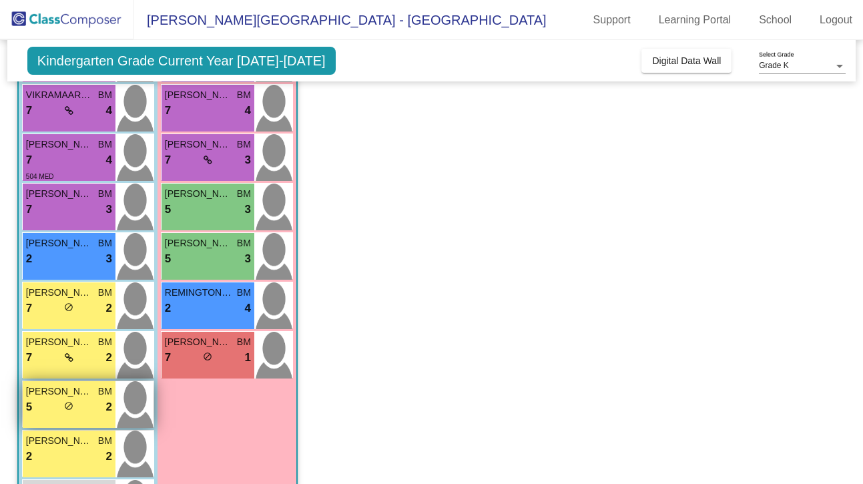
click at [88, 401] on div "5 lock do_not_disturb_alt 2" at bounding box center [69, 406] width 86 height 17
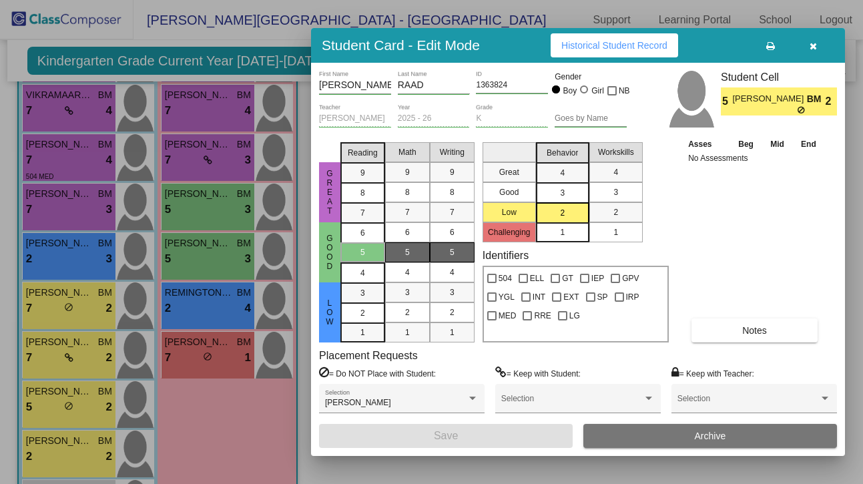
click at [464, 254] on div "5" at bounding box center [452, 252] width 26 height 20
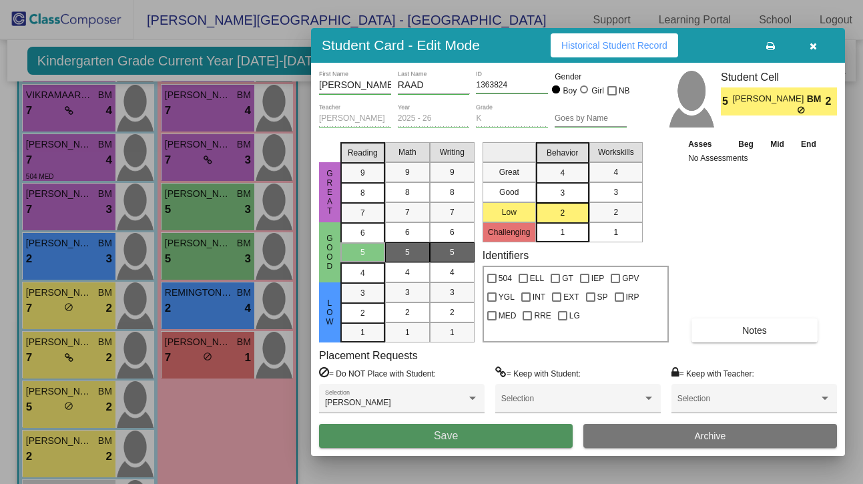
click at [466, 436] on button "Save" at bounding box center [446, 436] width 254 height 24
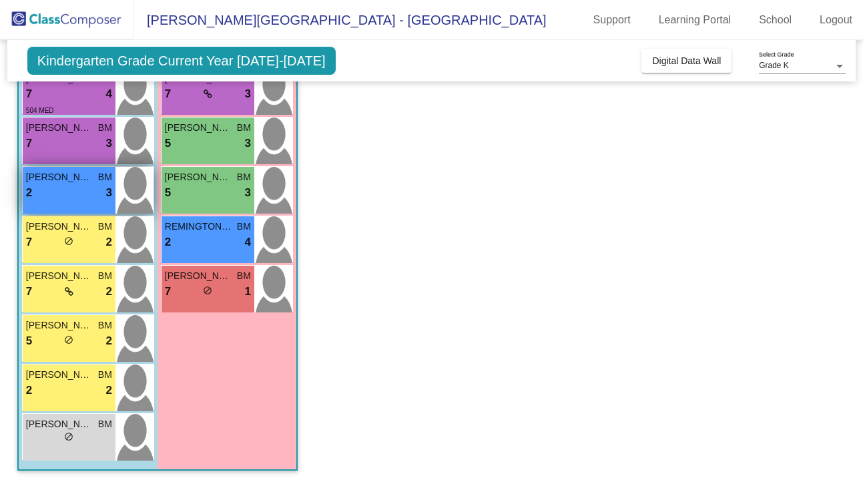
scroll to position [245, 0]
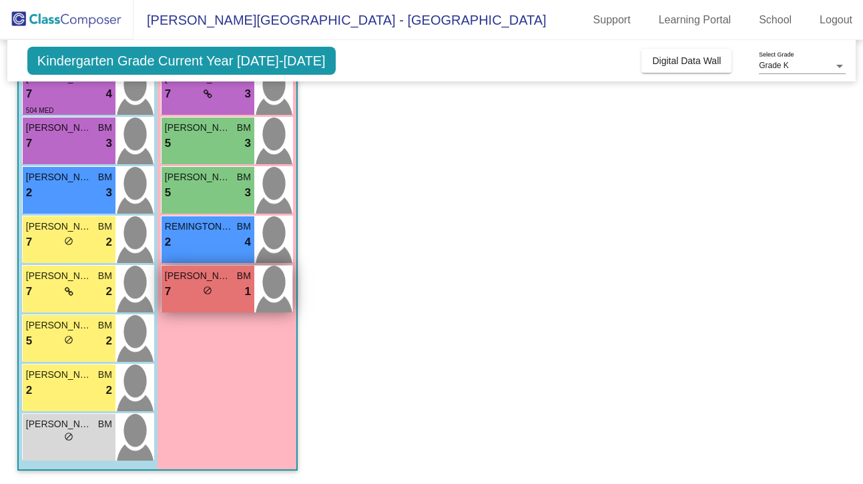
click at [208, 287] on span "do_not_disturb_alt" at bounding box center [207, 290] width 9 height 9
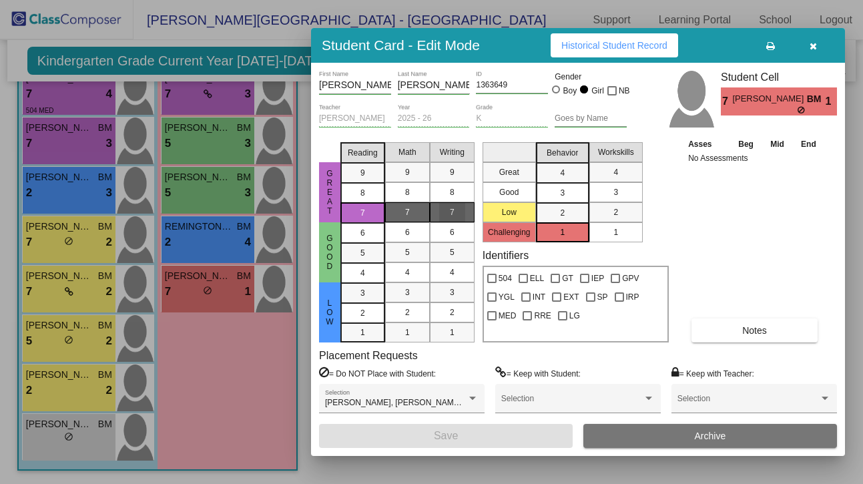
click at [459, 214] on div "7" at bounding box center [452, 212] width 26 height 20
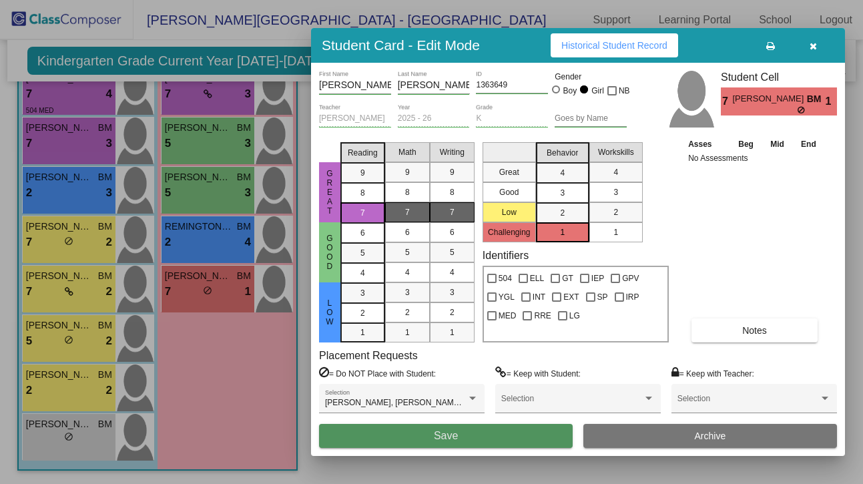
click at [465, 433] on button "Save" at bounding box center [446, 436] width 254 height 24
